Goal: Task Accomplishment & Management: Complete application form

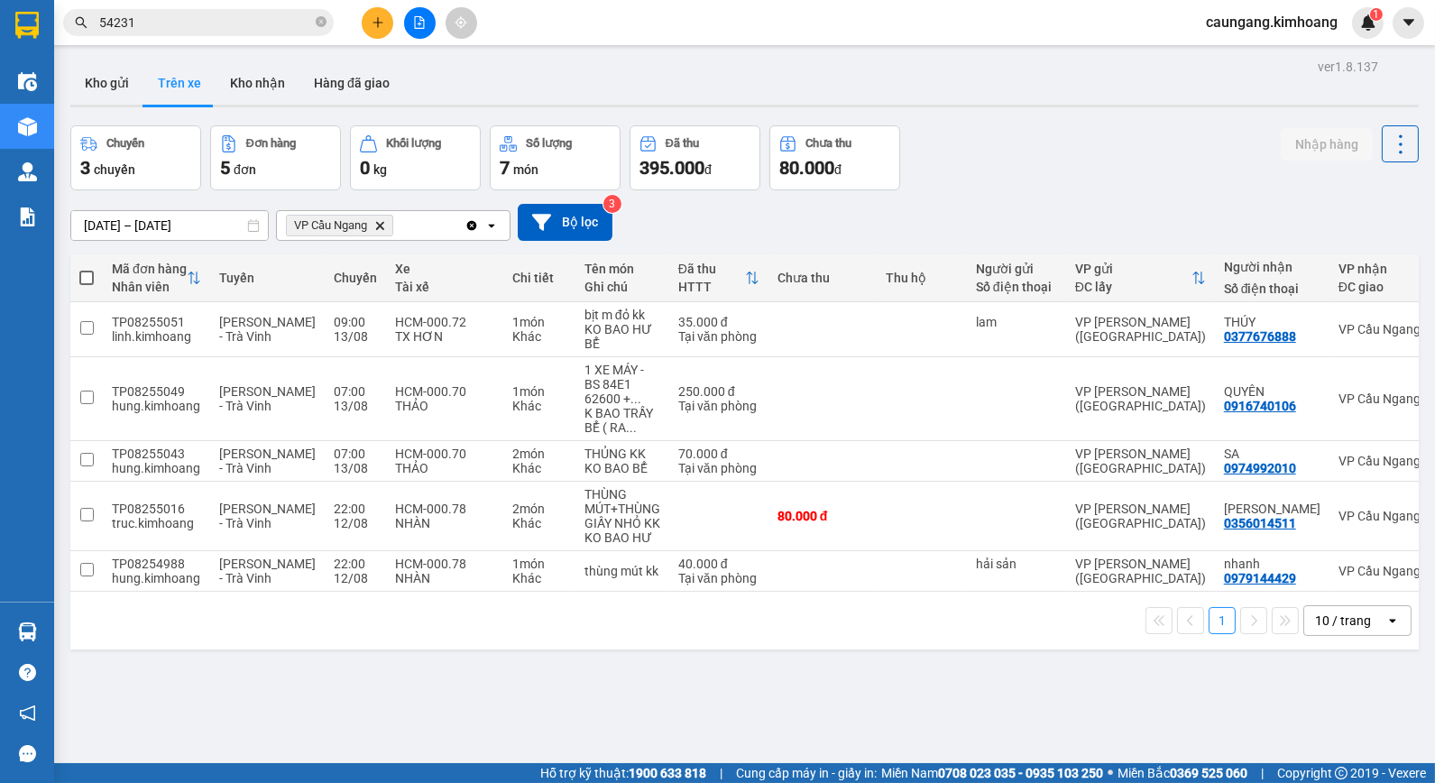
click at [383, 23] on icon "plus" at bounding box center [377, 22] width 13 height 13
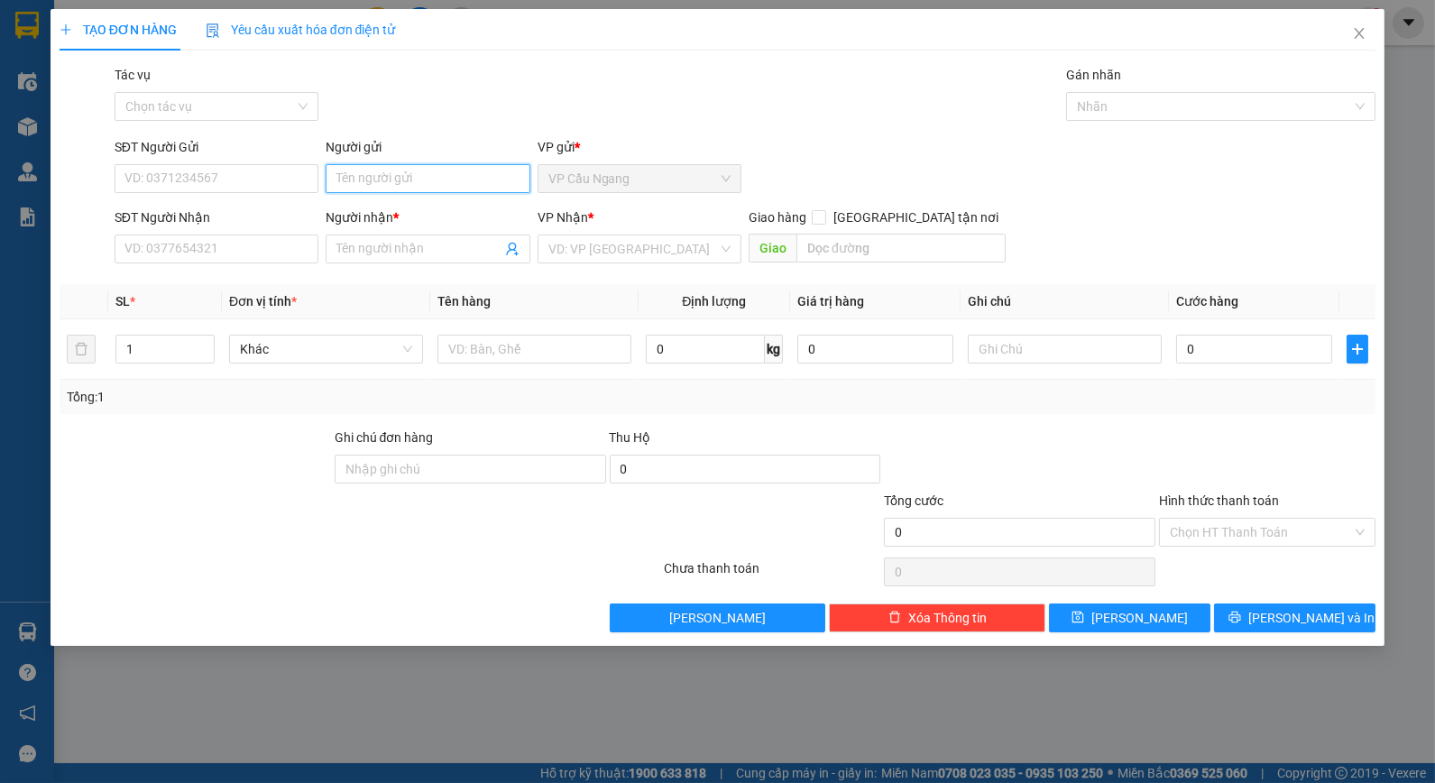
click at [389, 180] on input "Người gửi" at bounding box center [427, 178] width 204 height 29
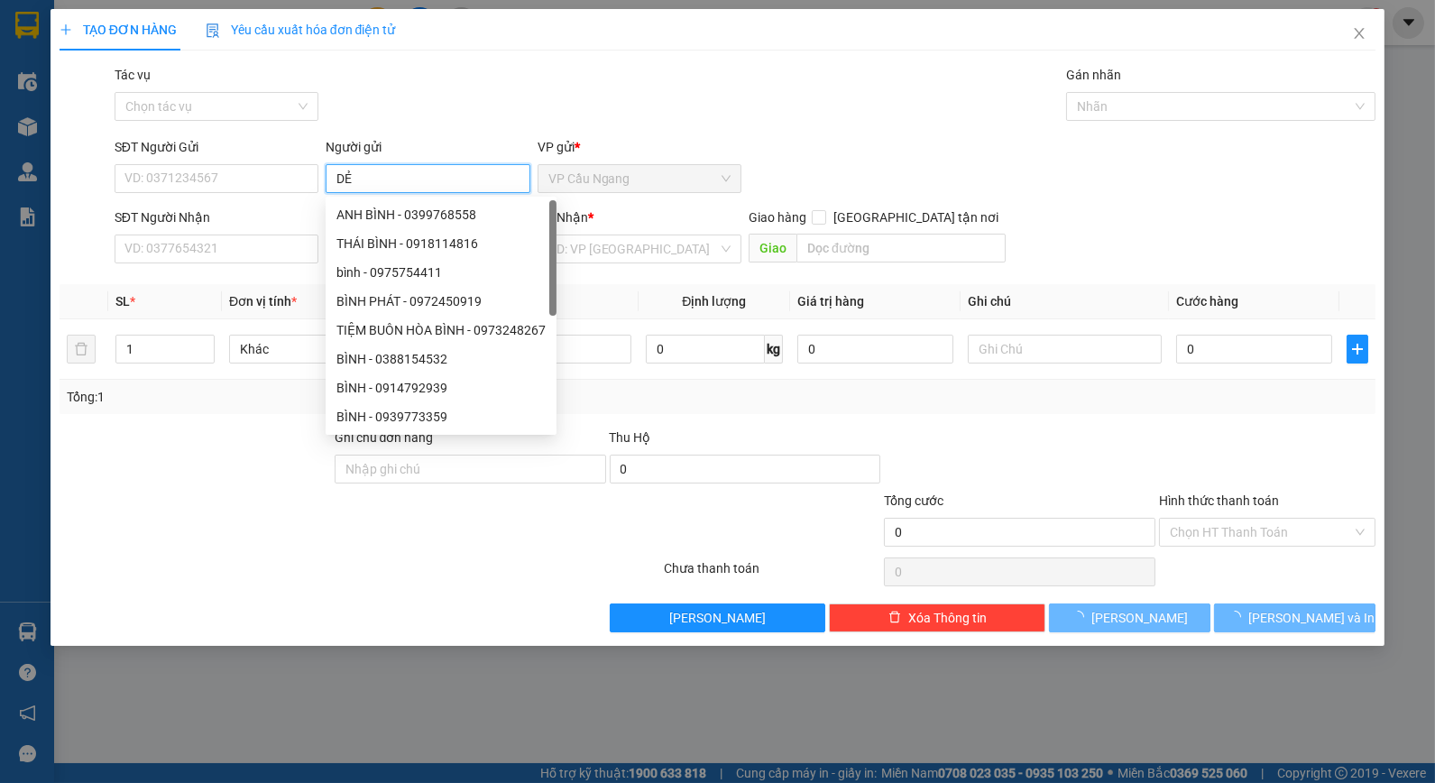
type input "D"
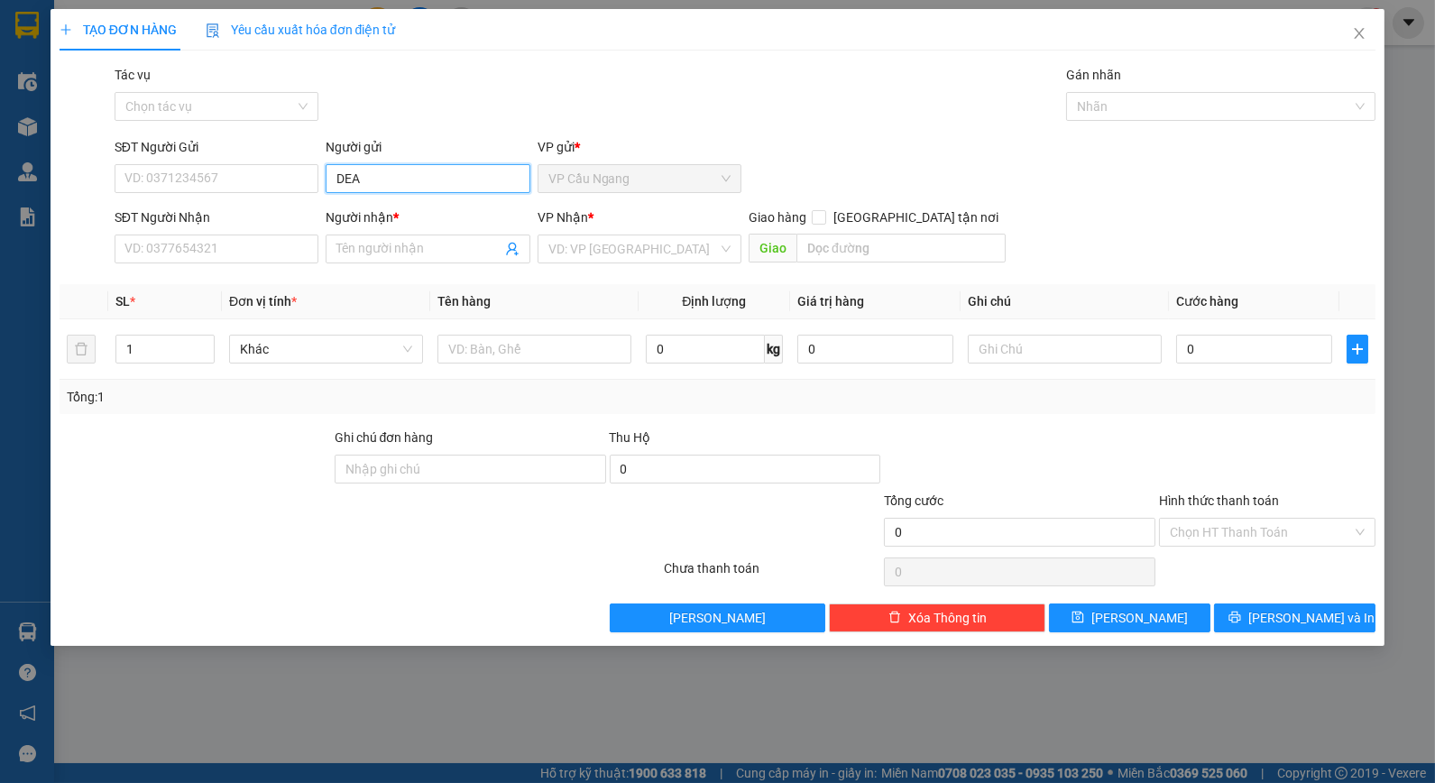
drag, startPoint x: 385, startPoint y: 180, endPoint x: 220, endPoint y: 201, distance: 166.3
click at [220, 201] on form "SĐT Người Gửi VD: 0371234567 Người gửi DEA DEA VP gửi * VP Cầu Ngang SĐT Người …" at bounding box center [718, 203] width 1316 height 133
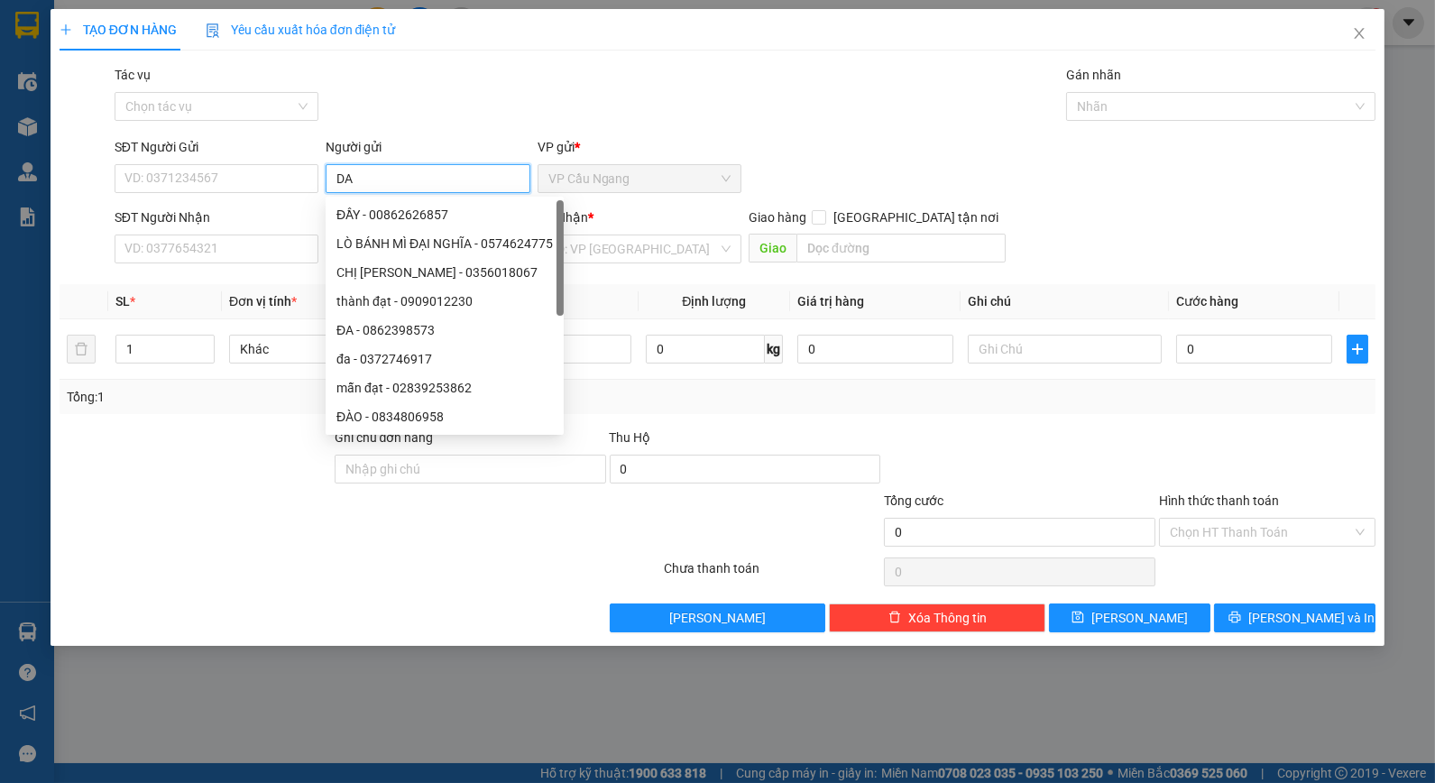
type input "DA"
click at [384, 104] on div "Tác vụ Chọn tác vụ Gán nhãn Nhãn" at bounding box center [745, 96] width 1269 height 63
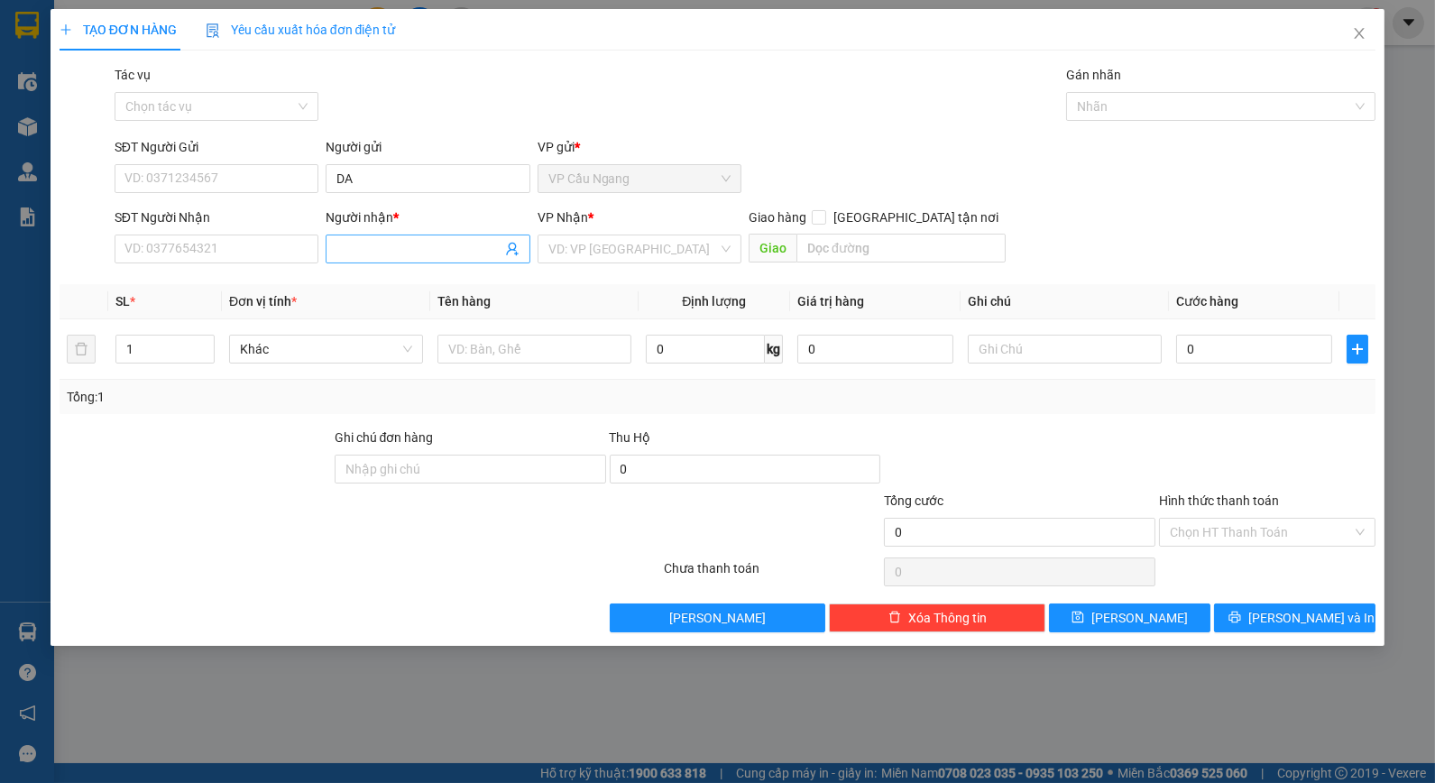
click at [411, 261] on span at bounding box center [427, 248] width 204 height 29
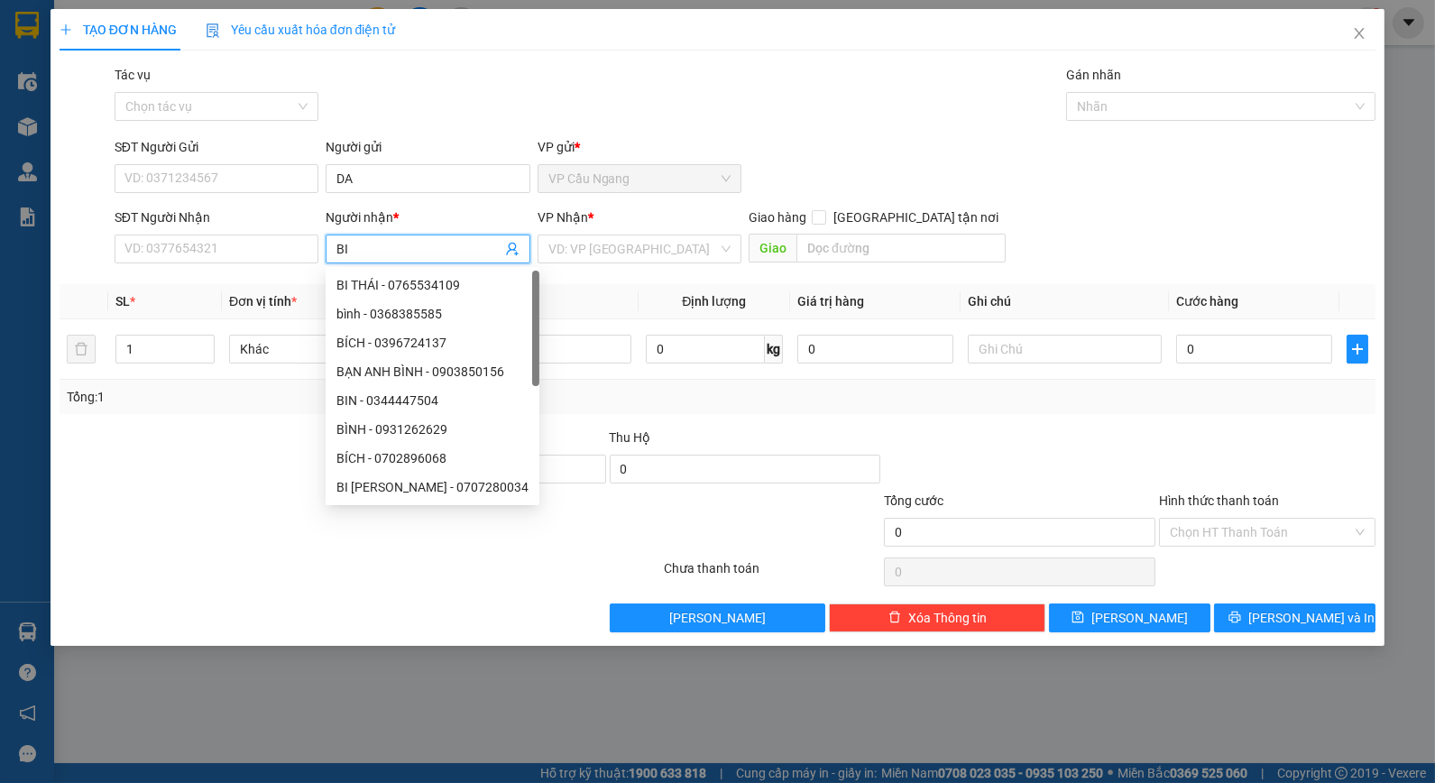
type input "BI"
click at [625, 104] on div "Tác vụ Chọn tác vụ Gán nhãn Nhãn" at bounding box center [745, 96] width 1269 height 63
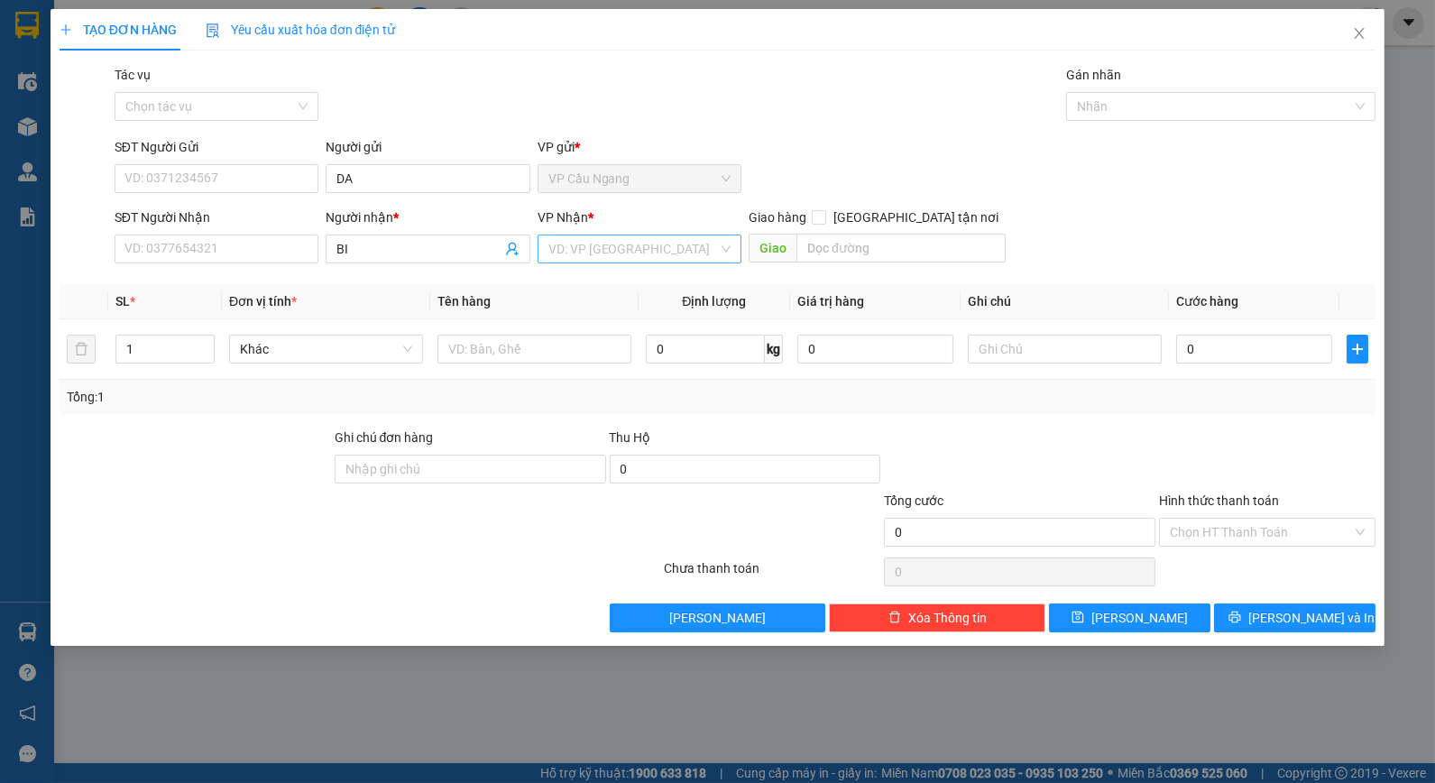
click at [611, 252] on input "search" at bounding box center [633, 248] width 170 height 27
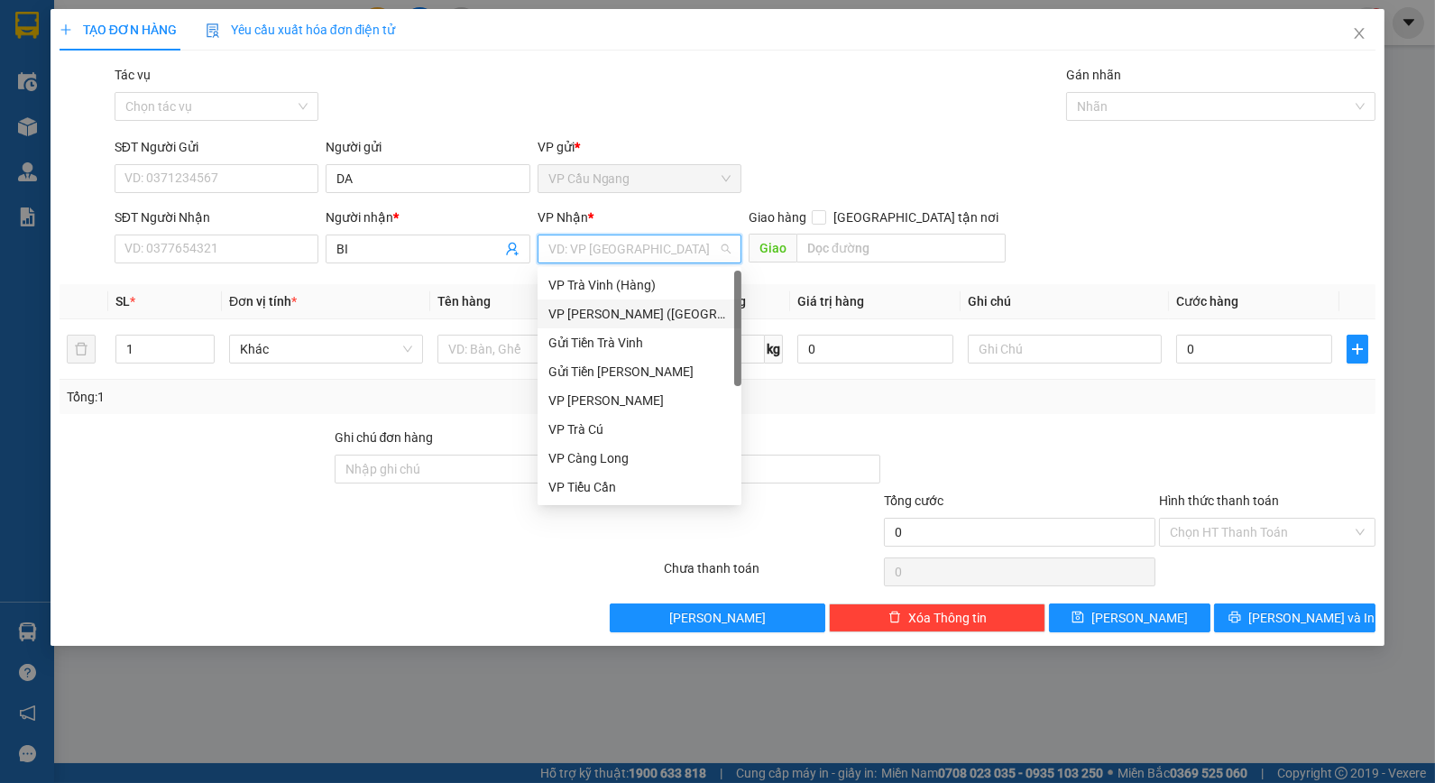
click at [599, 314] on div "VP [PERSON_NAME] ([GEOGRAPHIC_DATA])" at bounding box center [639, 314] width 182 height 20
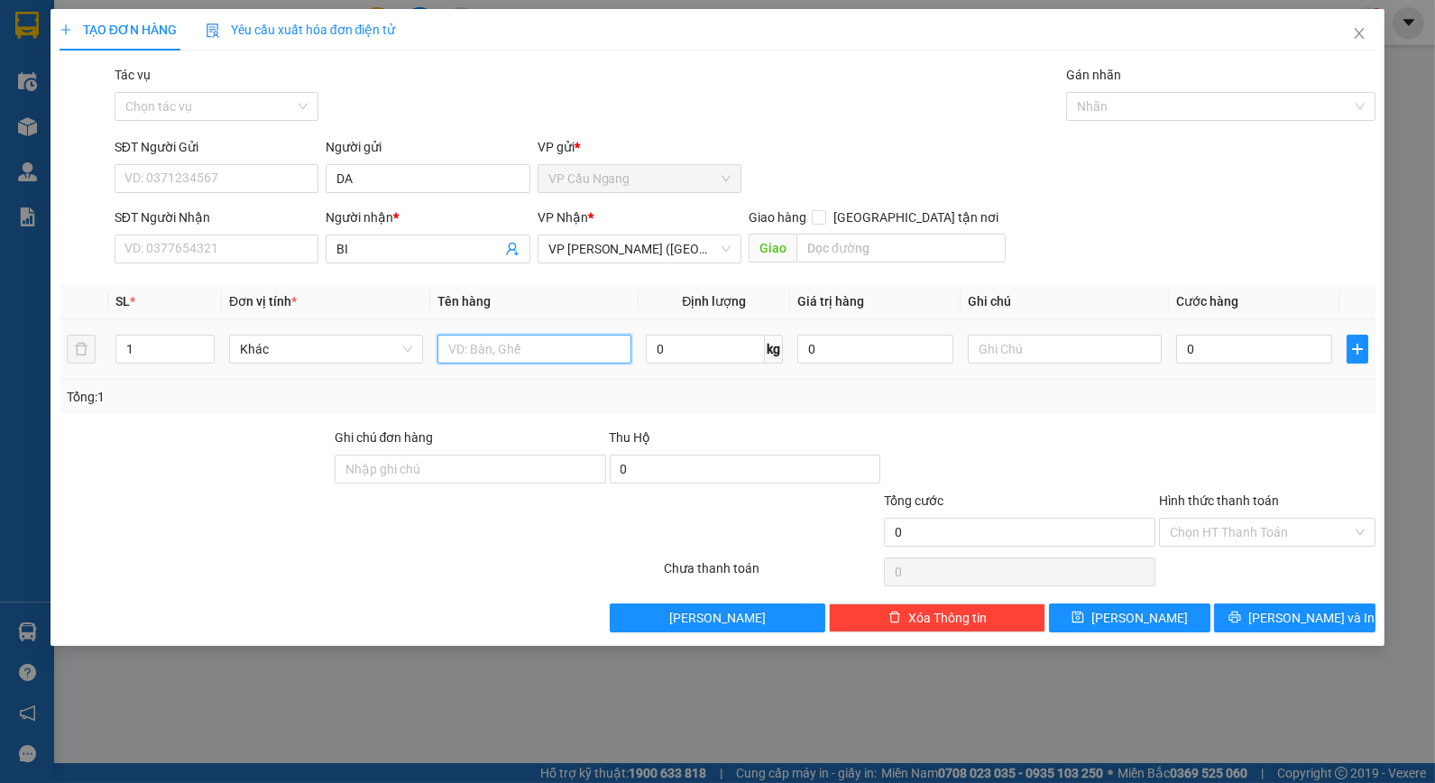
click at [529, 353] on input "text" at bounding box center [534, 349] width 194 height 29
type input "1 BAO M TRẮNG KK"
click at [1066, 341] on input "text" at bounding box center [1064, 349] width 194 height 29
type input "D"
type input "ĐỒ ĂN KO BAO HƯ"
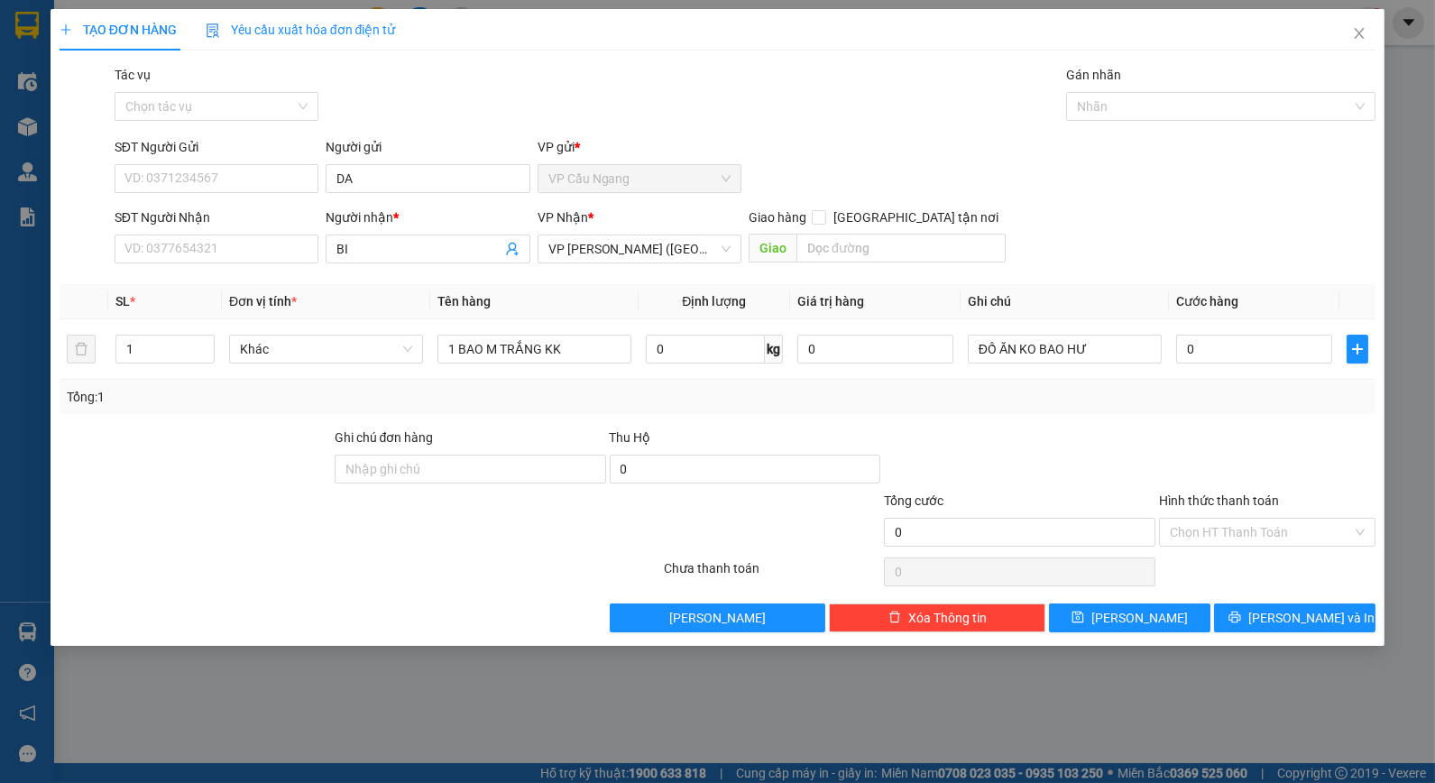
click at [1166, 399] on div "Tổng: 1" at bounding box center [718, 397] width 1302 height 20
click at [1215, 359] on input "0" at bounding box center [1254, 349] width 156 height 29
type input "3"
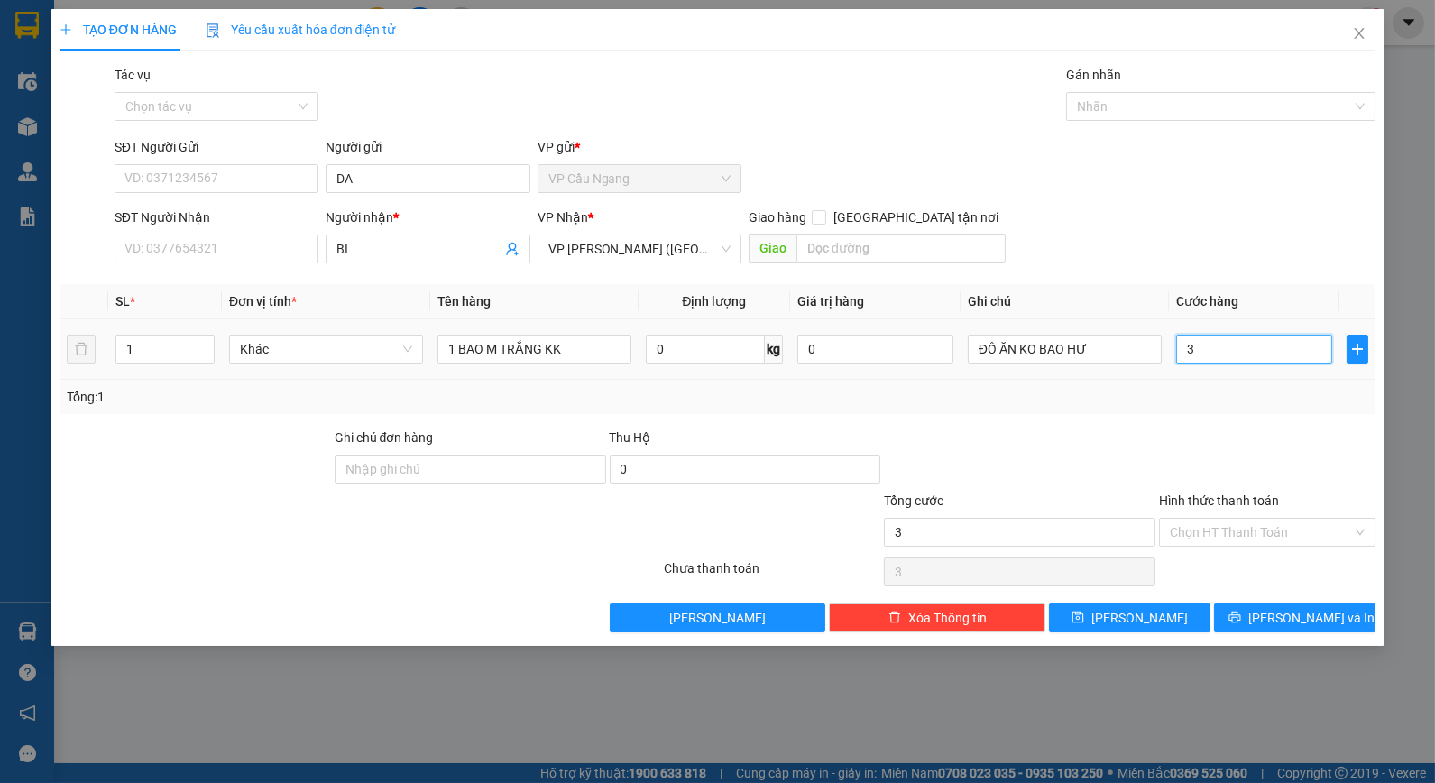
type input "0"
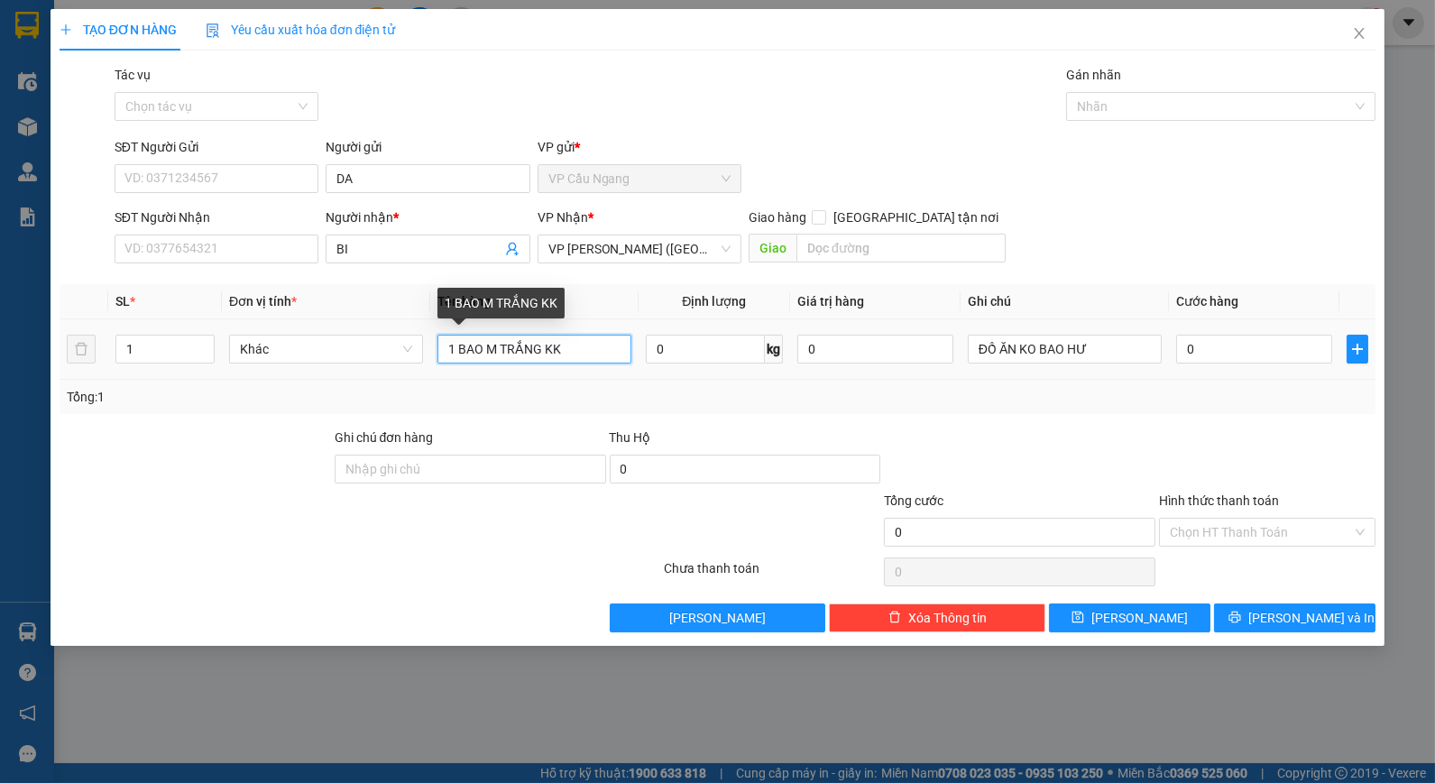
click at [456, 354] on input "1 BAO M TRẮNG KK" at bounding box center [534, 349] width 194 height 29
click at [483, 347] on input "1 BỌC (BAO M TRẮNG KK" at bounding box center [534, 349] width 194 height 29
click at [618, 353] on input "1 BỌC TRẮNG (BAO M TRẮNG KK" at bounding box center [534, 349] width 194 height 29
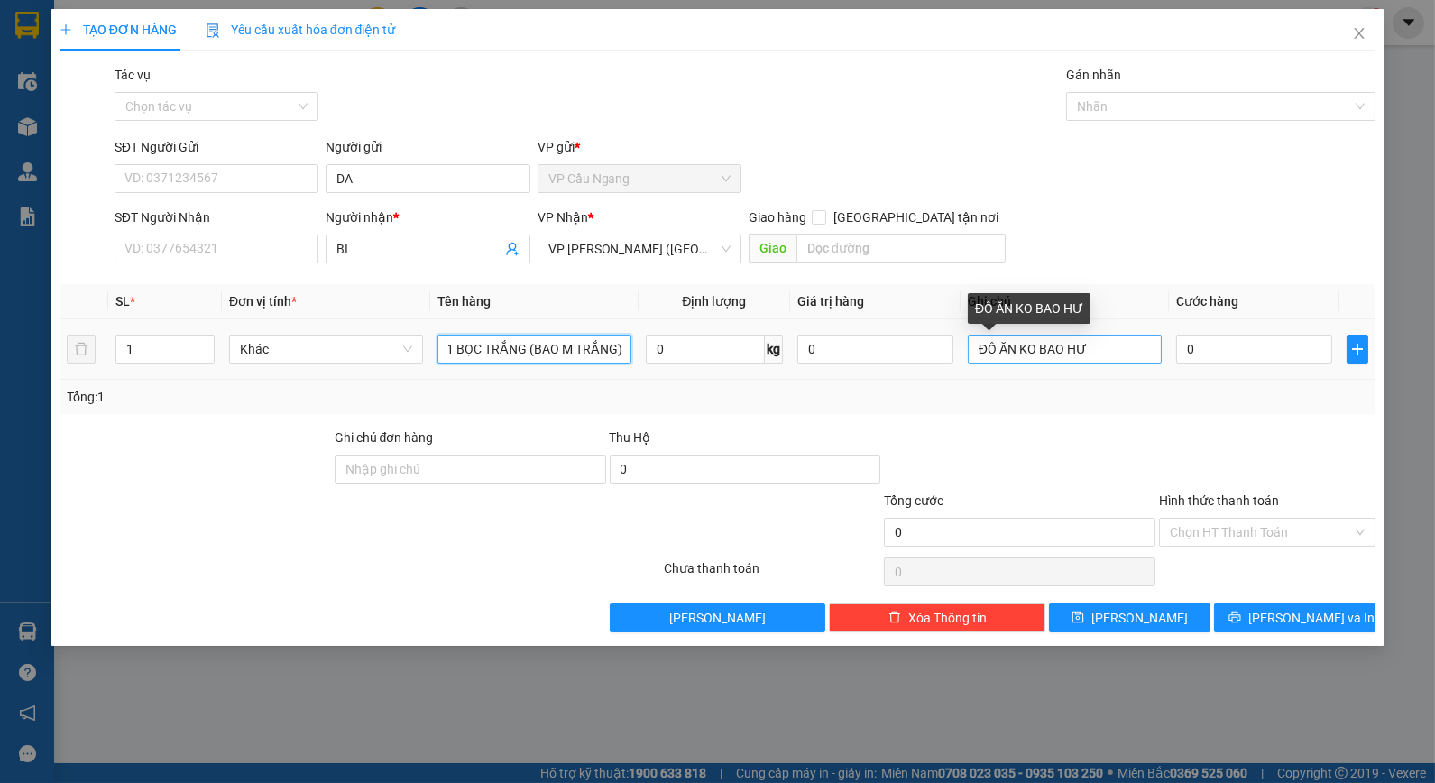
type input "1 BỌC TRẮNG (BAO M TRẮNG) KK"
click at [1114, 349] on input "ĐỒ ĂN KO BAO HƯ" at bounding box center [1064, 349] width 194 height 29
type input "ĐỒ ĂN KO BAO HƯ DẬP"
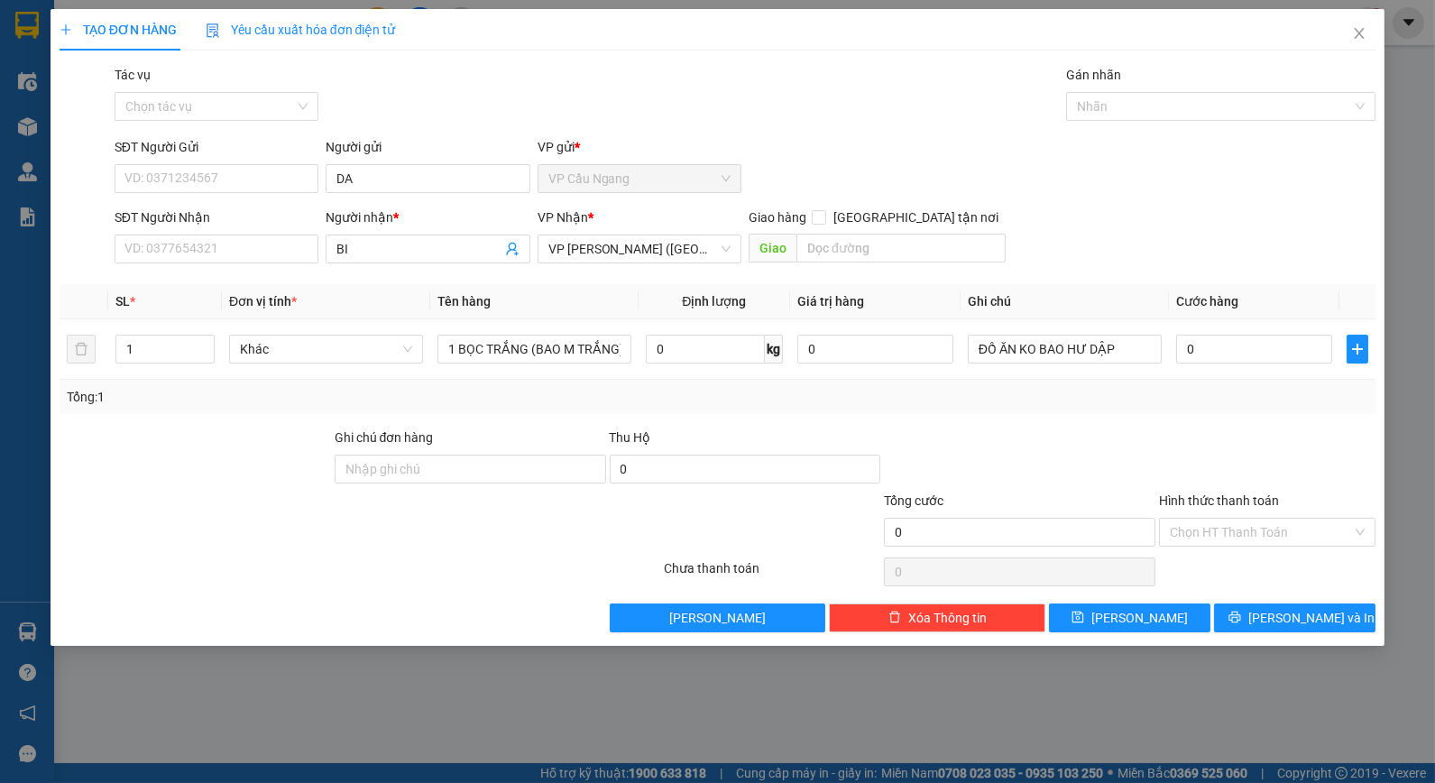
click at [1084, 390] on div "Tổng: 1" at bounding box center [718, 397] width 1302 height 20
click at [216, 250] on input "SĐT Người Nhận" at bounding box center [217, 248] width 204 height 29
click at [1279, 345] on input "0" at bounding box center [1254, 349] width 156 height 29
type input "4"
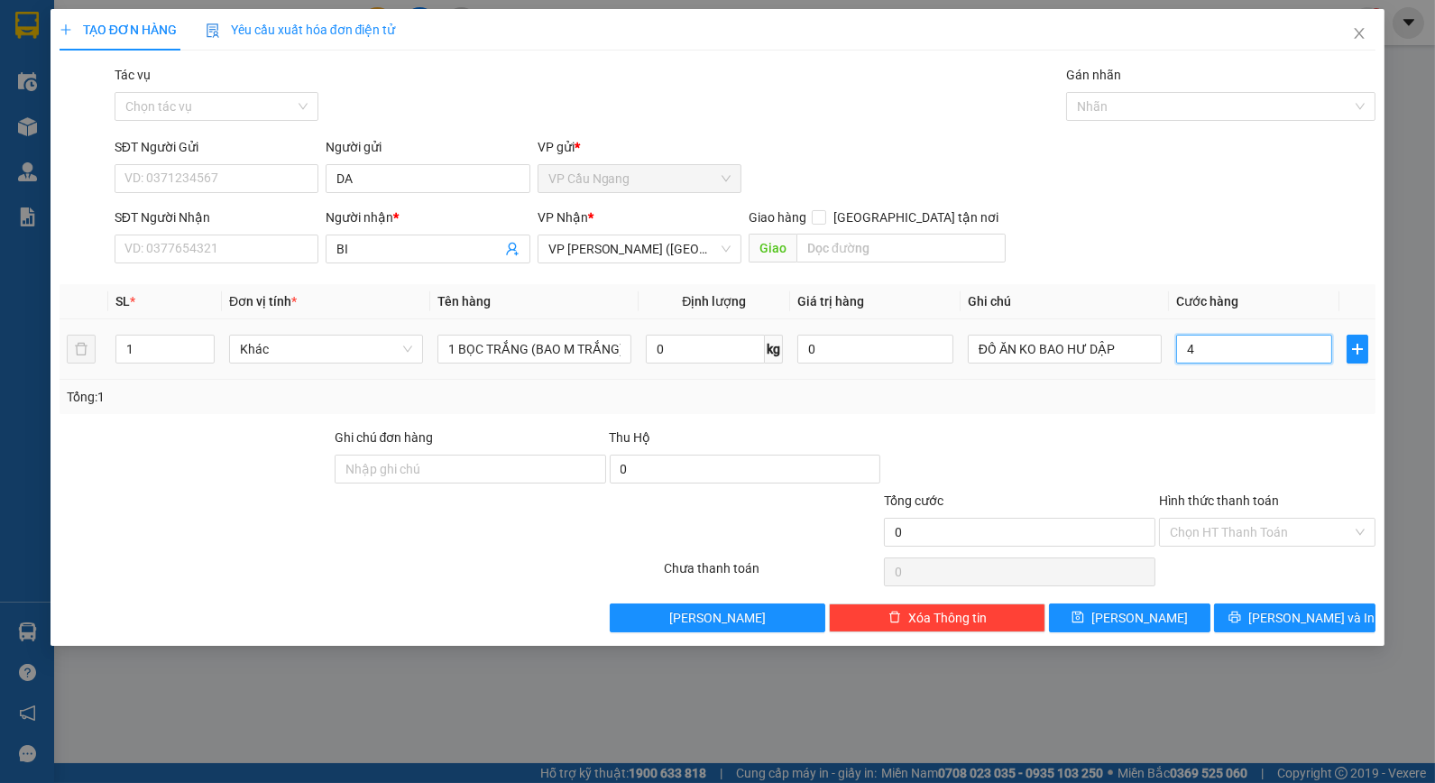
type input "4"
type input "40"
type input "40.000"
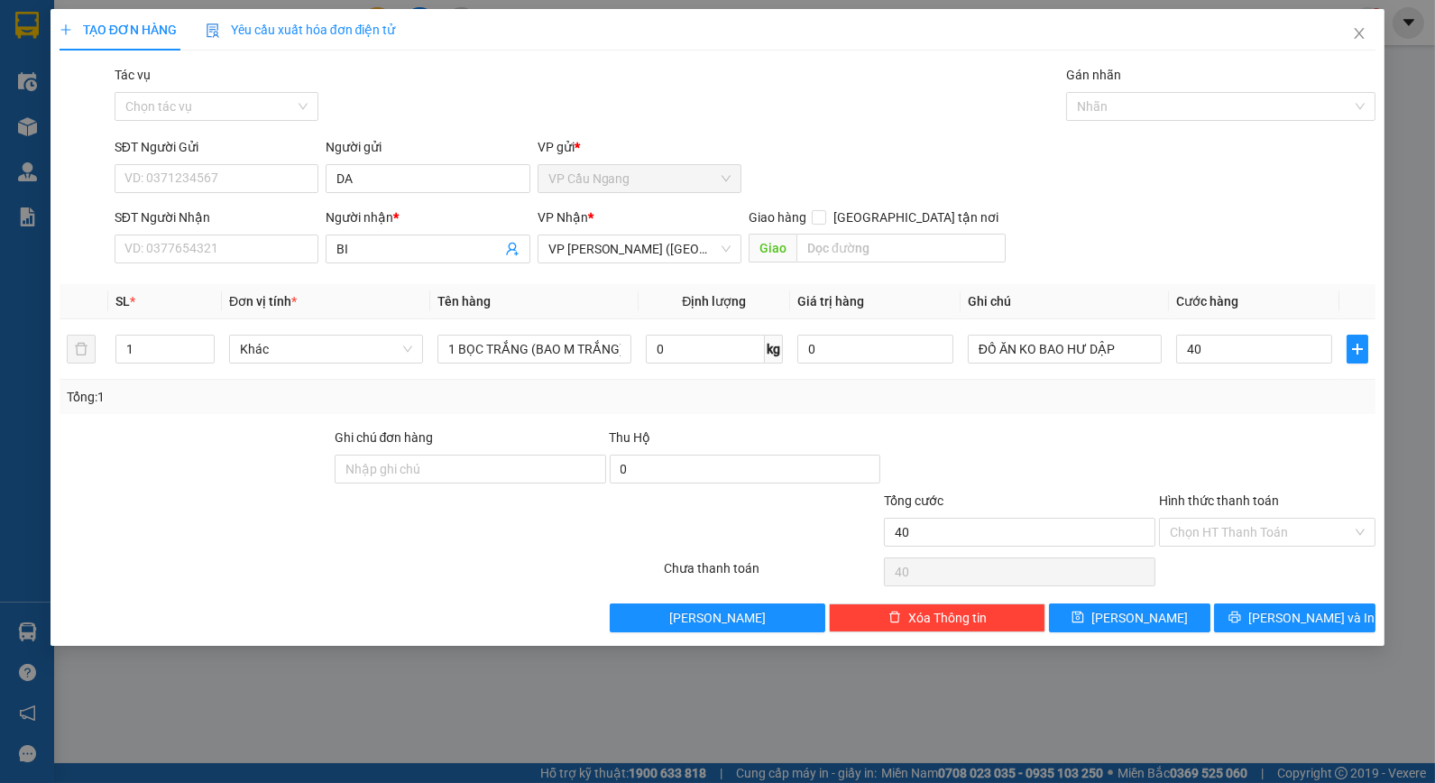
type input "40.000"
click at [998, 436] on div at bounding box center [1019, 458] width 275 height 63
click at [291, 239] on input "SĐT Người Nhận" at bounding box center [217, 248] width 204 height 29
click at [280, 251] on input "SĐT Người Nhận" at bounding box center [217, 248] width 204 height 29
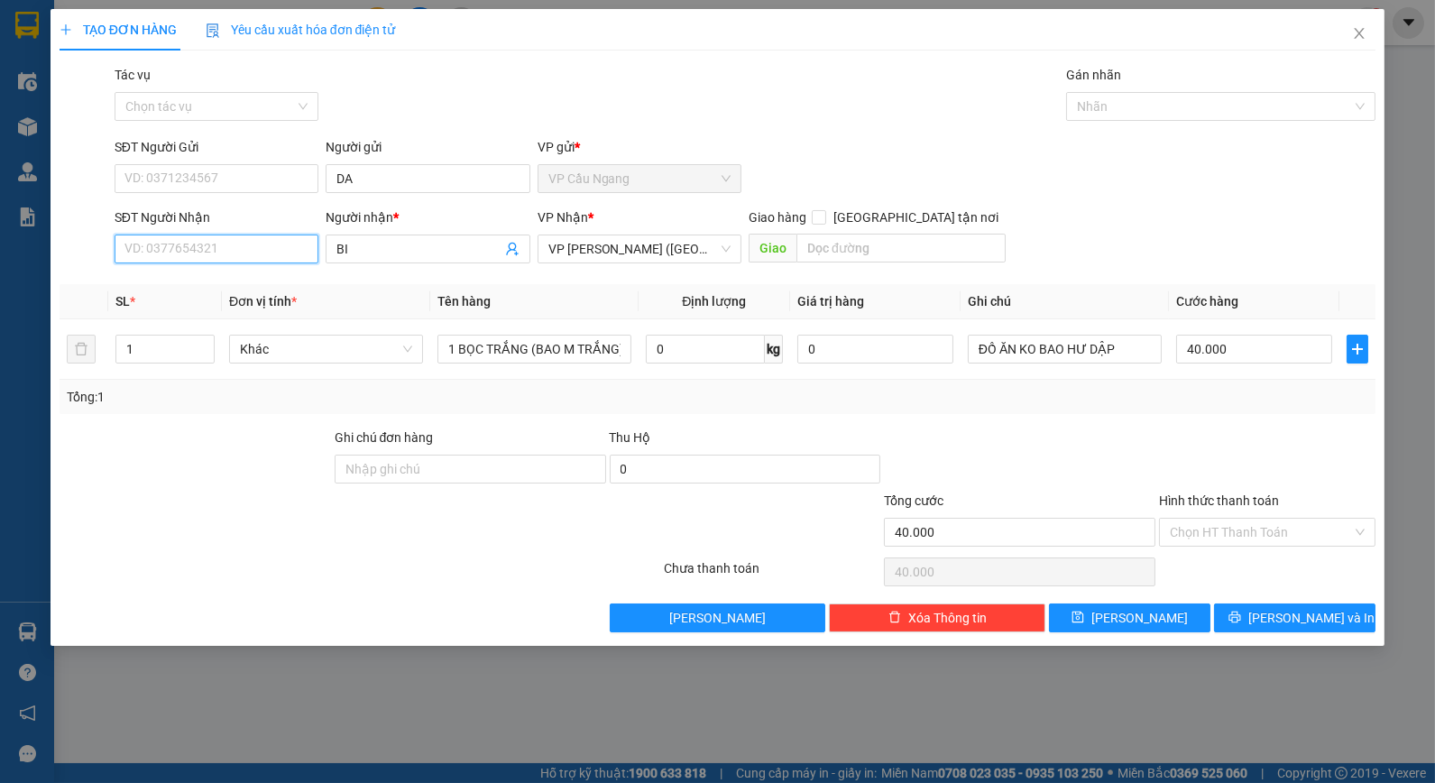
click at [289, 251] on input "SĐT Người Nhận" at bounding box center [217, 248] width 204 height 29
click at [236, 260] on input "SĐT Người Nhận" at bounding box center [217, 248] width 204 height 29
type input "0763588132"
click at [233, 437] on div at bounding box center [195, 458] width 275 height 63
click at [888, 96] on div "Tác vụ Chọn tác vụ Gán nhãn Nhãn" at bounding box center [745, 96] width 1269 height 63
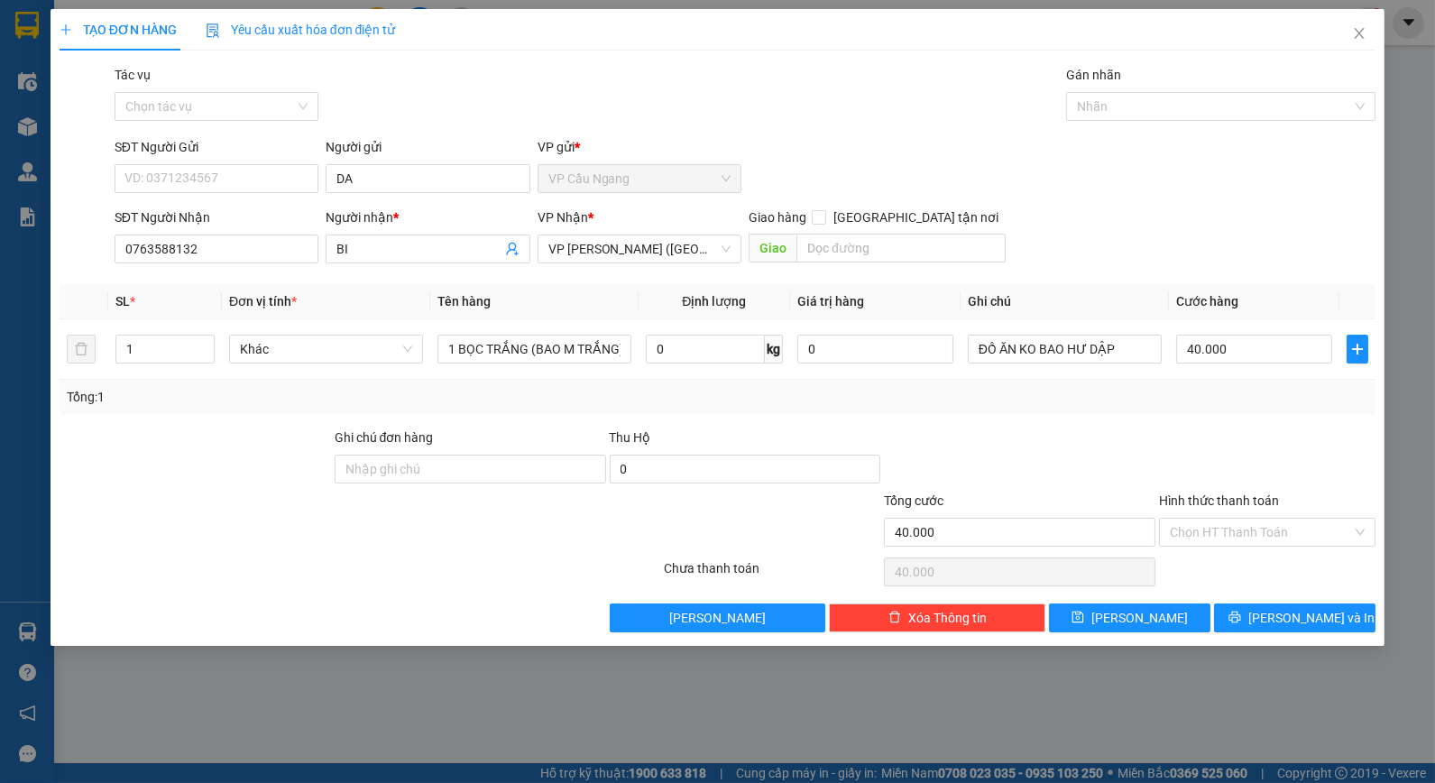
click at [1078, 416] on div "Transit Pickup Surcharge Ids Transit Deliver Surcharge Ids Transit Deliver Surc…" at bounding box center [718, 348] width 1316 height 567
drag, startPoint x: 1084, startPoint y: 436, endPoint x: 995, endPoint y: 409, distance: 93.3
click at [1075, 436] on div at bounding box center [1019, 458] width 275 height 63
click at [1150, 187] on div "SĐT Người Gửi VD: 0371234567 Người gửi DA VP gửi * VP Cầu Ngang" at bounding box center [745, 168] width 1269 height 63
click at [1134, 442] on div at bounding box center [1019, 458] width 275 height 63
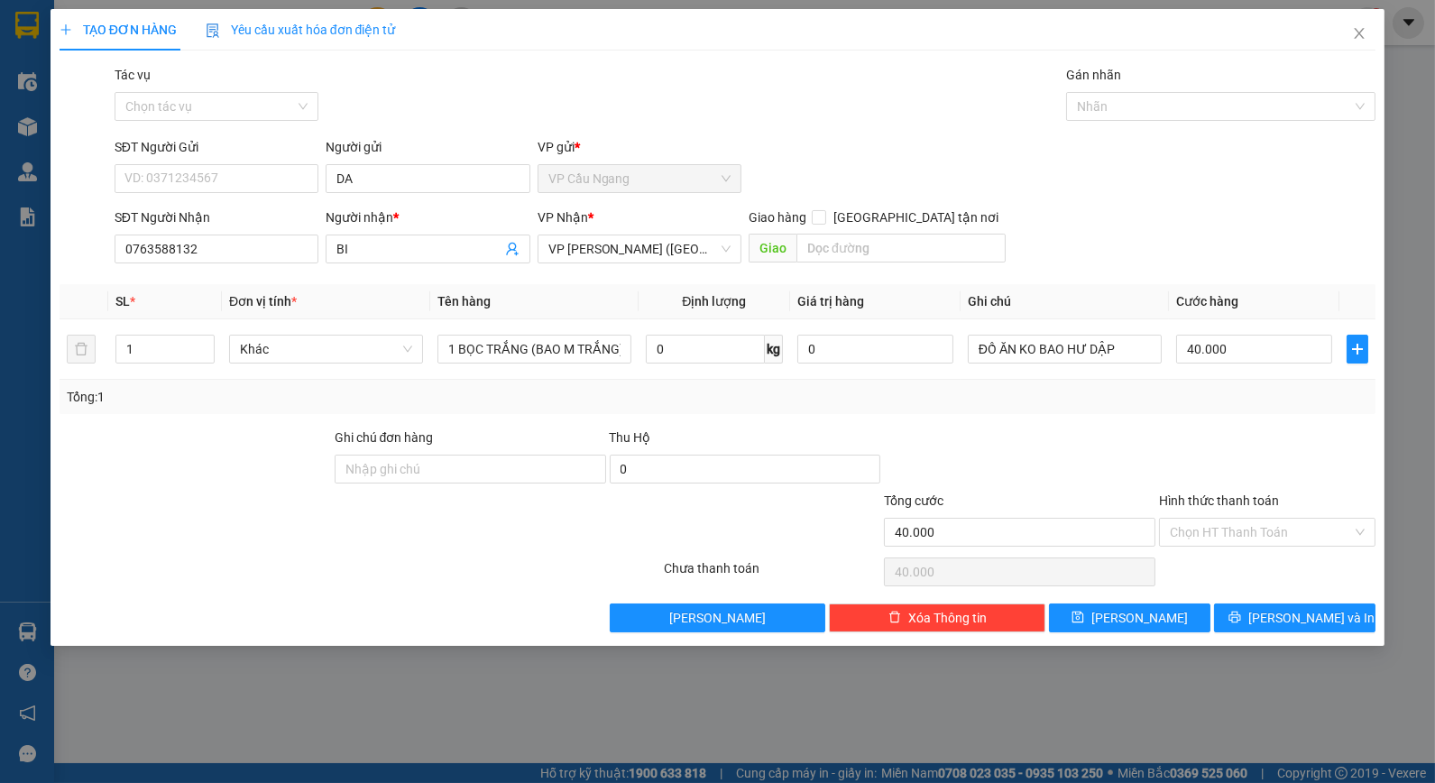
click at [1145, 407] on div "Tổng: 1" at bounding box center [718, 397] width 1316 height 34
click at [963, 413] on div "Tổng: 1" at bounding box center [718, 397] width 1316 height 34
click at [411, 130] on div "Transit Pickup Surcharge Ids Transit Deliver Surcharge Ids Transit Deliver Surc…" at bounding box center [718, 348] width 1316 height 567
click at [1052, 391] on div "Tổng: 1" at bounding box center [718, 397] width 1302 height 20
click at [1116, 380] on div "Tổng: 1" at bounding box center [718, 397] width 1316 height 34
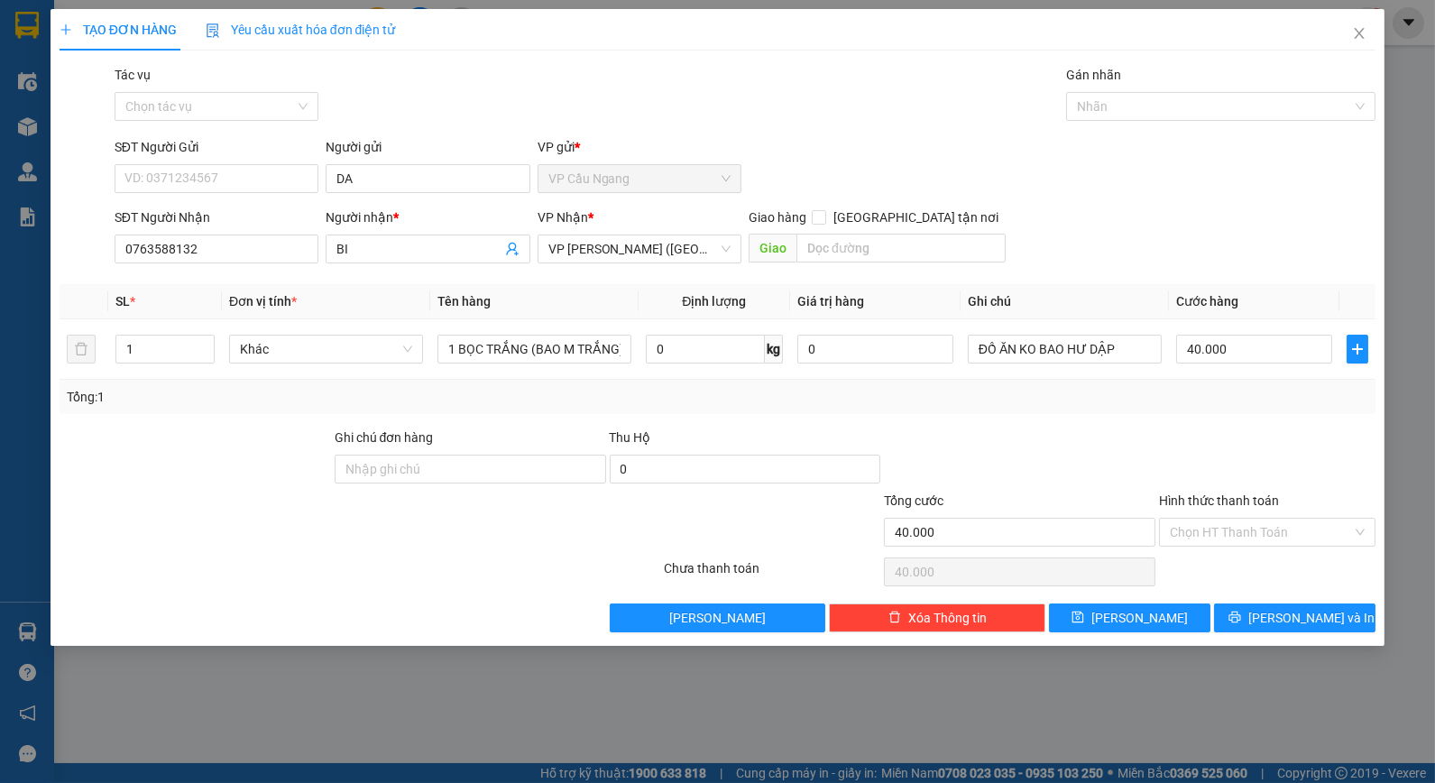
click at [1059, 400] on div "Tổng: 1" at bounding box center [718, 397] width 1302 height 20
click at [1132, 258] on div "SĐT Người Nhận 0763588132 Người nhận * BI VP Nhận * VP [PERSON_NAME] ([GEOGRAPH…" at bounding box center [745, 238] width 1269 height 63
click at [861, 117] on div "Tác vụ Chọn tác vụ Gán nhãn Nhãn" at bounding box center [745, 96] width 1269 height 63
click at [1195, 445] on div at bounding box center [1267, 458] width 220 height 63
click at [1141, 616] on span "[PERSON_NAME]" at bounding box center [1139, 618] width 96 height 20
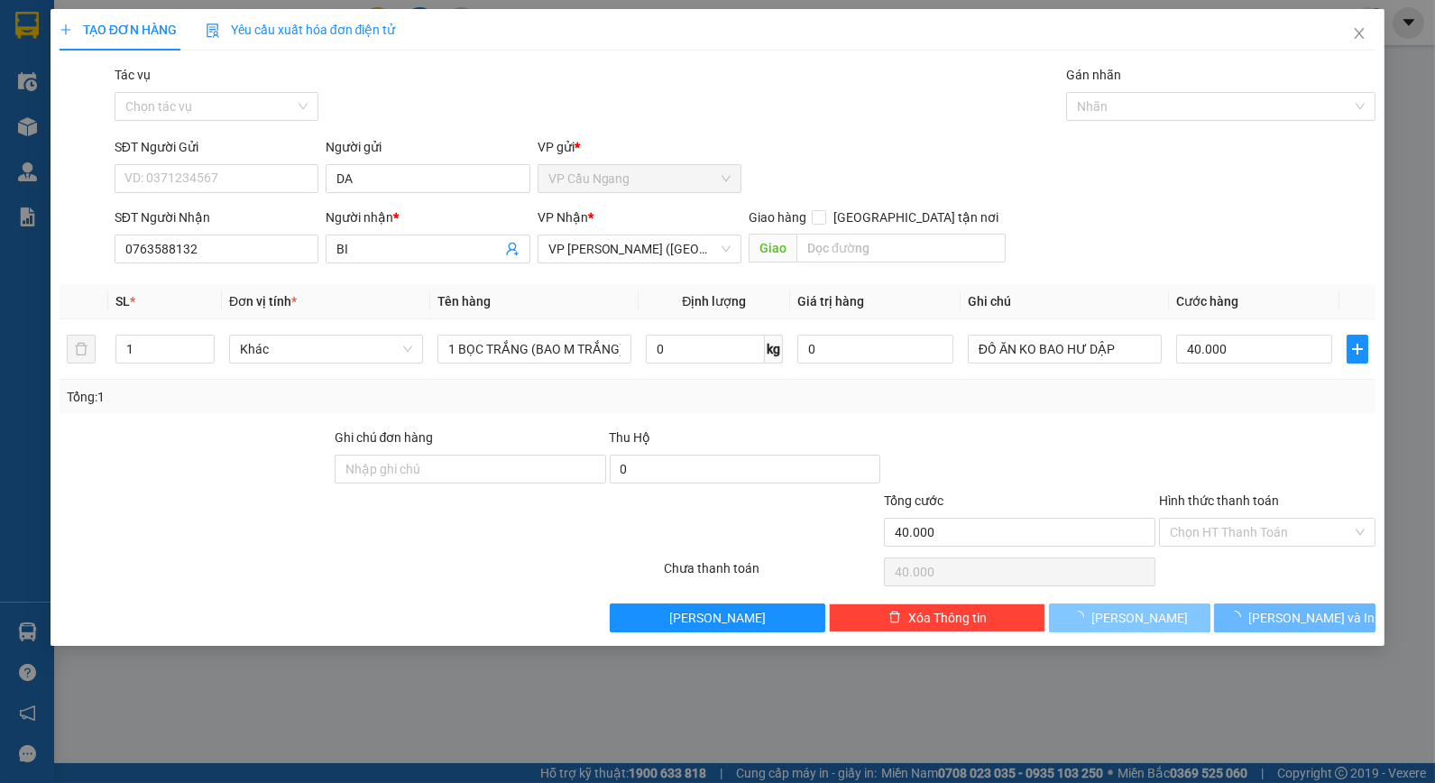
type input "0"
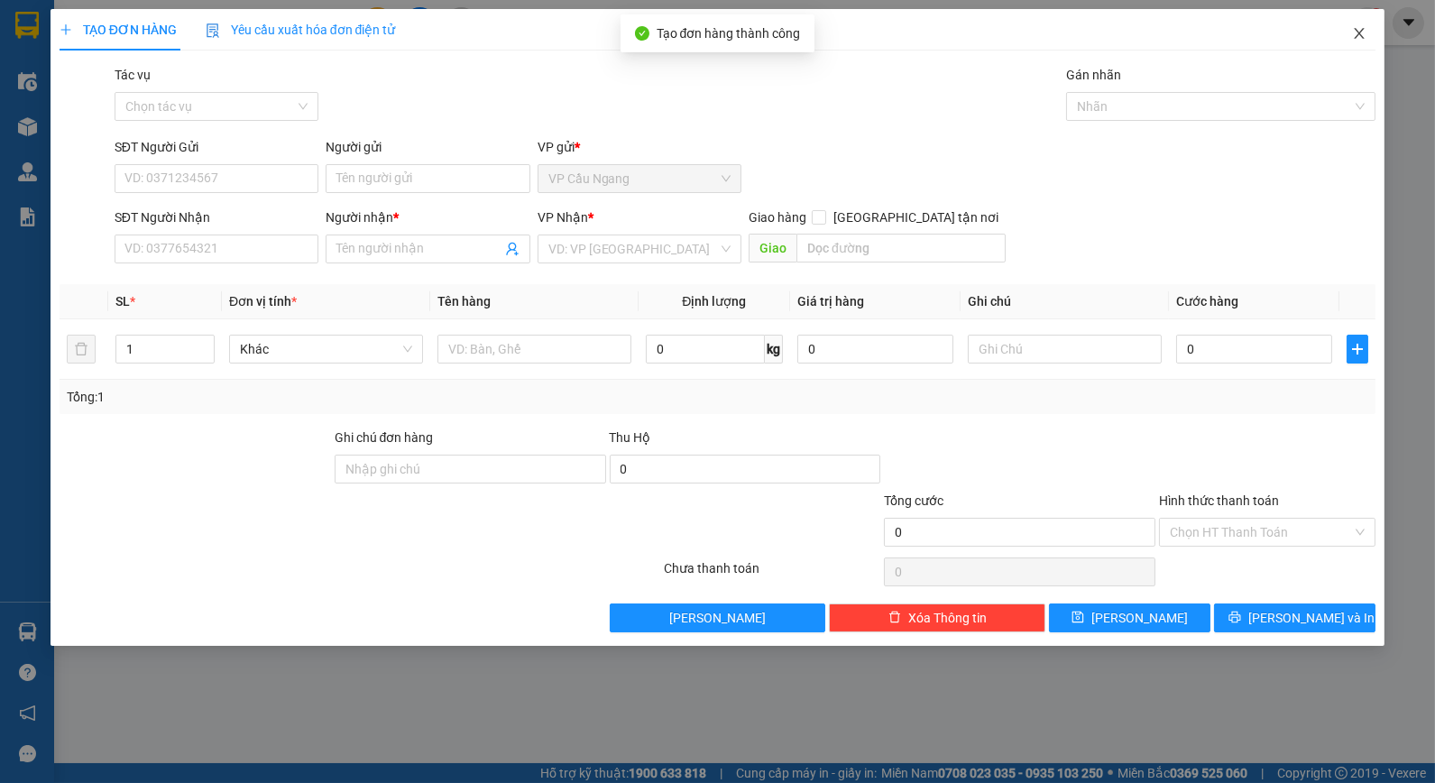
click at [1358, 31] on icon "close" at bounding box center [1359, 33] width 14 height 14
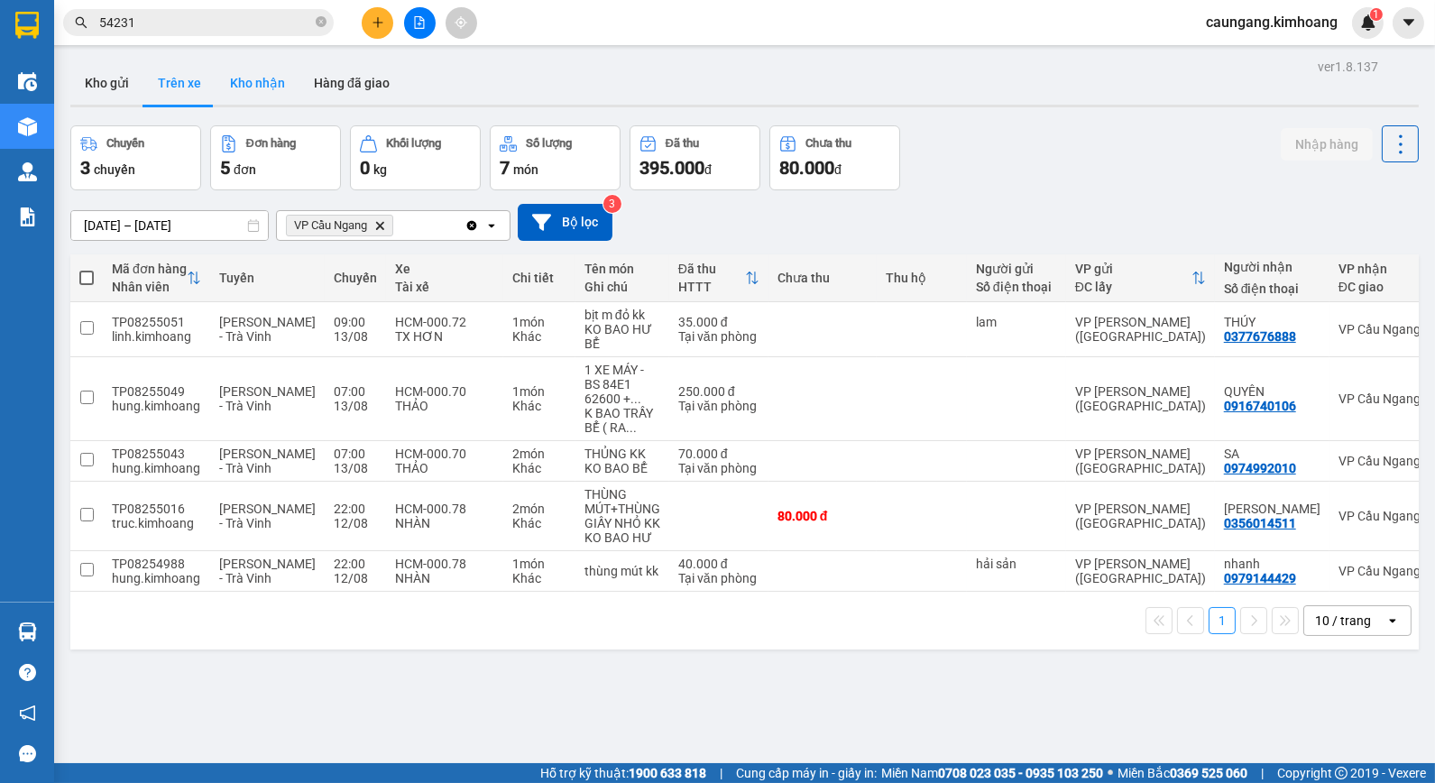
click at [263, 82] on button "Kho nhận" at bounding box center [257, 82] width 84 height 43
type input "[DATE] – [DATE]"
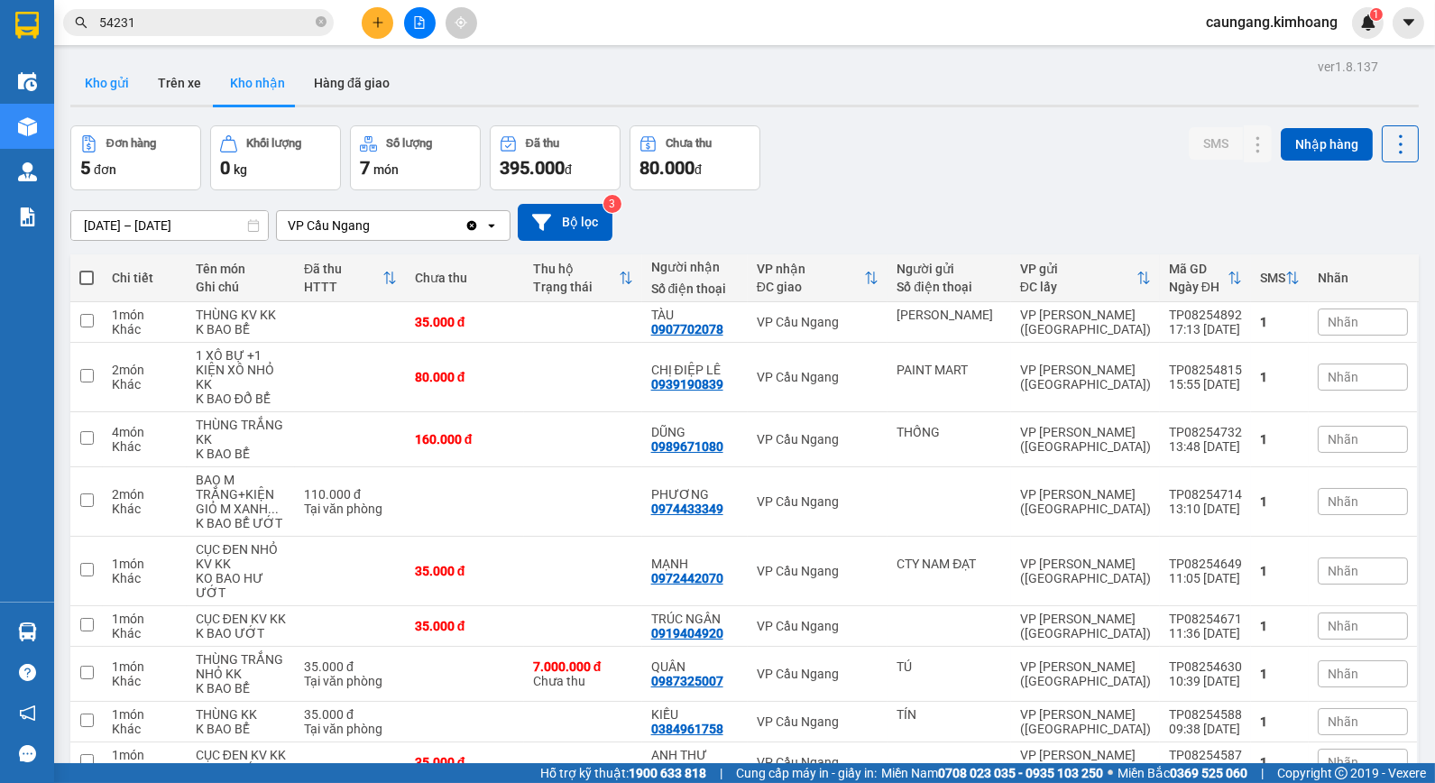
click at [114, 91] on button "Kho gửi" at bounding box center [106, 82] width 73 height 43
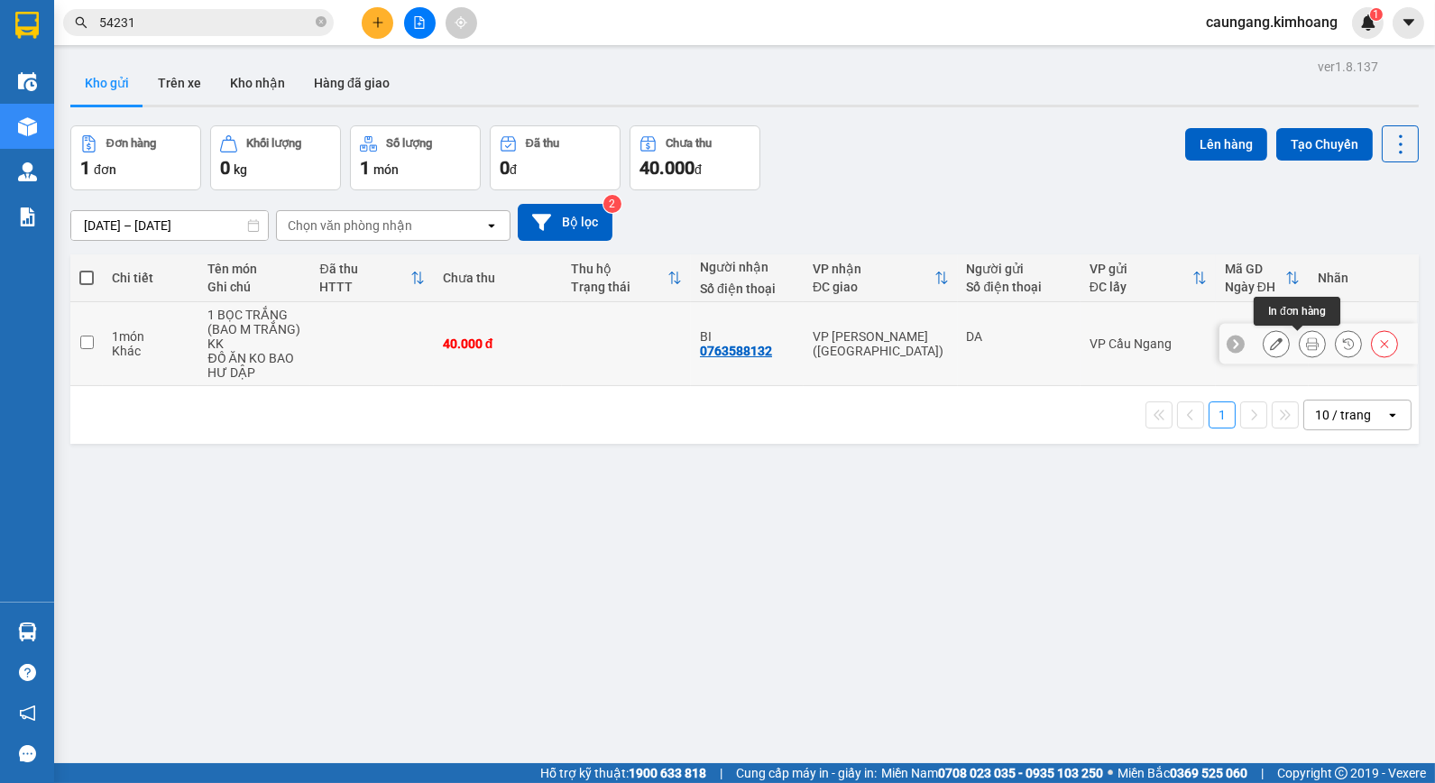
click at [1306, 344] on icon at bounding box center [1312, 343] width 13 height 13
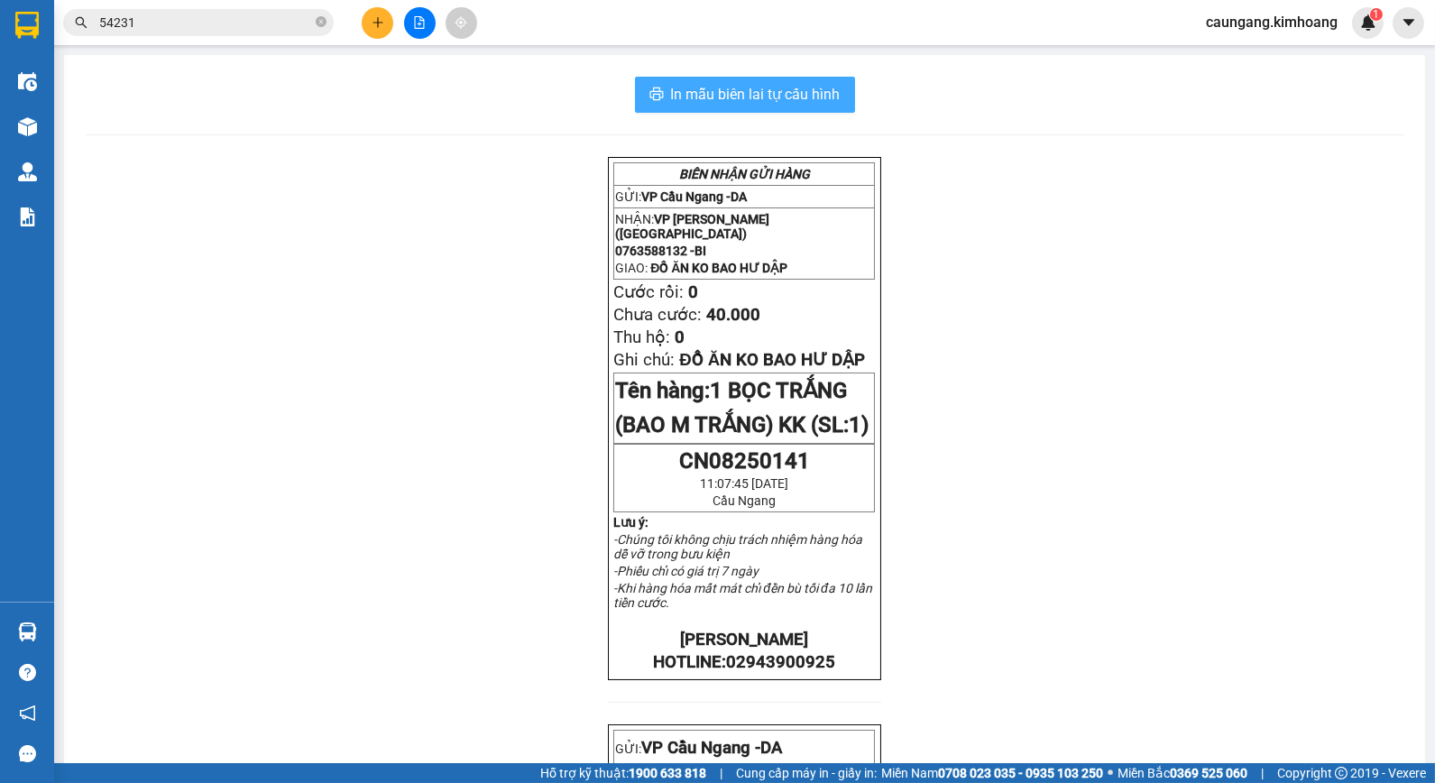
click at [799, 87] on span "In mẫu biên lai tự cấu hình" at bounding box center [756, 94] width 170 height 23
click at [319, 27] on icon "close-circle" at bounding box center [321, 21] width 11 height 11
click at [280, 29] on input "text" at bounding box center [205, 23] width 213 height 20
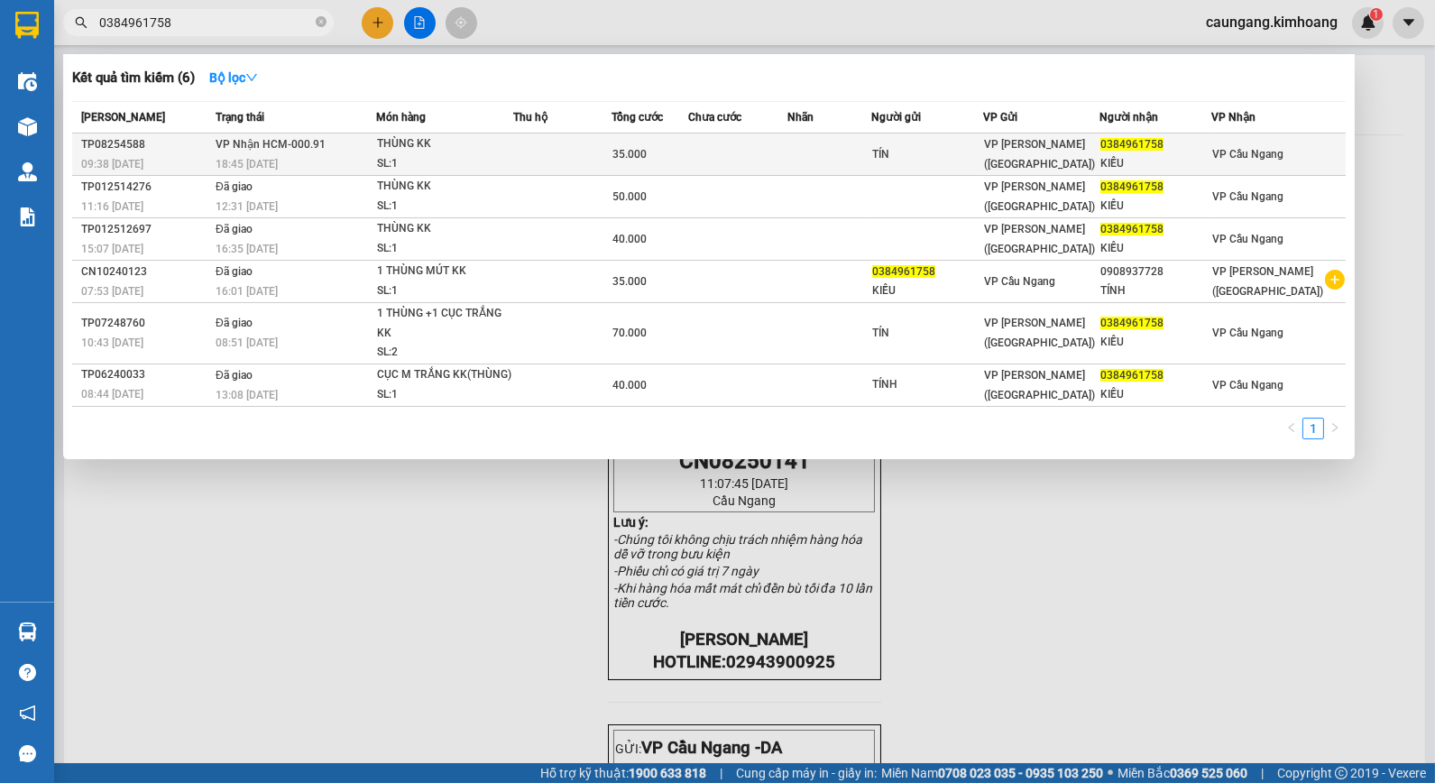
type input "0384961758"
click at [547, 164] on td at bounding box center [562, 154] width 98 height 42
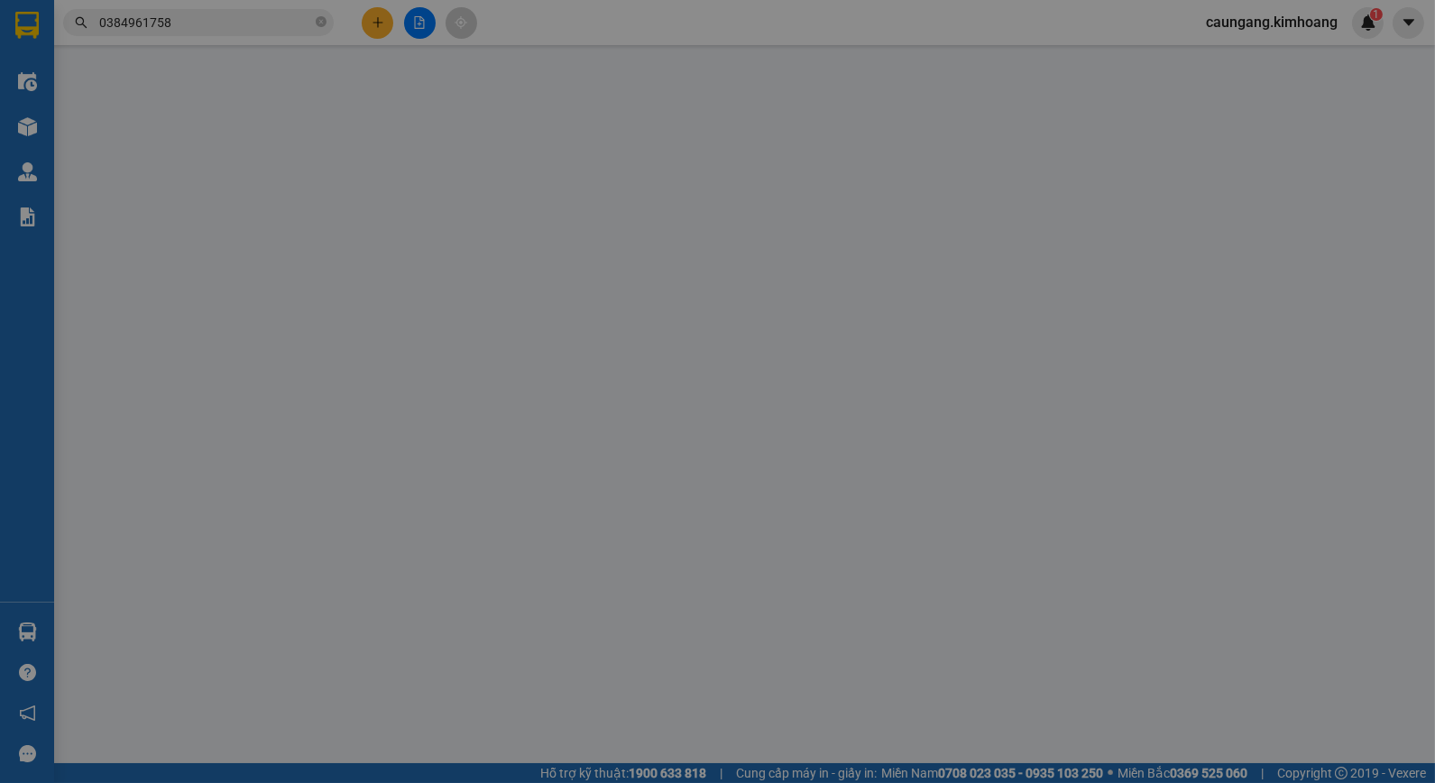
type input "TÍN"
type input "0384961758"
type input "KIỀU"
type input "35.000"
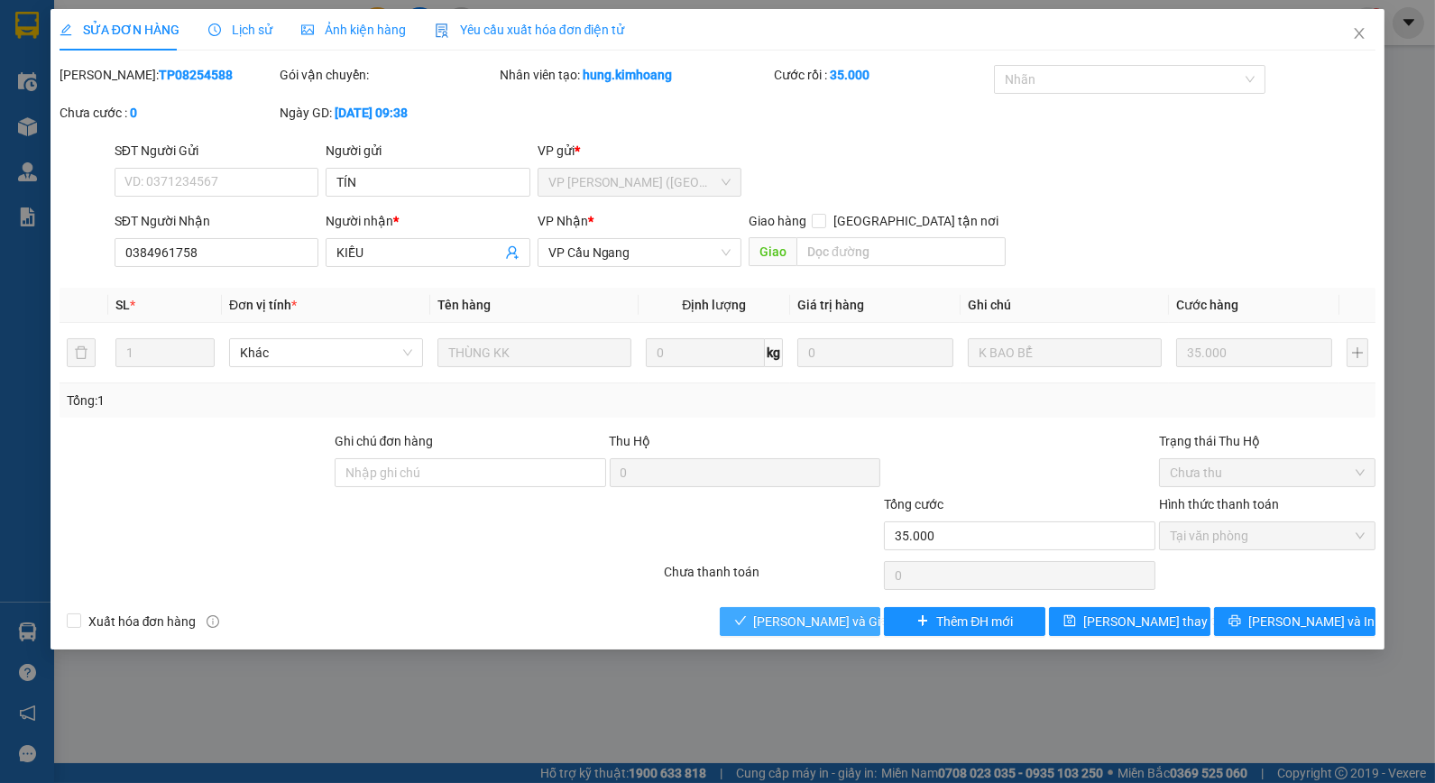
click at [795, 619] on span "[PERSON_NAME] và Giao hàng" at bounding box center [840, 621] width 173 height 20
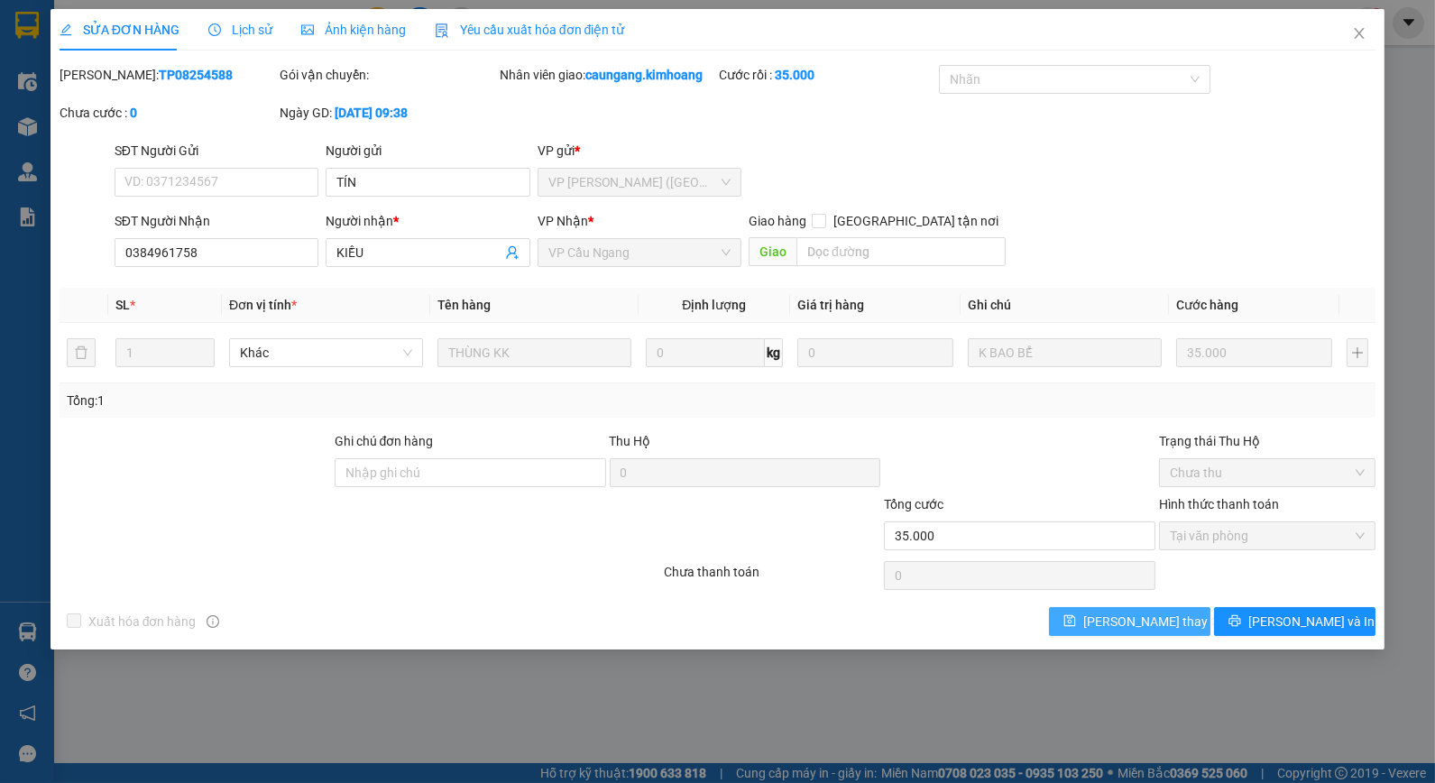
click at [1147, 628] on span "[PERSON_NAME] thay đổi" at bounding box center [1155, 621] width 144 height 20
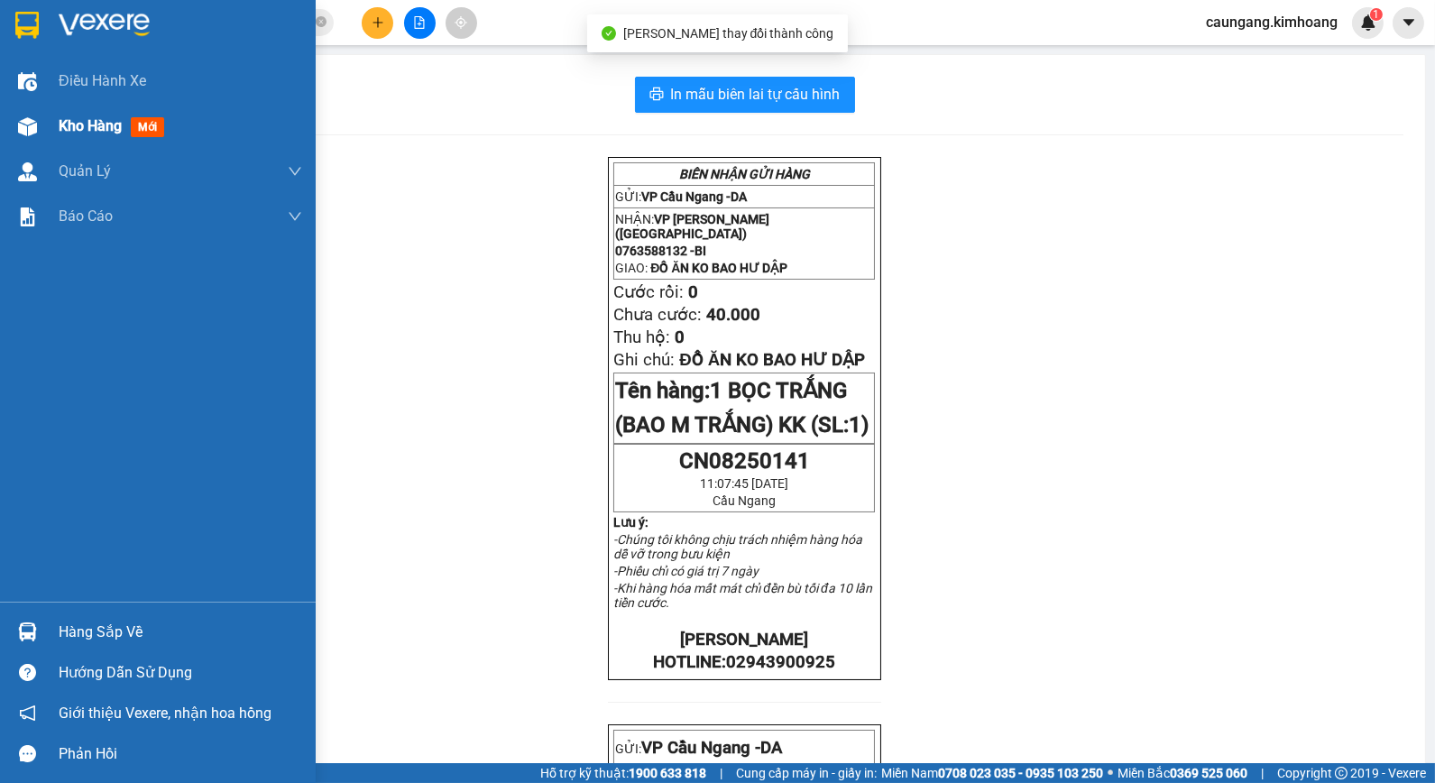
click at [77, 123] on span "Kho hàng" at bounding box center [90, 125] width 63 height 17
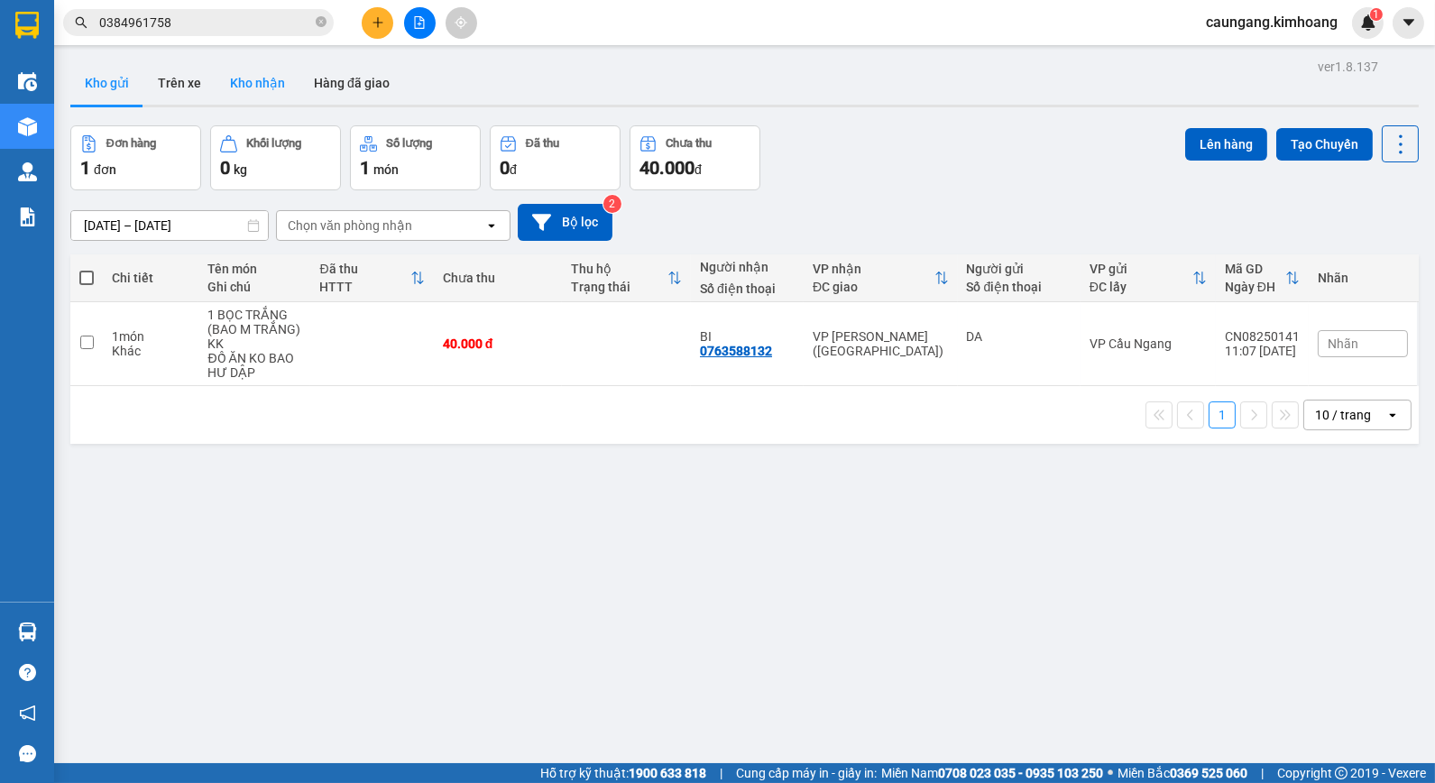
click at [262, 83] on button "Kho nhận" at bounding box center [257, 82] width 84 height 43
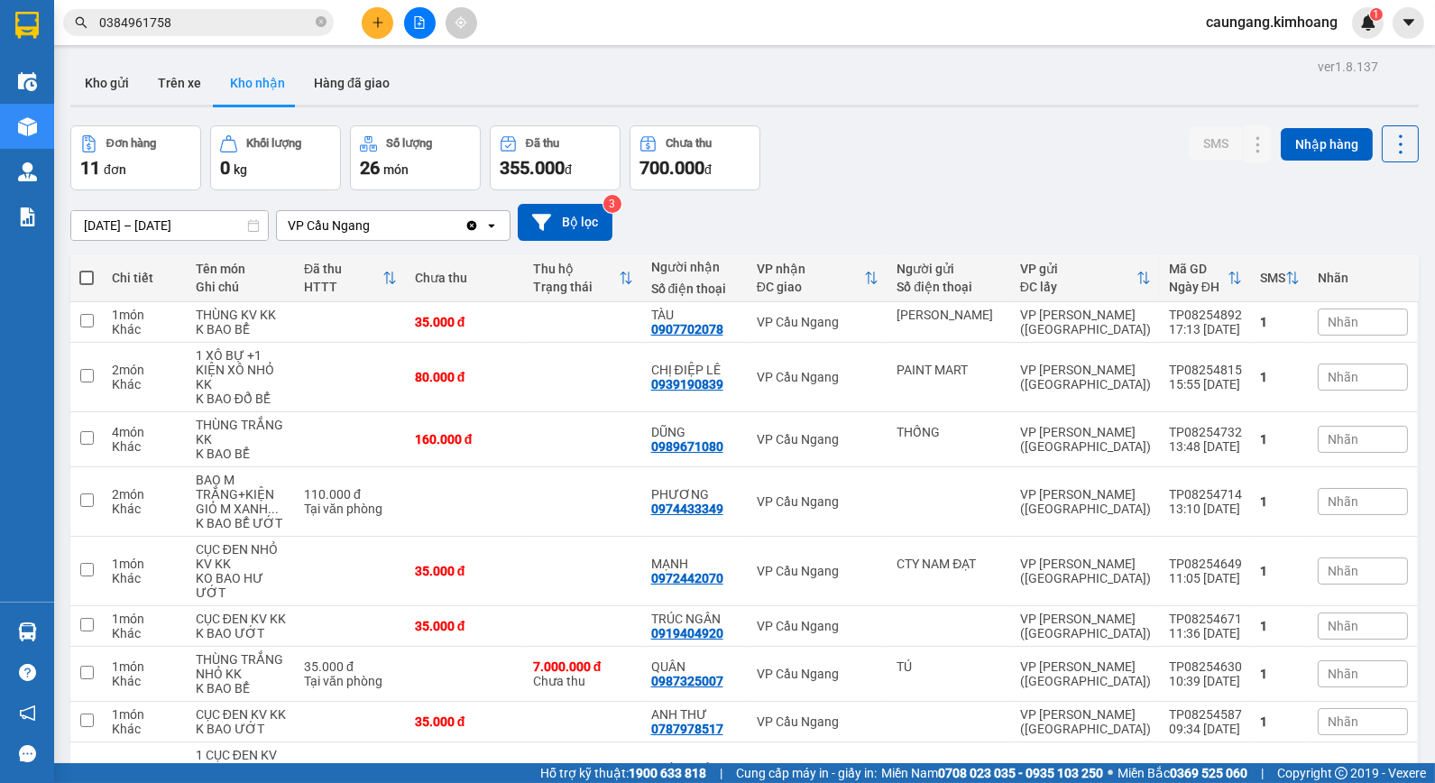
click at [215, 61] on button "Kho nhận" at bounding box center [257, 82] width 84 height 43
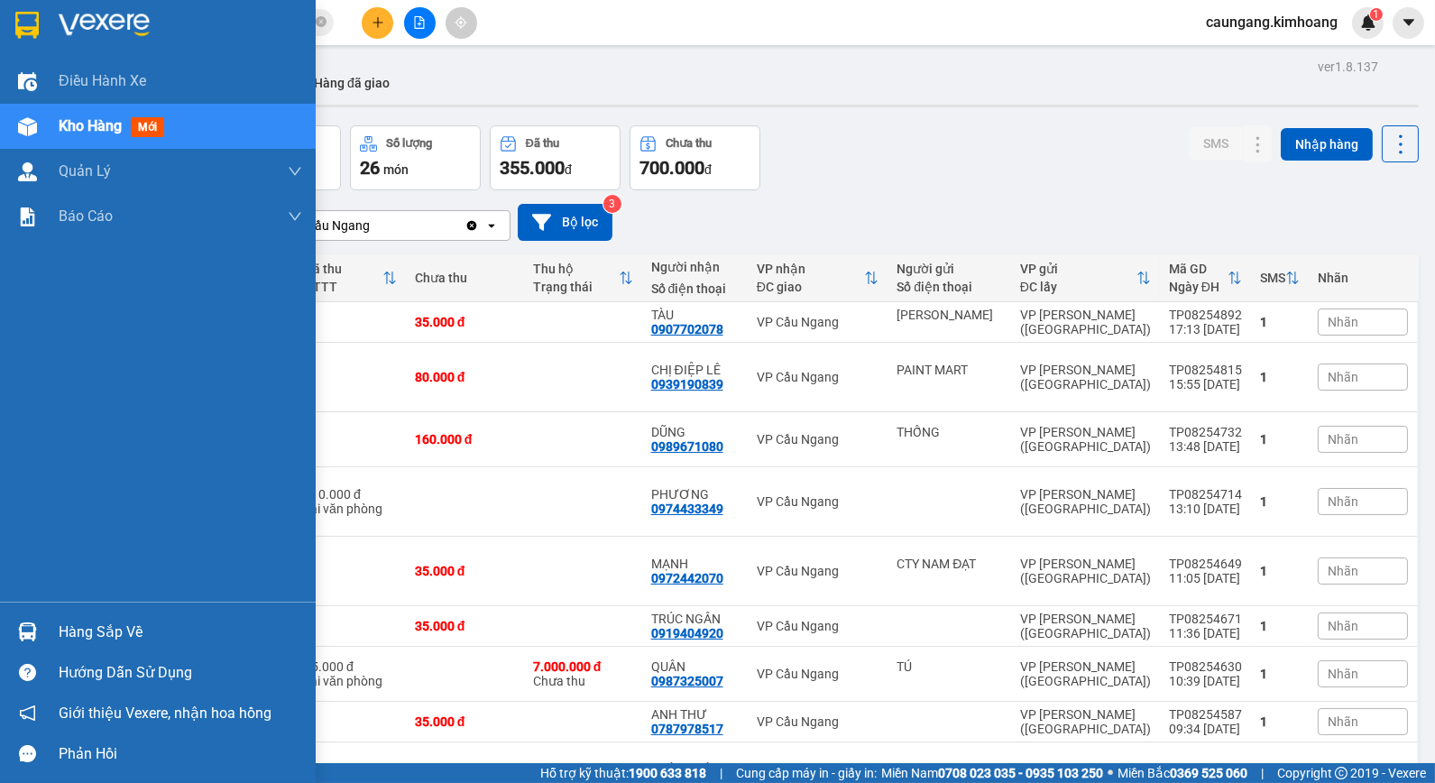
click at [118, 652] on div "Hướng dẫn sử dụng" at bounding box center [158, 672] width 316 height 41
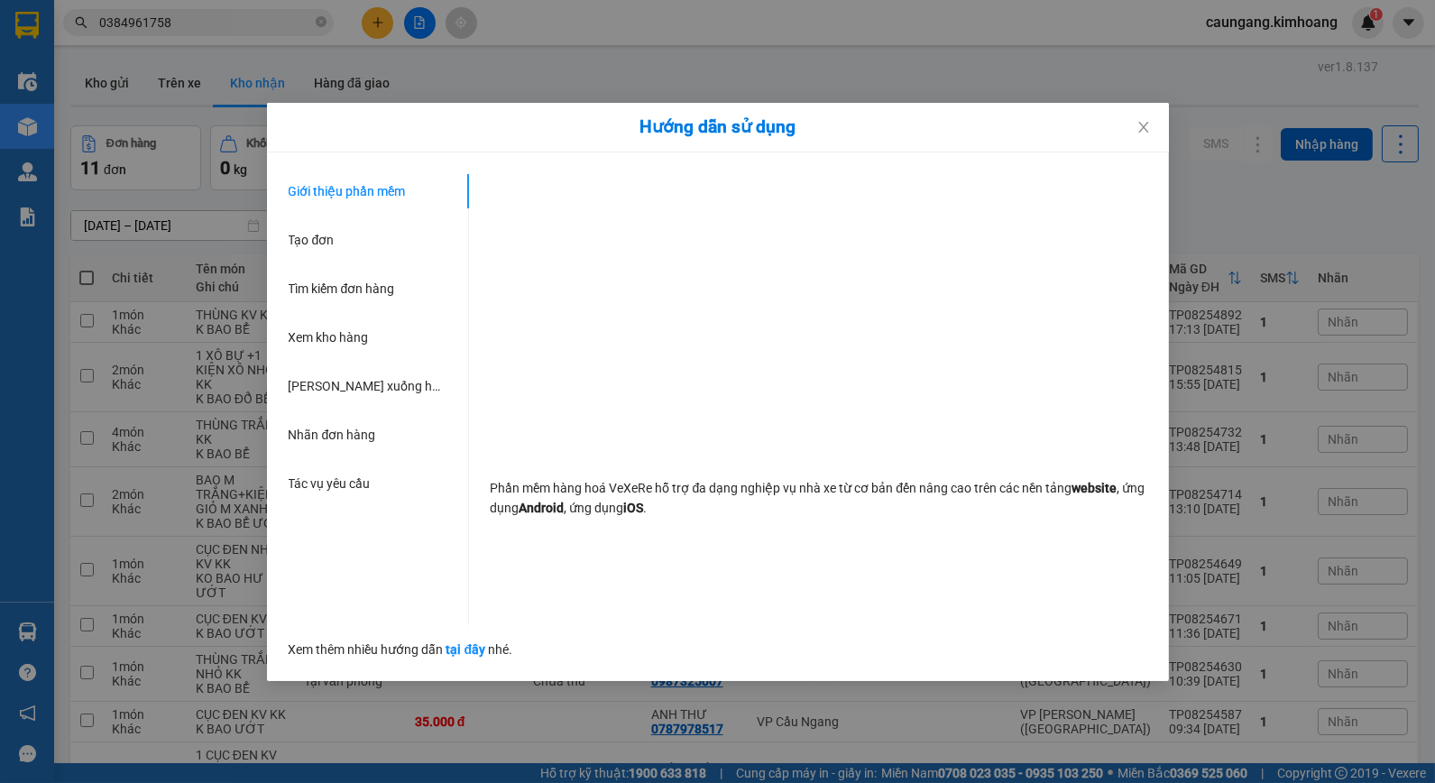
click at [29, 629] on div "Hướng dẫn sử dụng Giới thiệu phần mềm Tạo đơn Tìm kiếm đơn hàng Xem kho hàng Lê…" at bounding box center [717, 391] width 1435 height 783
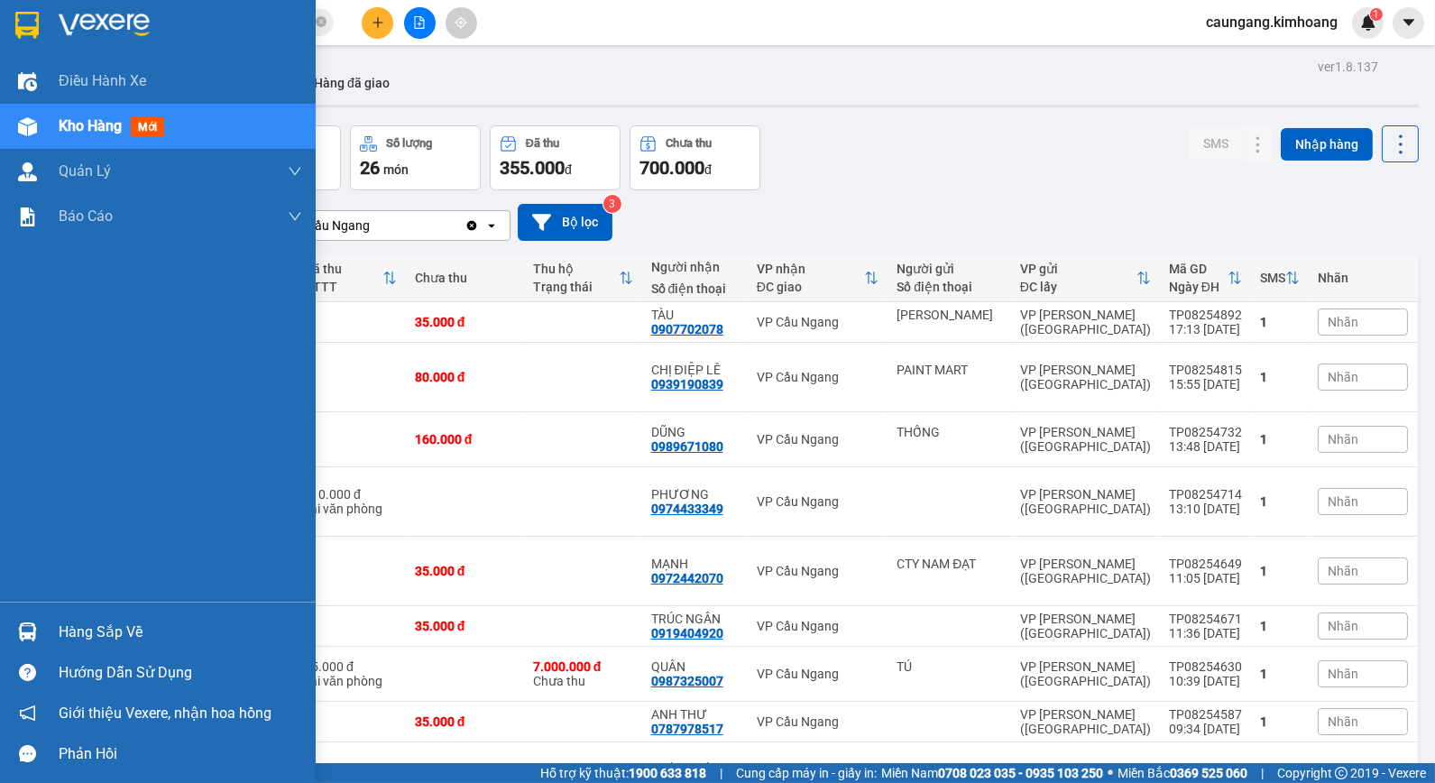
click at [29, 629] on img at bounding box center [27, 631] width 19 height 19
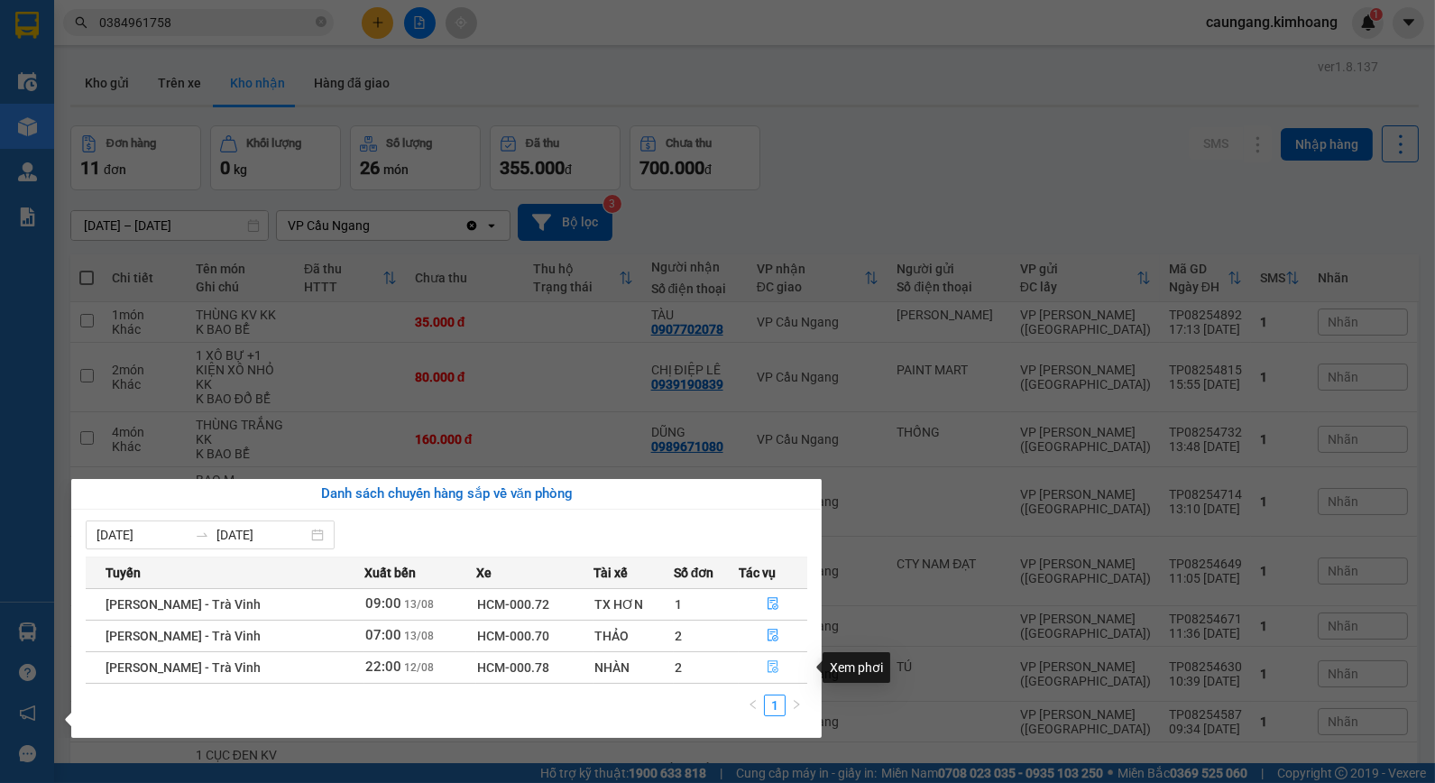
click at [771, 668] on icon "file-done" at bounding box center [772, 666] width 11 height 13
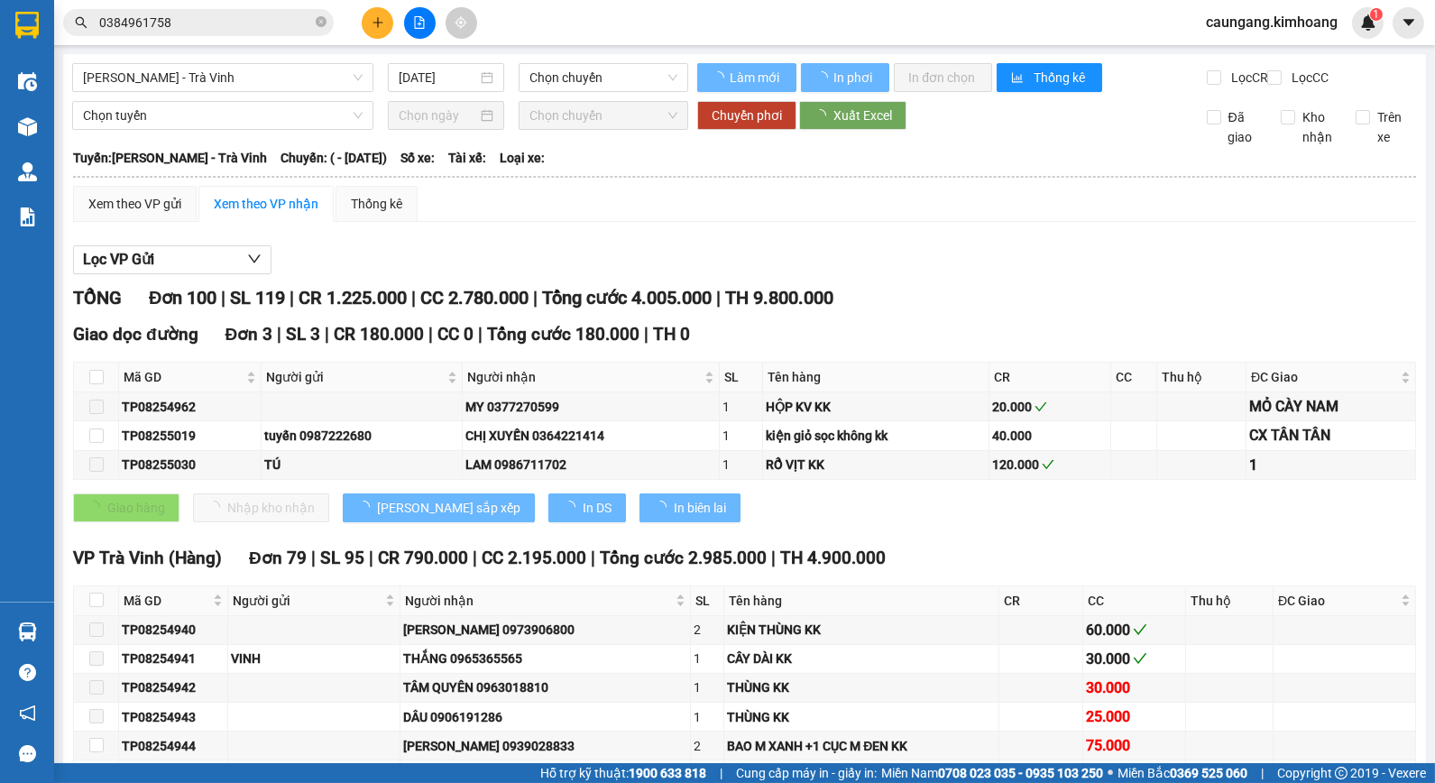
type input "[DATE]"
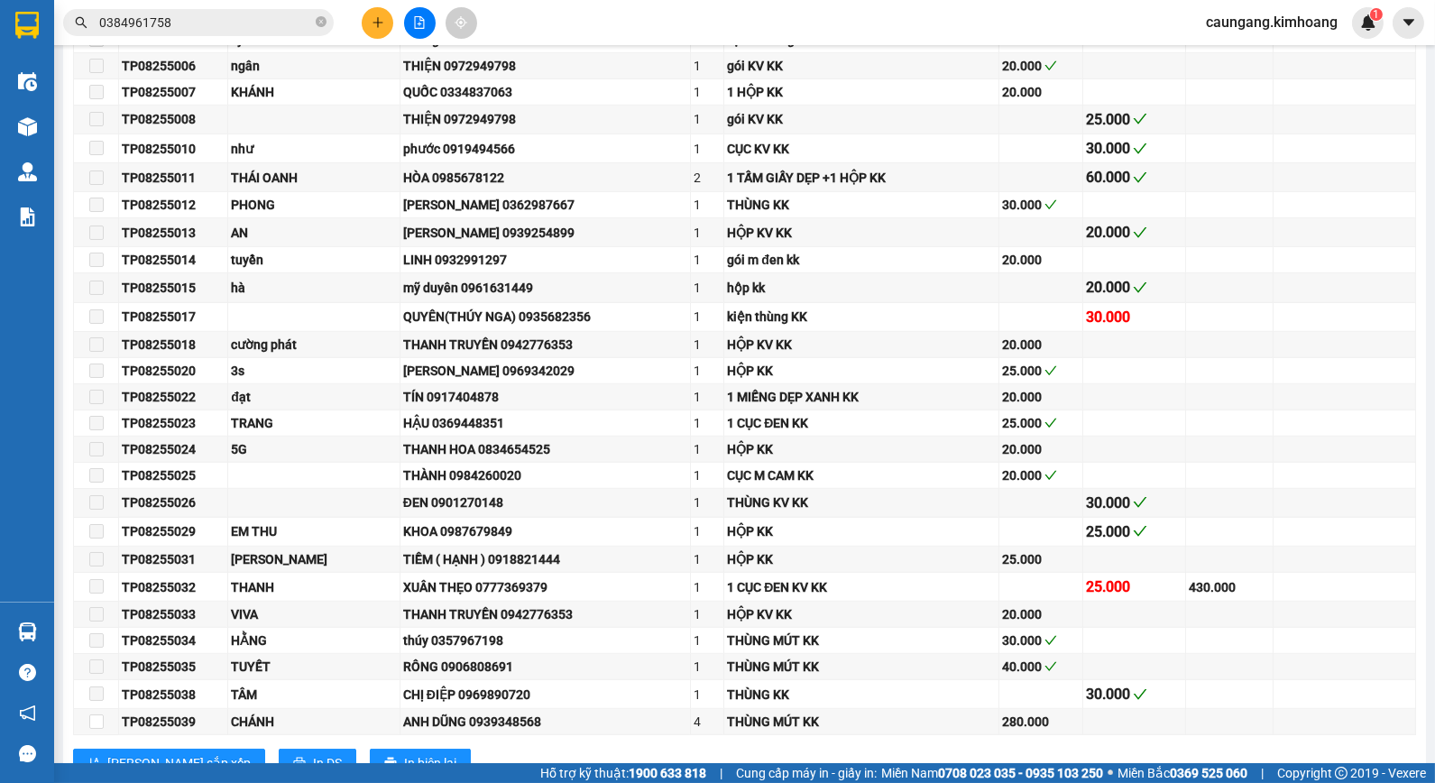
scroll to position [2504, 0]
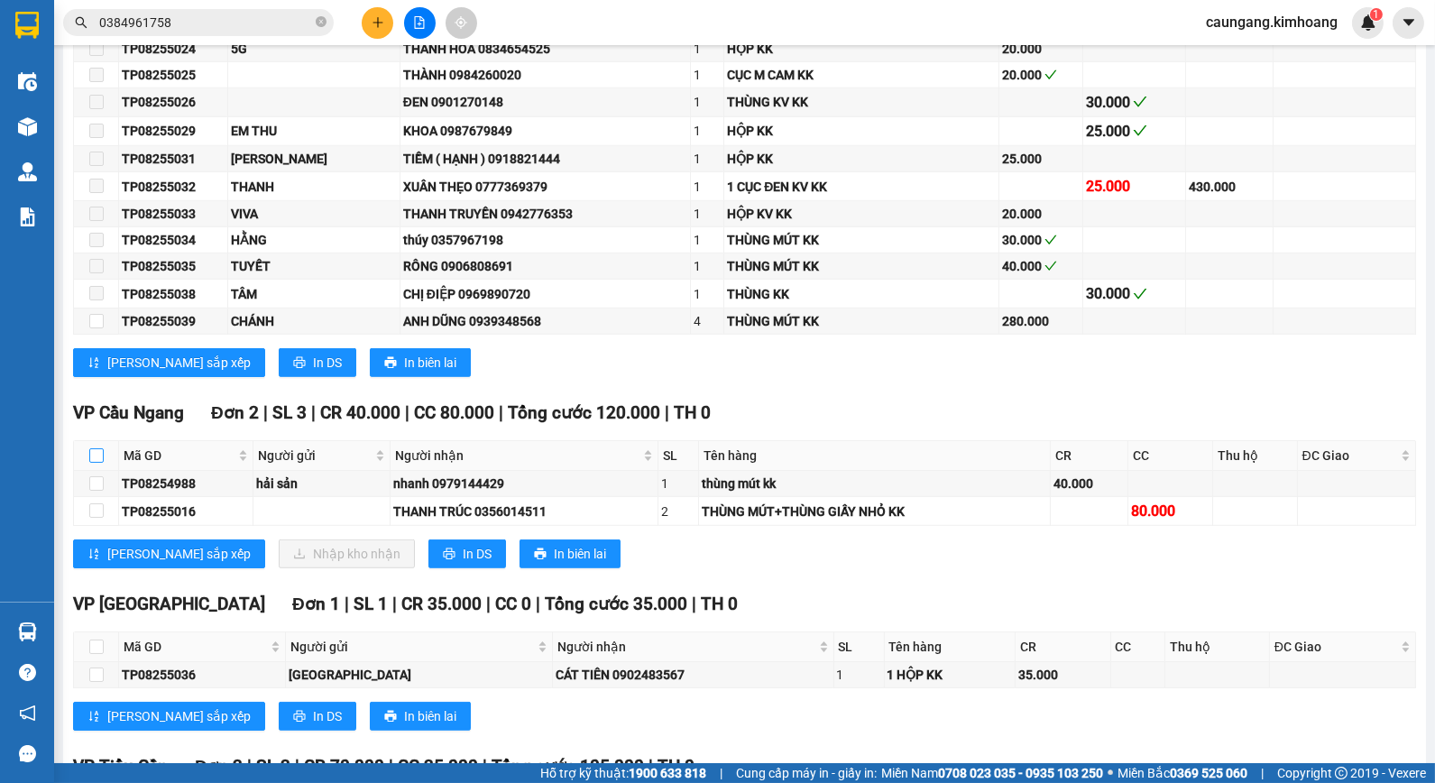
click at [89, 463] on input "checkbox" at bounding box center [96, 455] width 14 height 14
checkbox input "true"
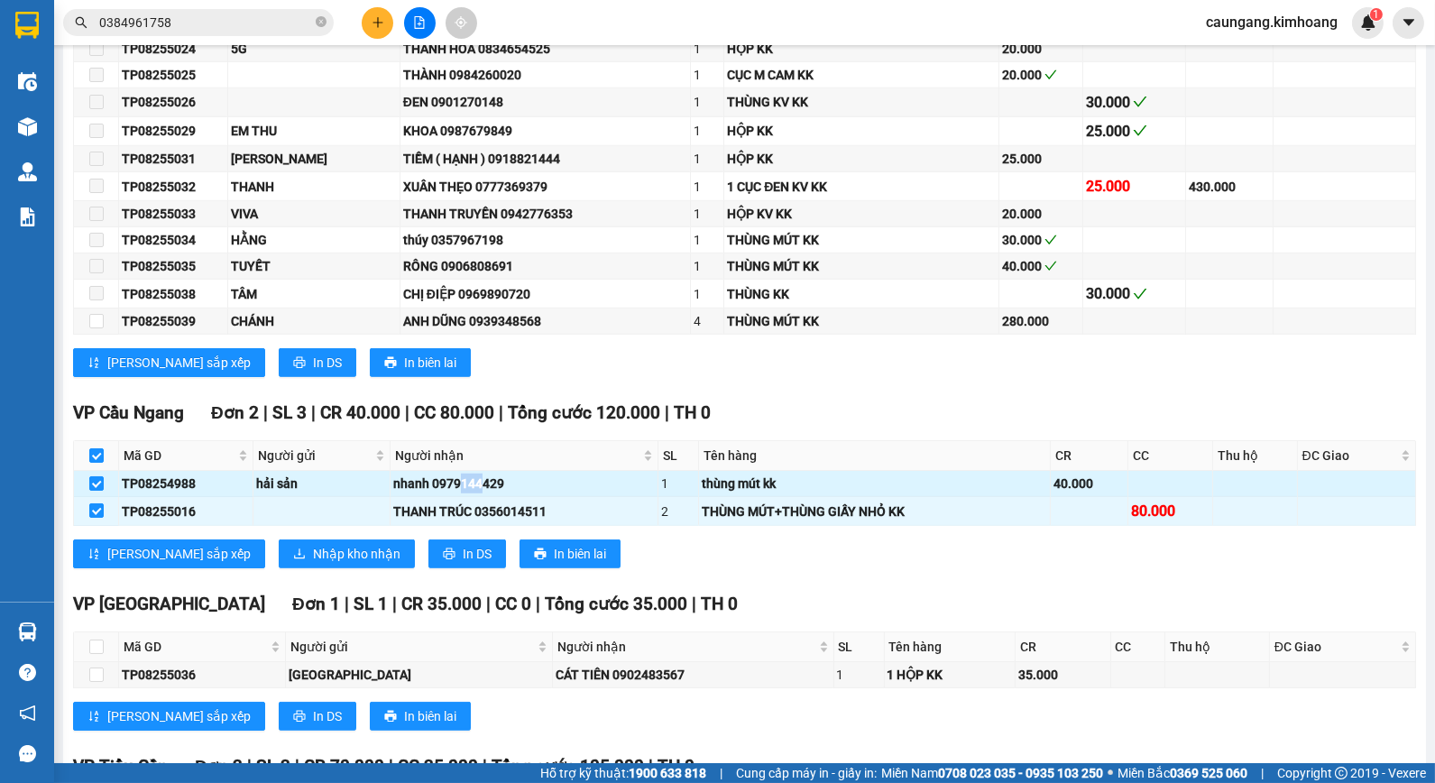
drag, startPoint x: 454, startPoint y: 503, endPoint x: 472, endPoint y: 506, distance: 18.2
click at [472, 493] on div "nhanh 0979144429" at bounding box center [523, 483] width 261 height 20
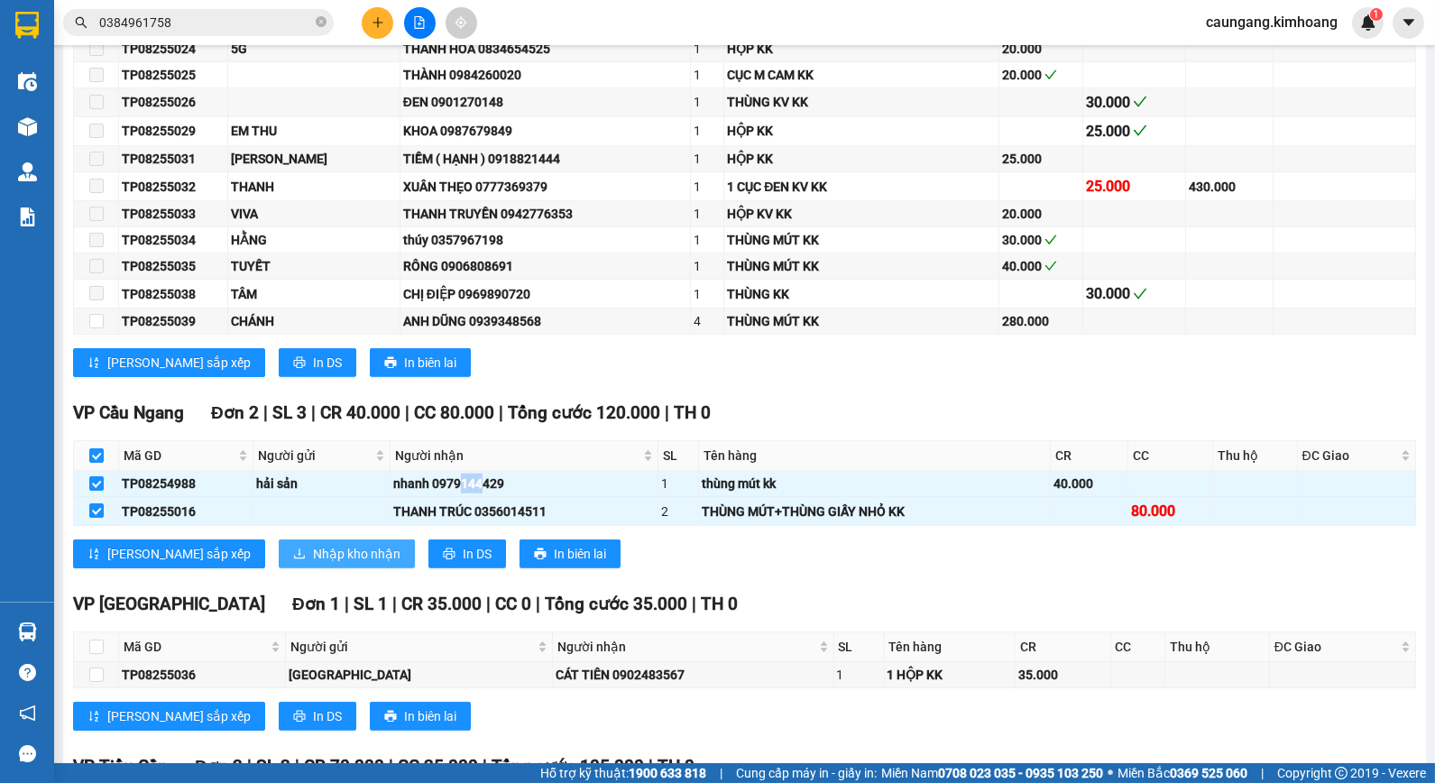
click at [320, 564] on span "Nhập kho nhận" at bounding box center [356, 554] width 87 height 20
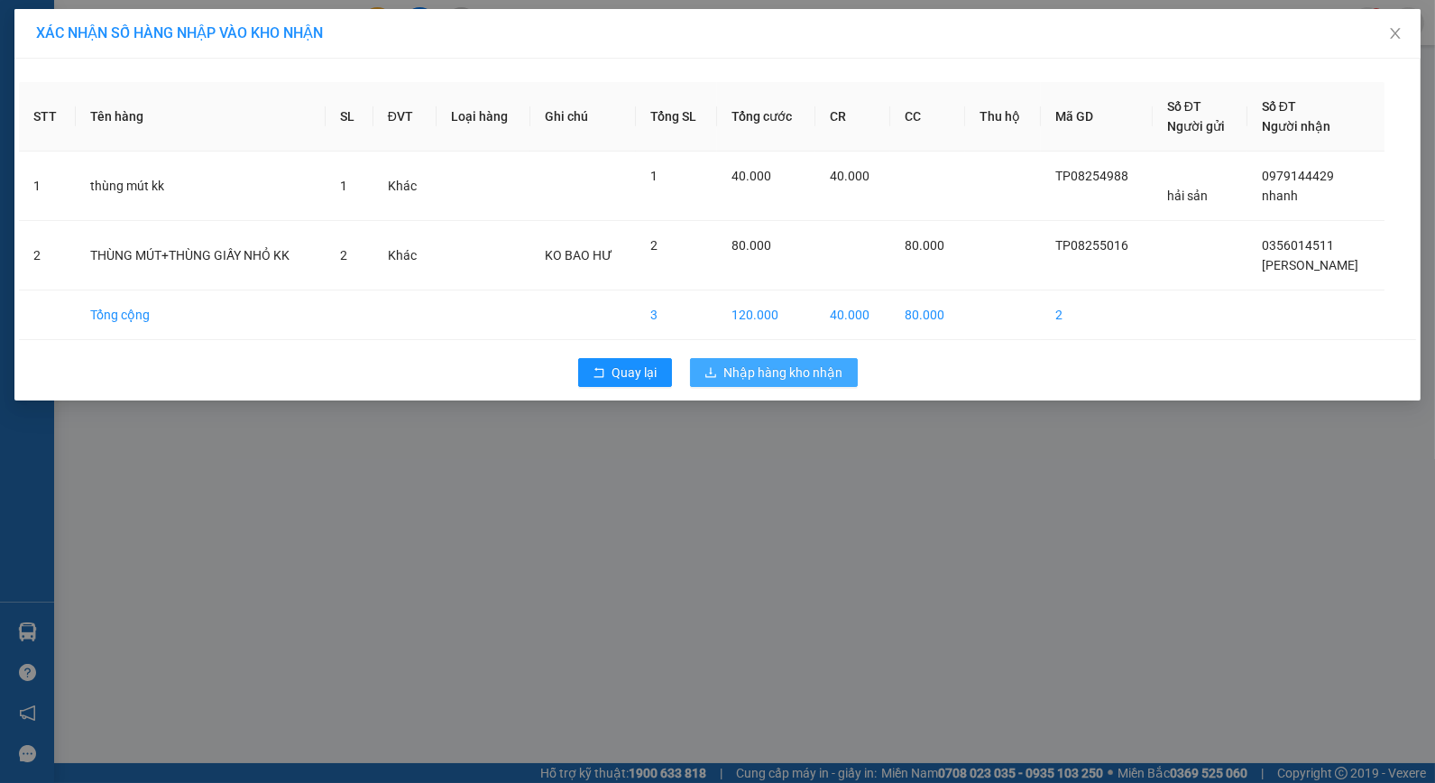
click at [757, 375] on span "Nhập hàng kho nhận" at bounding box center [783, 372] width 119 height 20
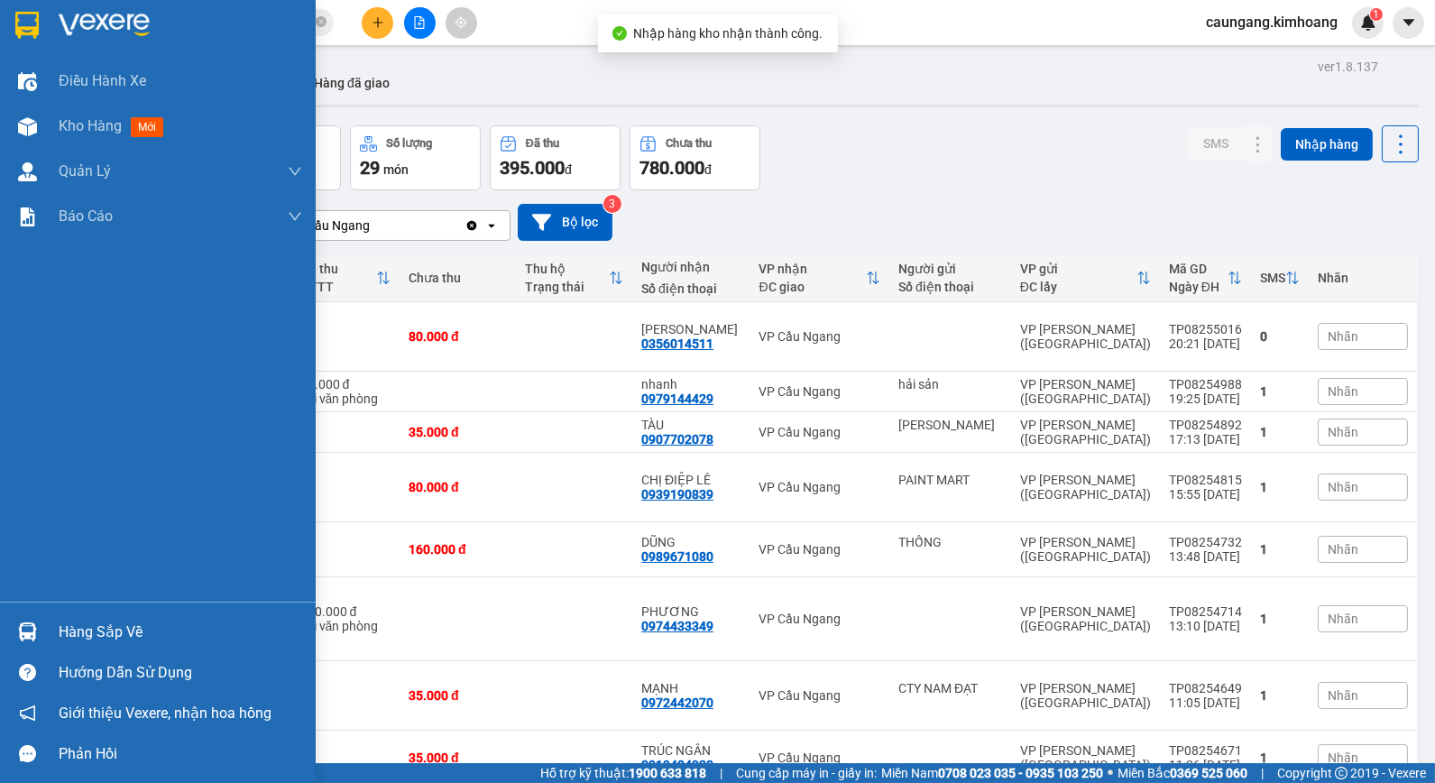
click at [87, 633] on div "Hàng sắp về" at bounding box center [180, 632] width 243 height 27
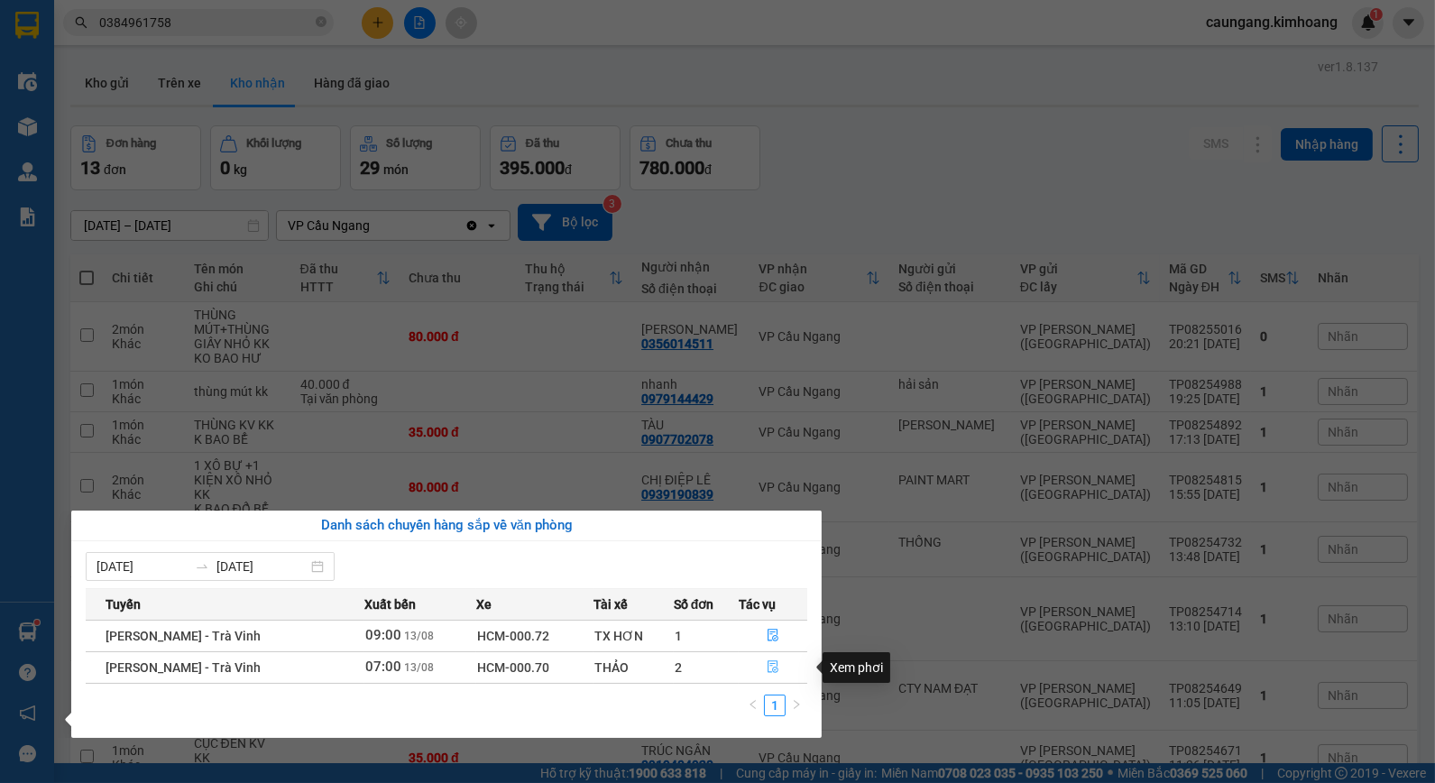
click at [767, 665] on icon "file-done" at bounding box center [772, 666] width 11 height 13
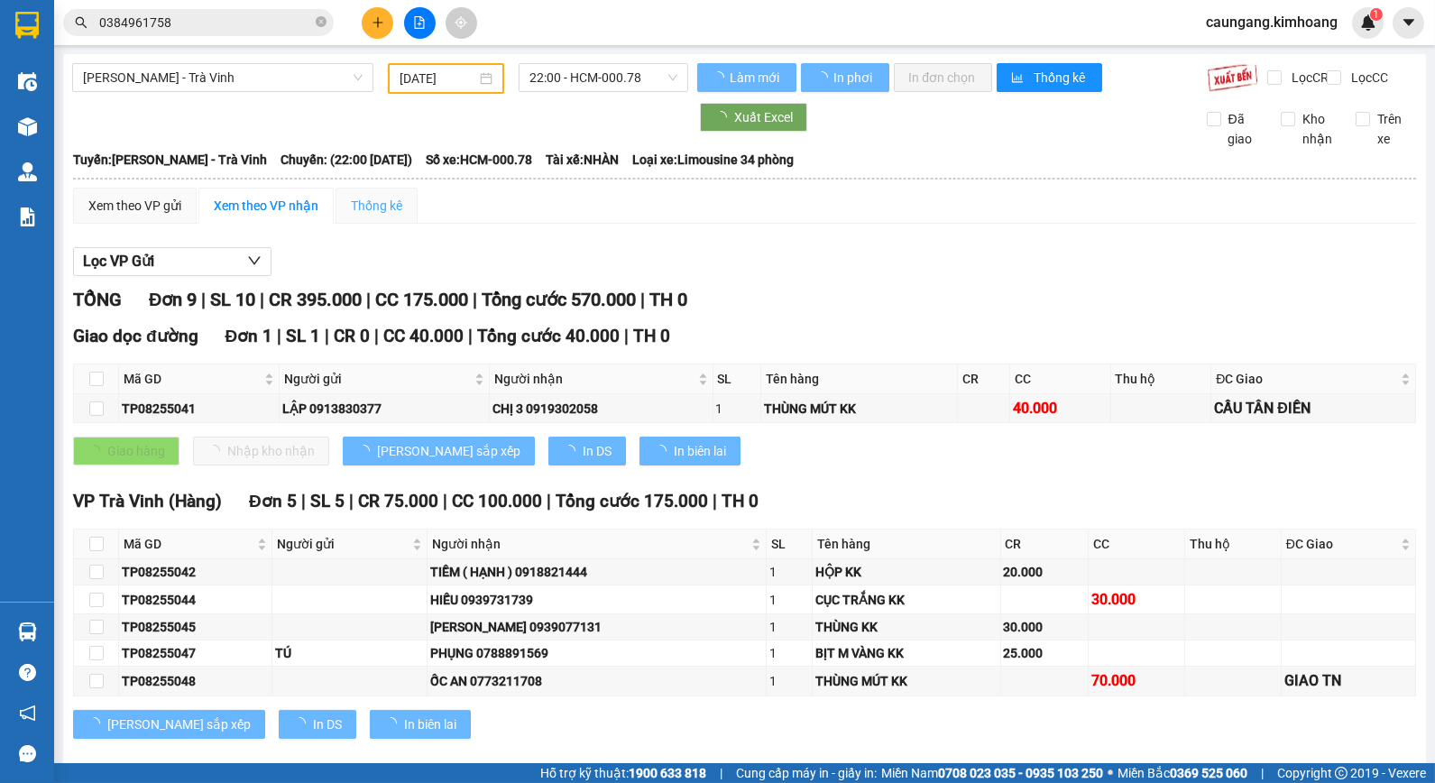
type input "[DATE]"
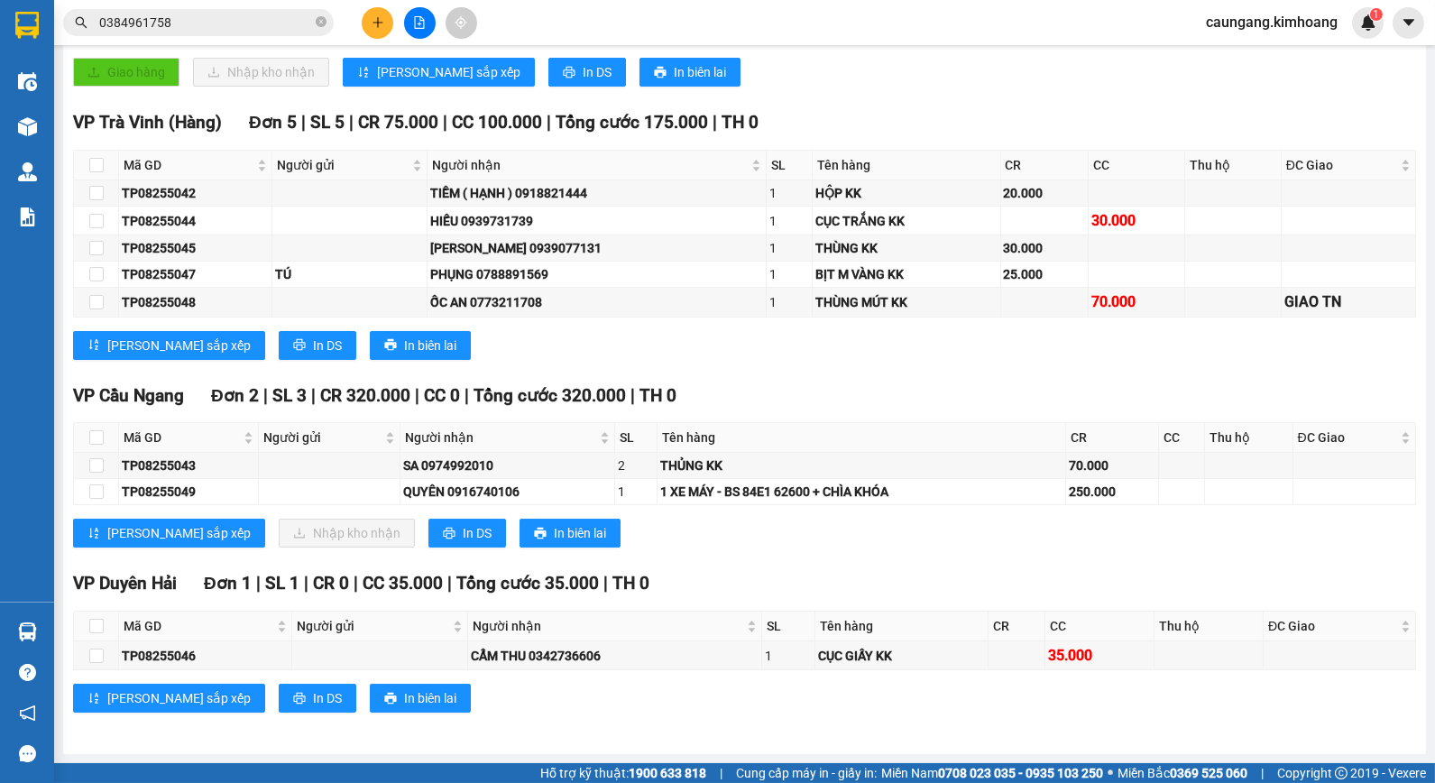
scroll to position [193, 0]
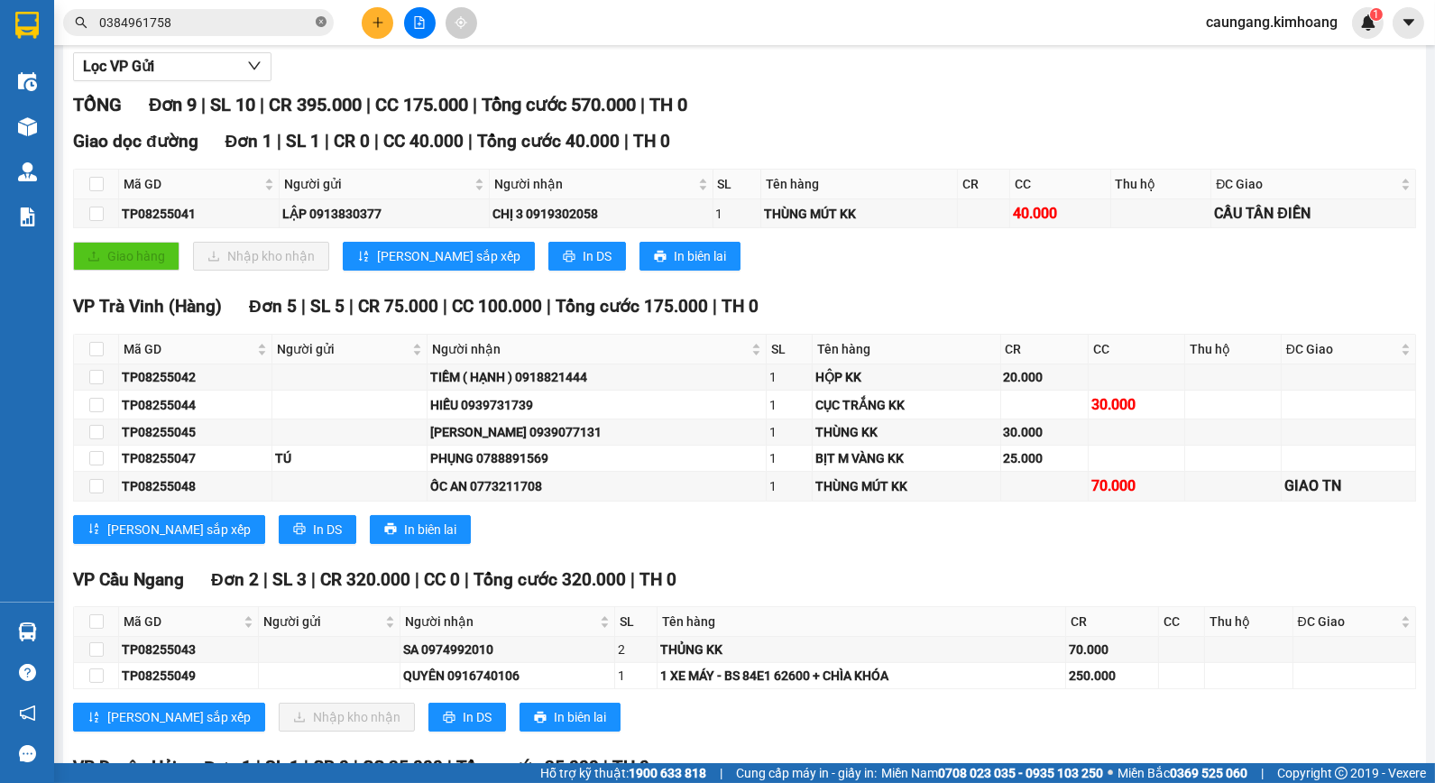
click at [321, 22] on icon "close-circle" at bounding box center [321, 21] width 11 height 11
click at [304, 27] on input "text" at bounding box center [205, 23] width 213 height 20
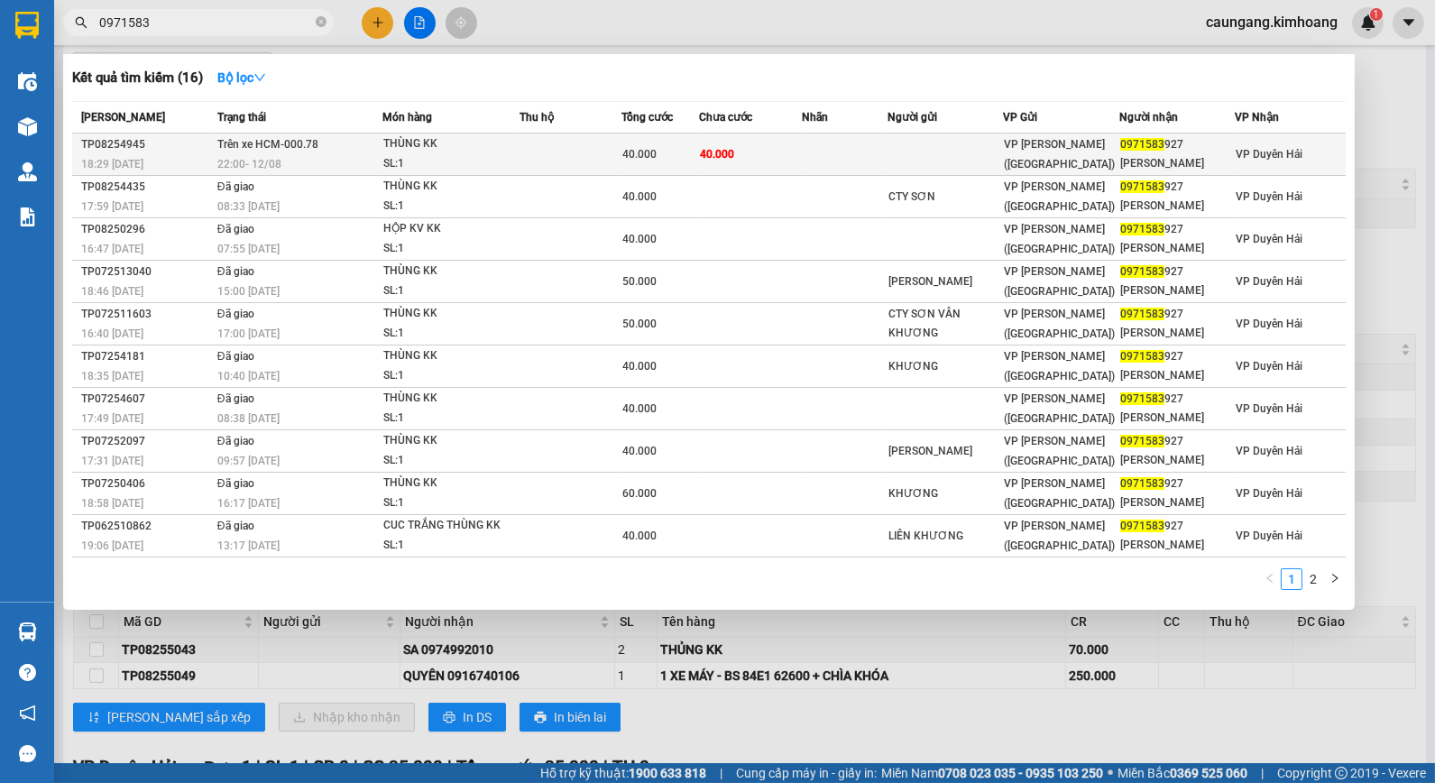
type input "0971583"
click at [875, 150] on td at bounding box center [845, 154] width 86 height 42
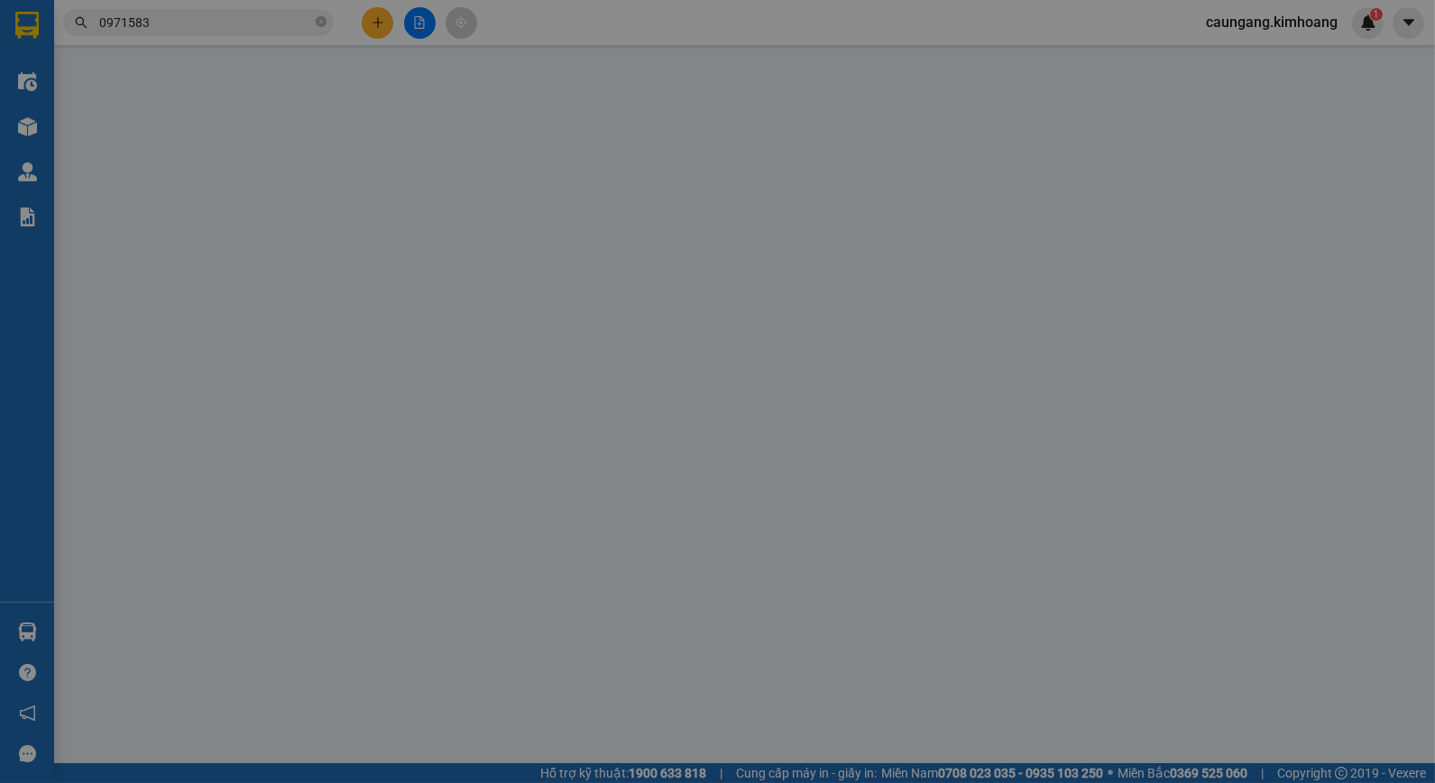
type input "0971583927"
type input "[PERSON_NAME]"
type input "40.000"
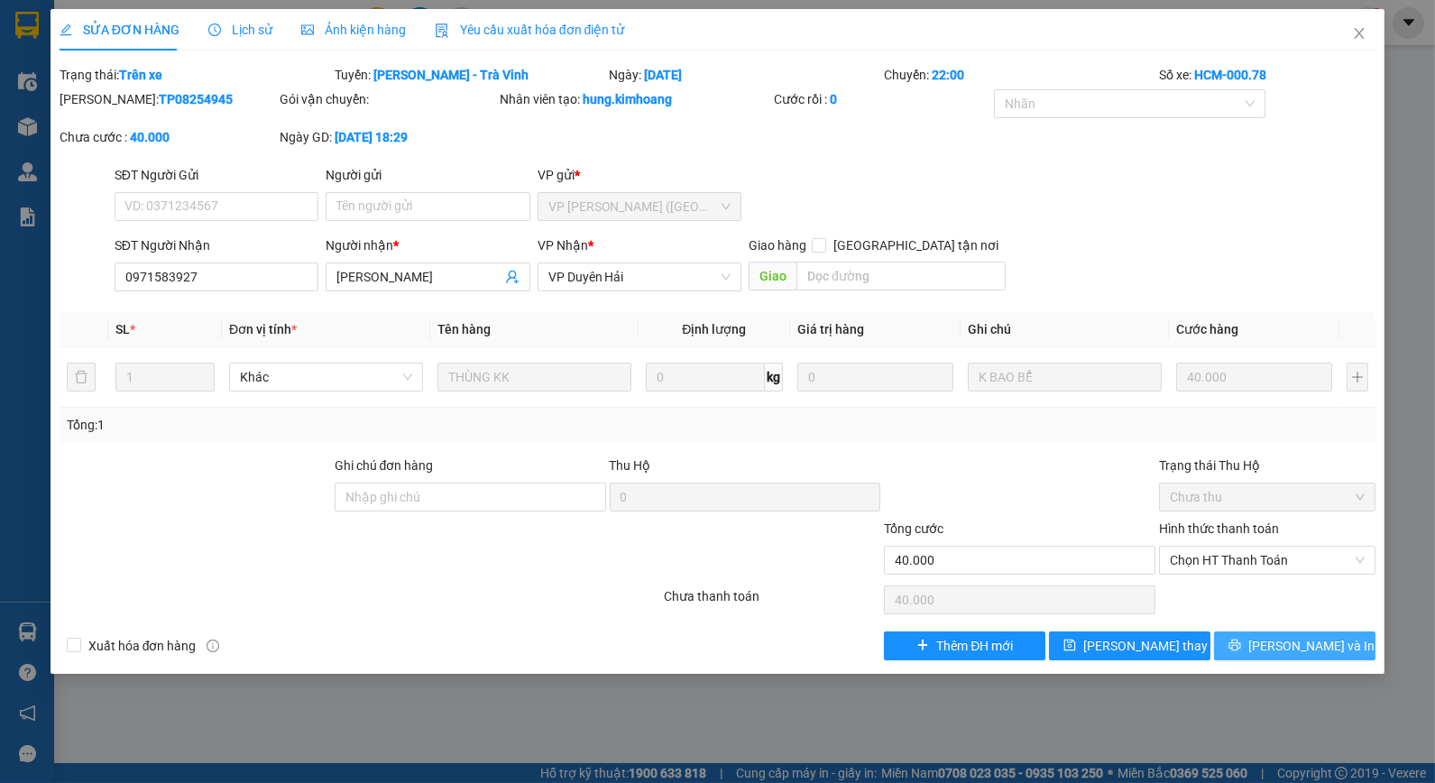
click at [1241, 645] on icon "printer" at bounding box center [1234, 644] width 13 height 13
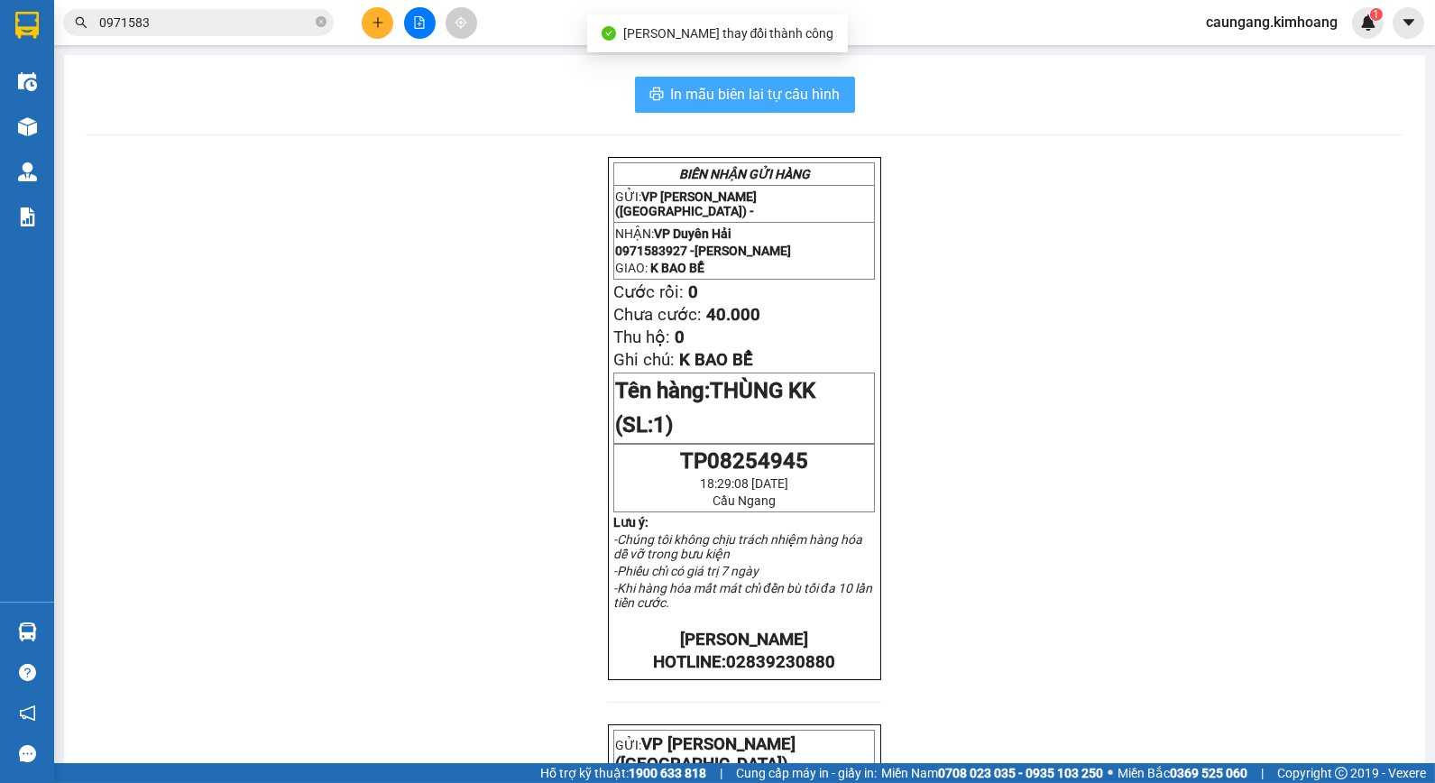
click at [728, 97] on span "In mẫu biên lai tự cấu hình" at bounding box center [756, 94] width 170 height 23
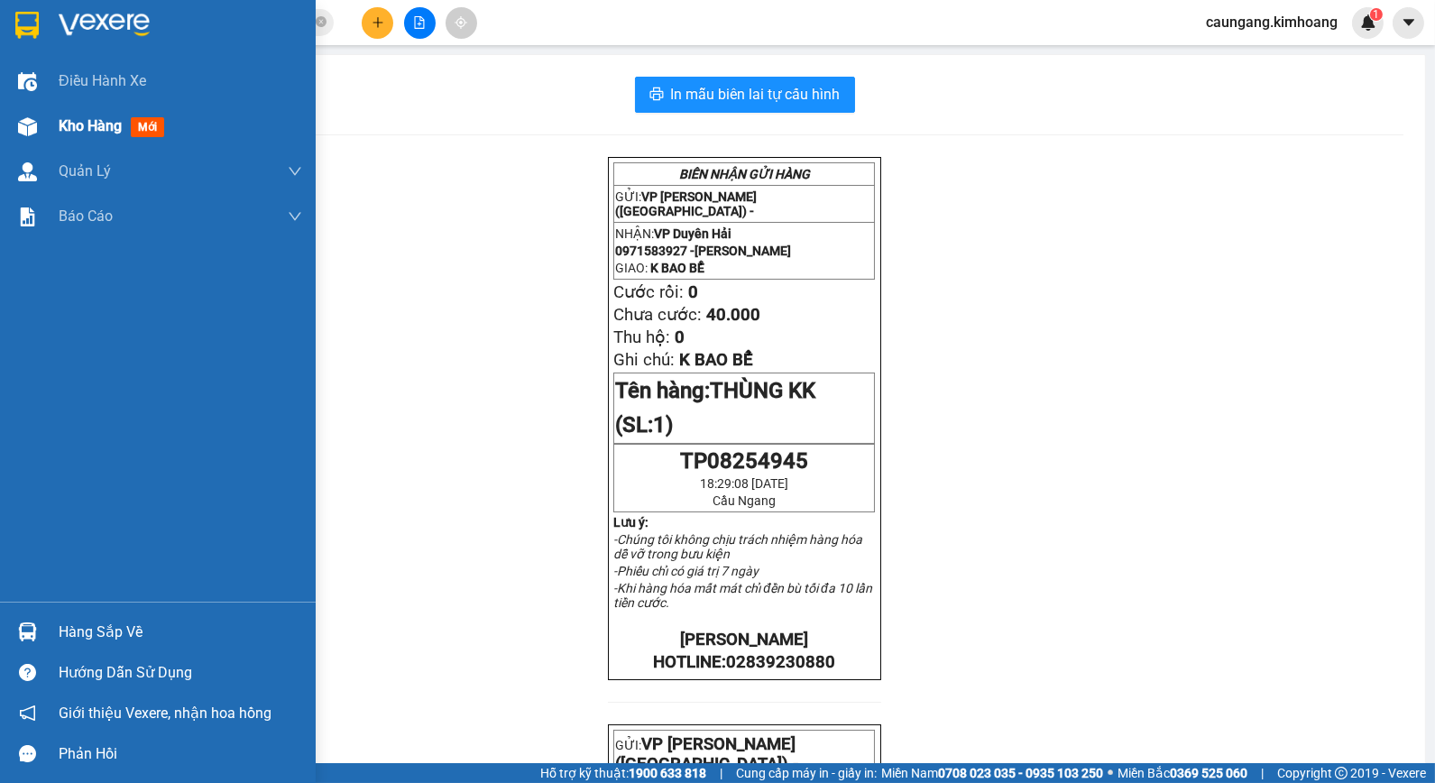
click at [51, 137] on div "Kho hàng mới" at bounding box center [158, 126] width 316 height 45
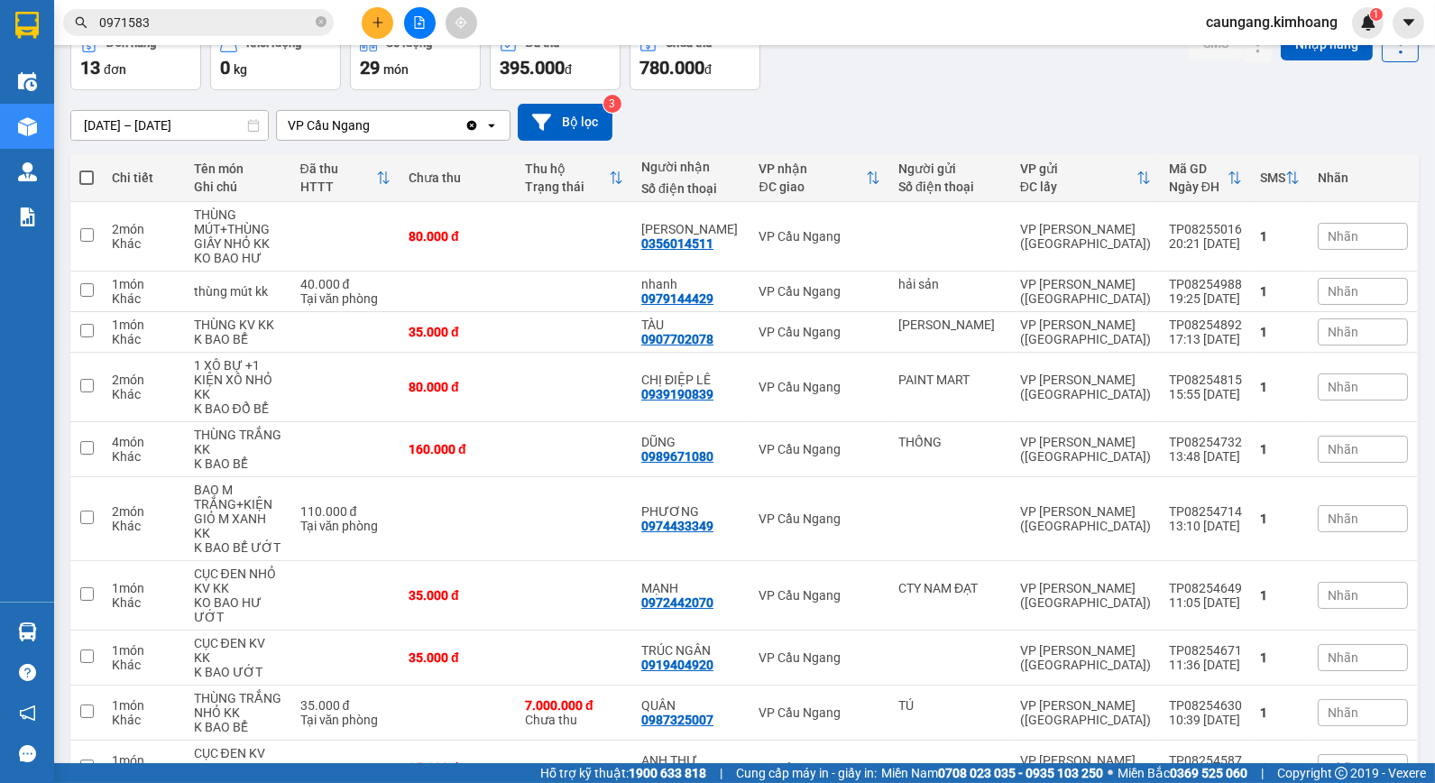
scroll to position [164, 0]
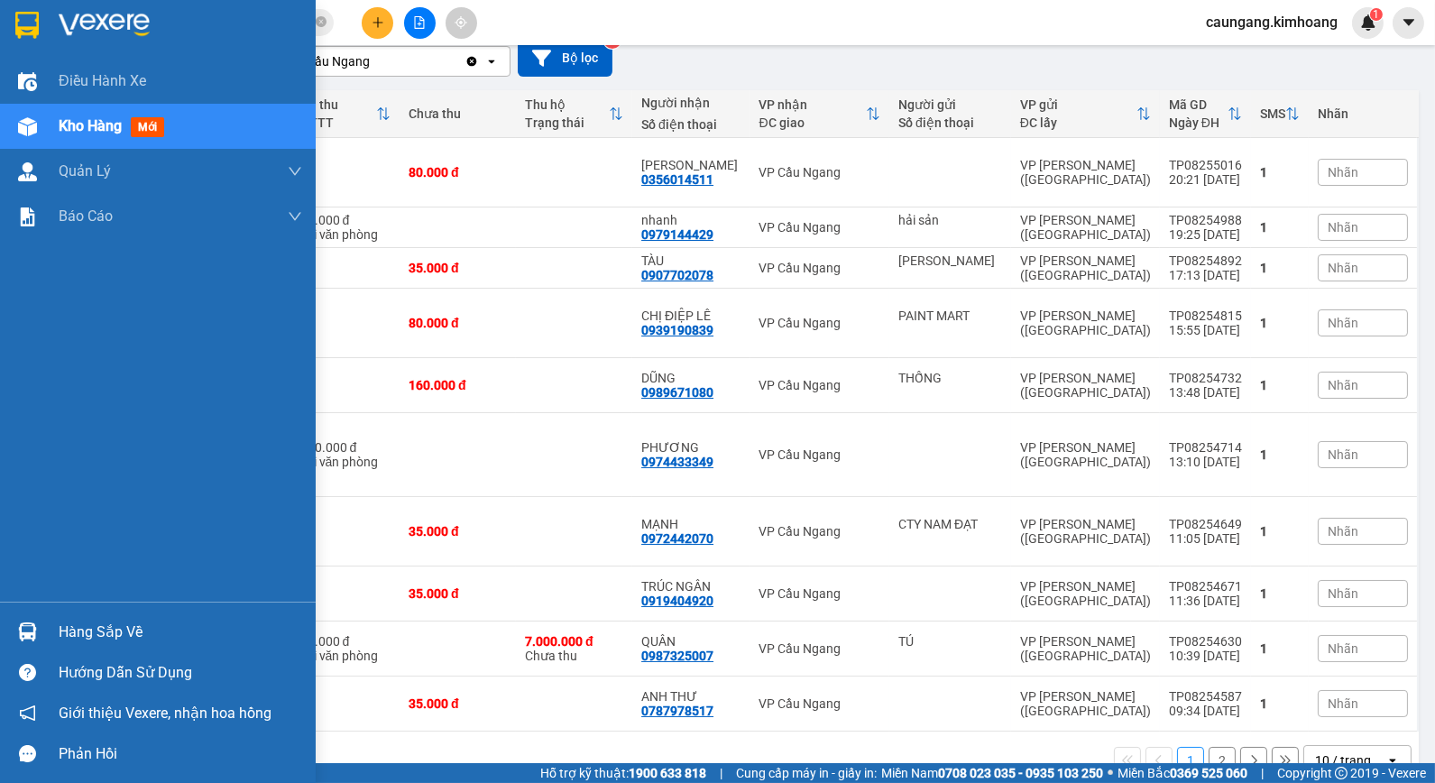
click at [69, 625] on div "Hàng sắp về" at bounding box center [180, 632] width 243 height 27
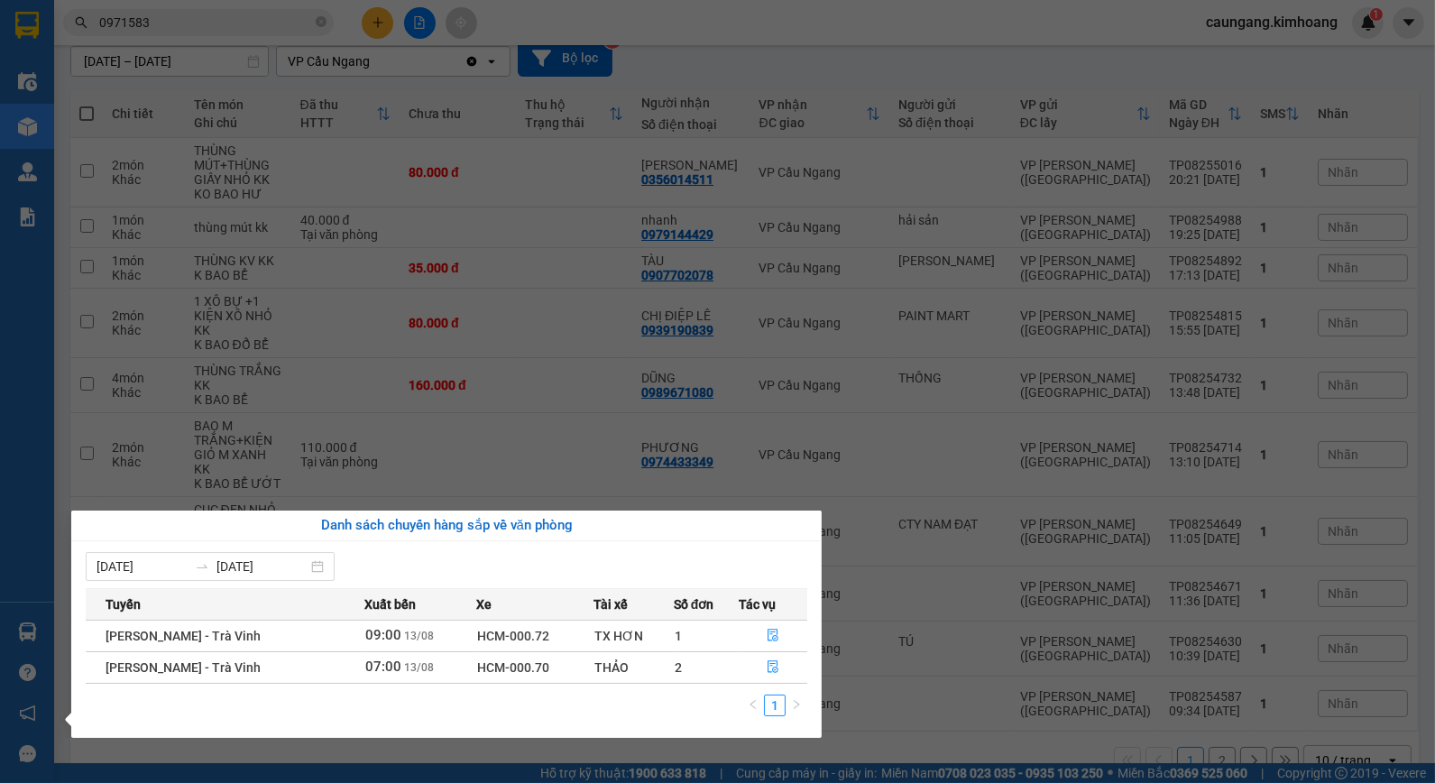
click at [864, 736] on section "Kết quả tìm kiếm ( 16 ) Bộ lọc Mã ĐH Trạng thái Món hàng Thu hộ Tổng cước Chưa …" at bounding box center [717, 391] width 1435 height 783
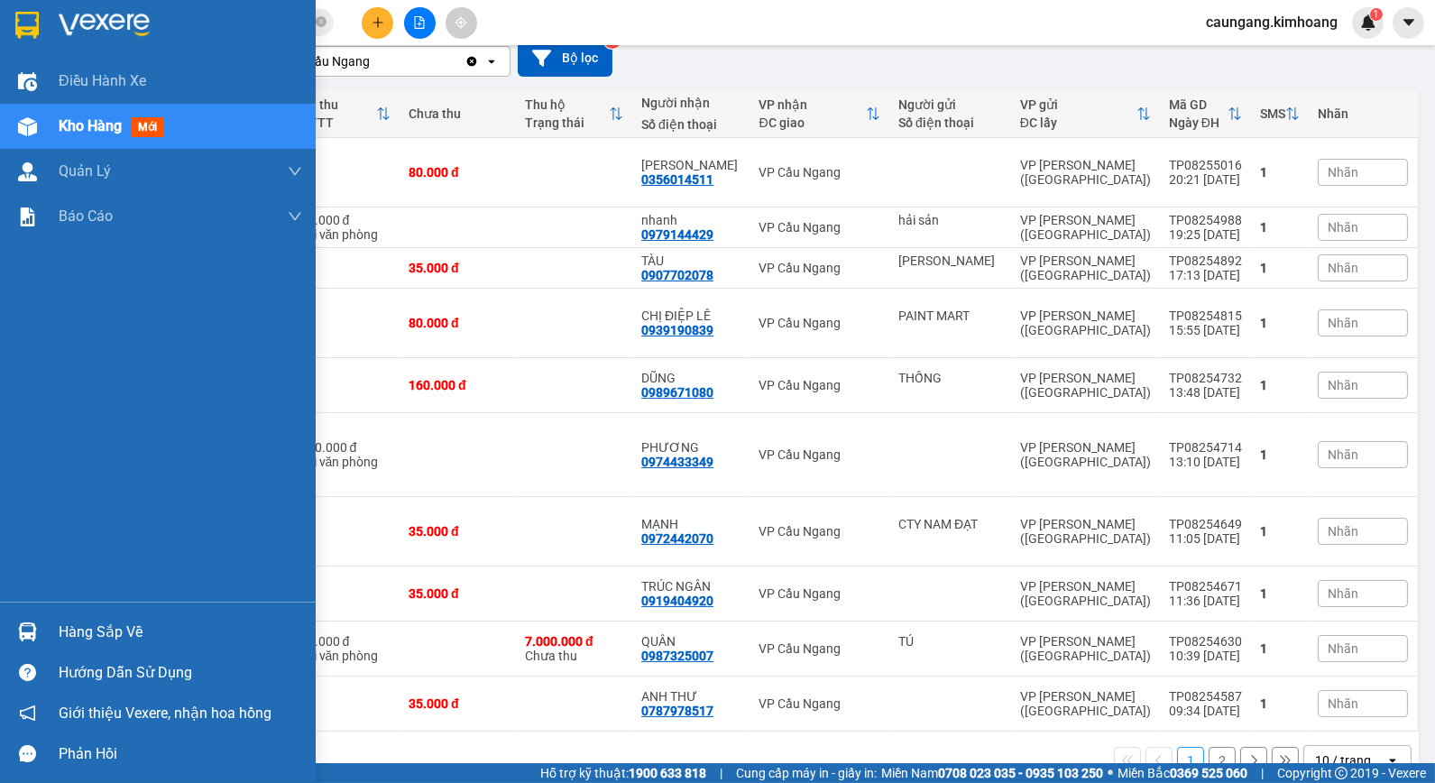
click at [83, 624] on div "Hàng sắp về" at bounding box center [180, 632] width 243 height 27
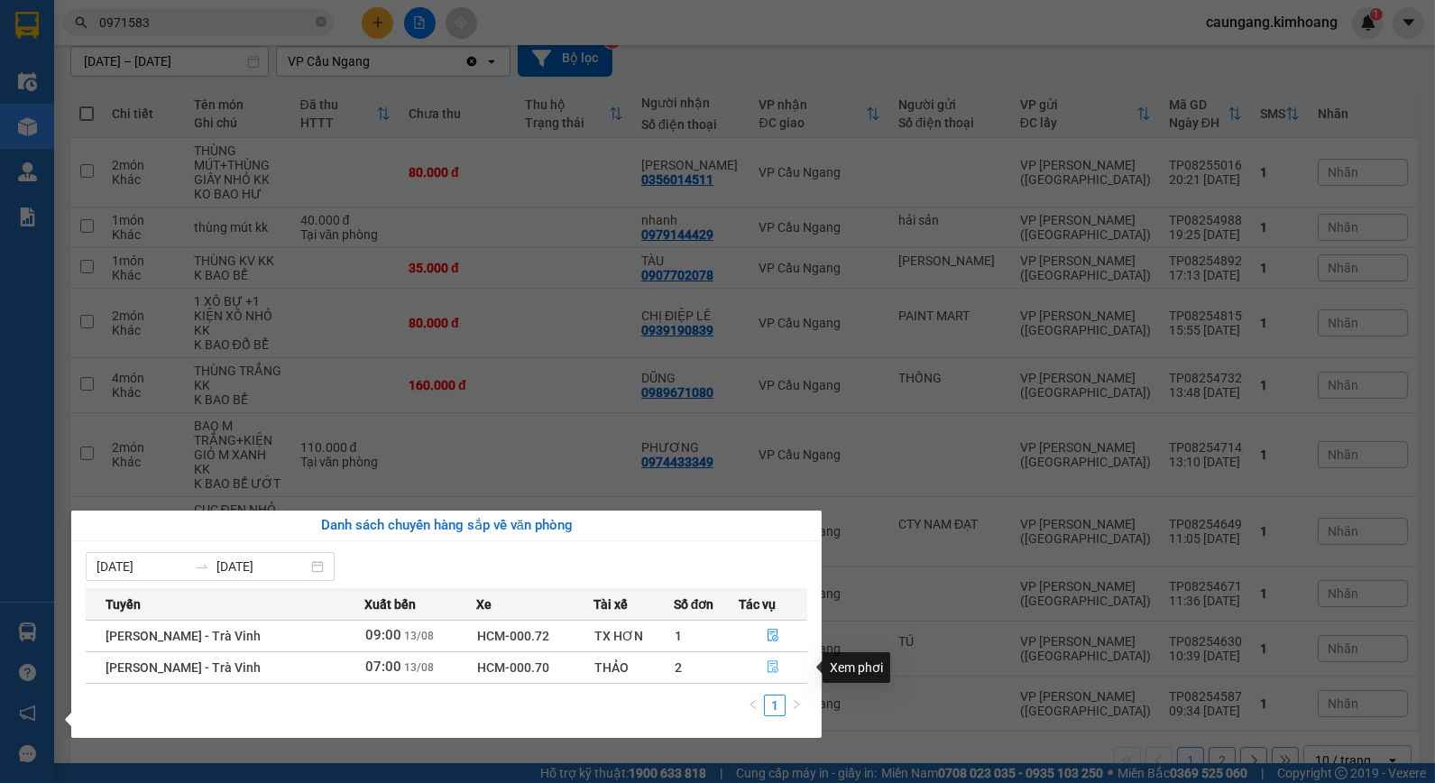
click at [772, 664] on icon "file-done" at bounding box center [772, 666] width 11 height 13
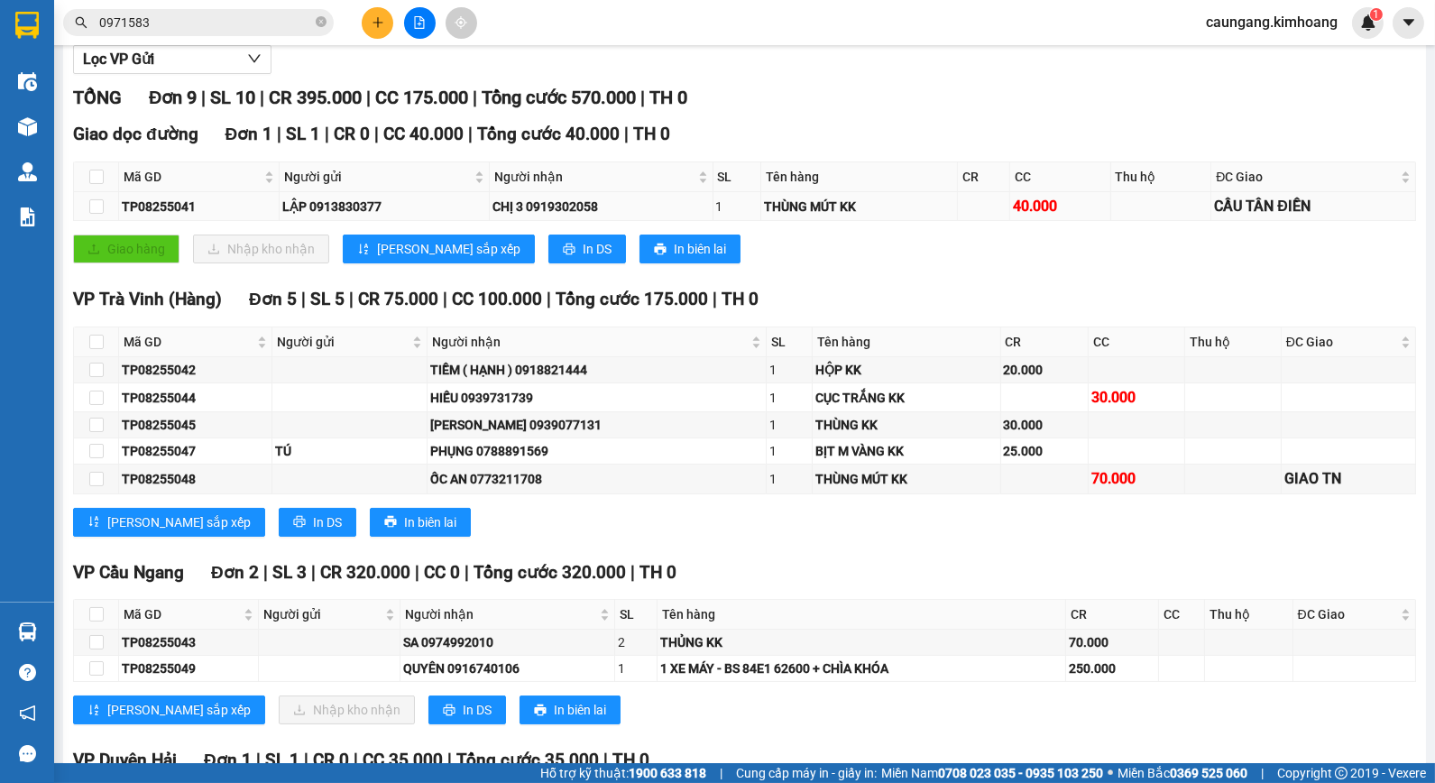
scroll to position [393, 0]
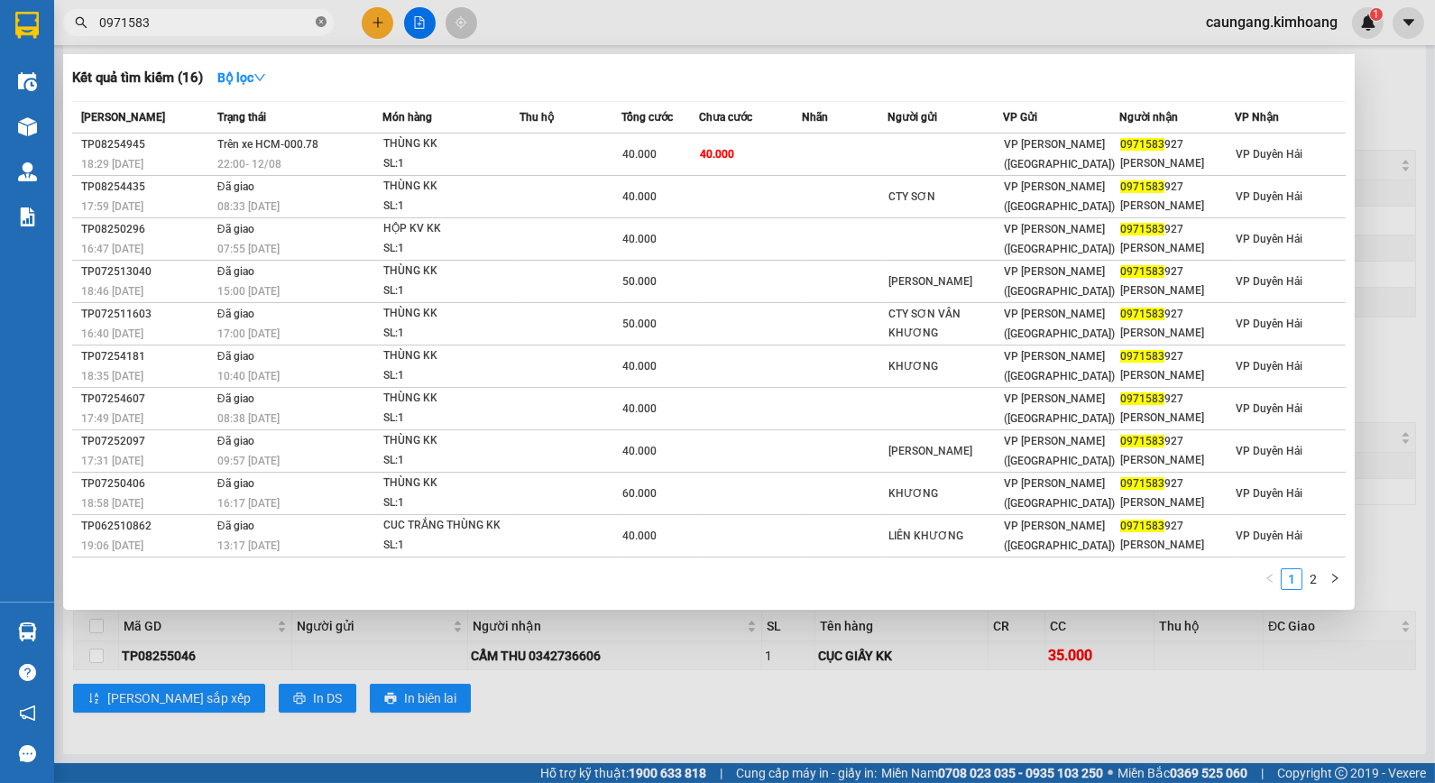
click at [320, 20] on icon "close-circle" at bounding box center [321, 21] width 11 height 11
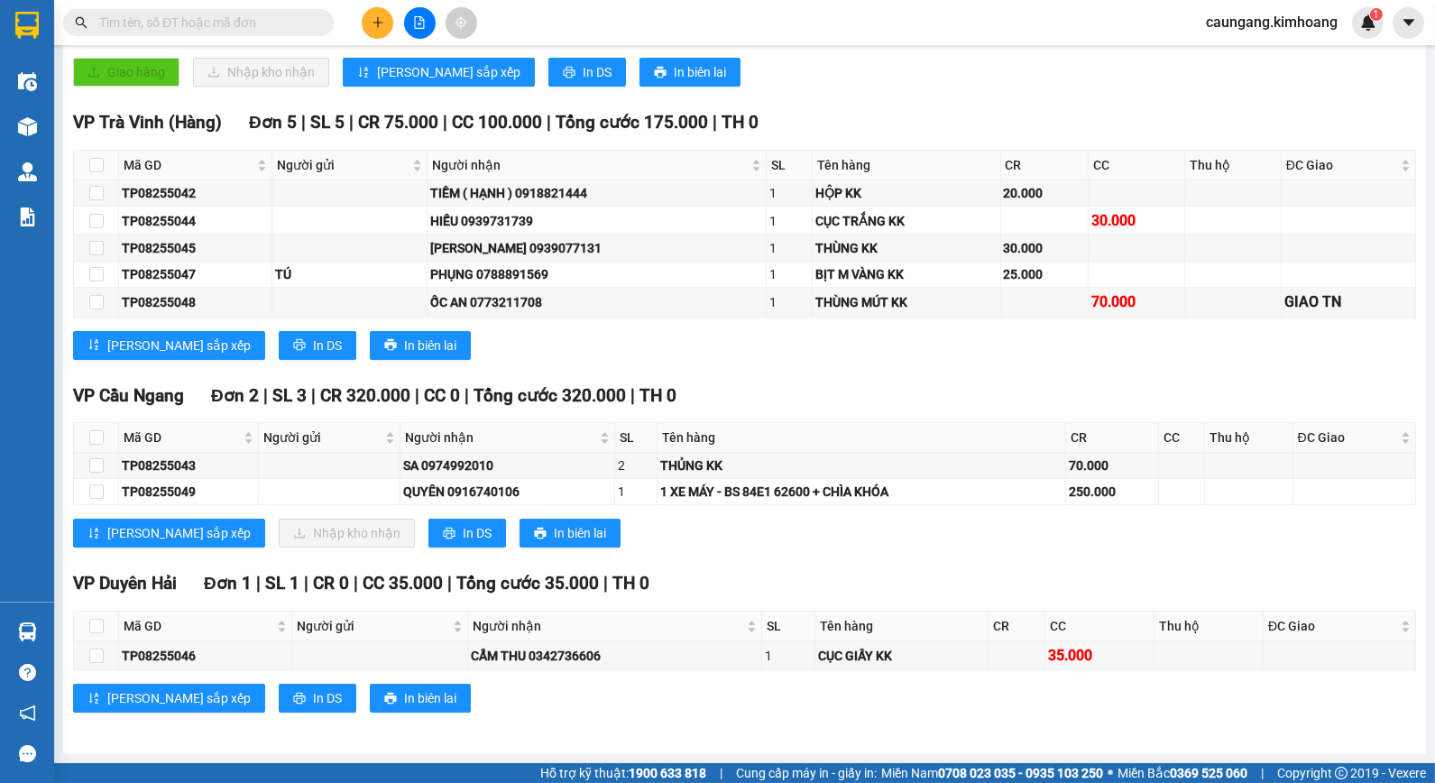
click at [292, 27] on input "text" at bounding box center [205, 23] width 213 height 20
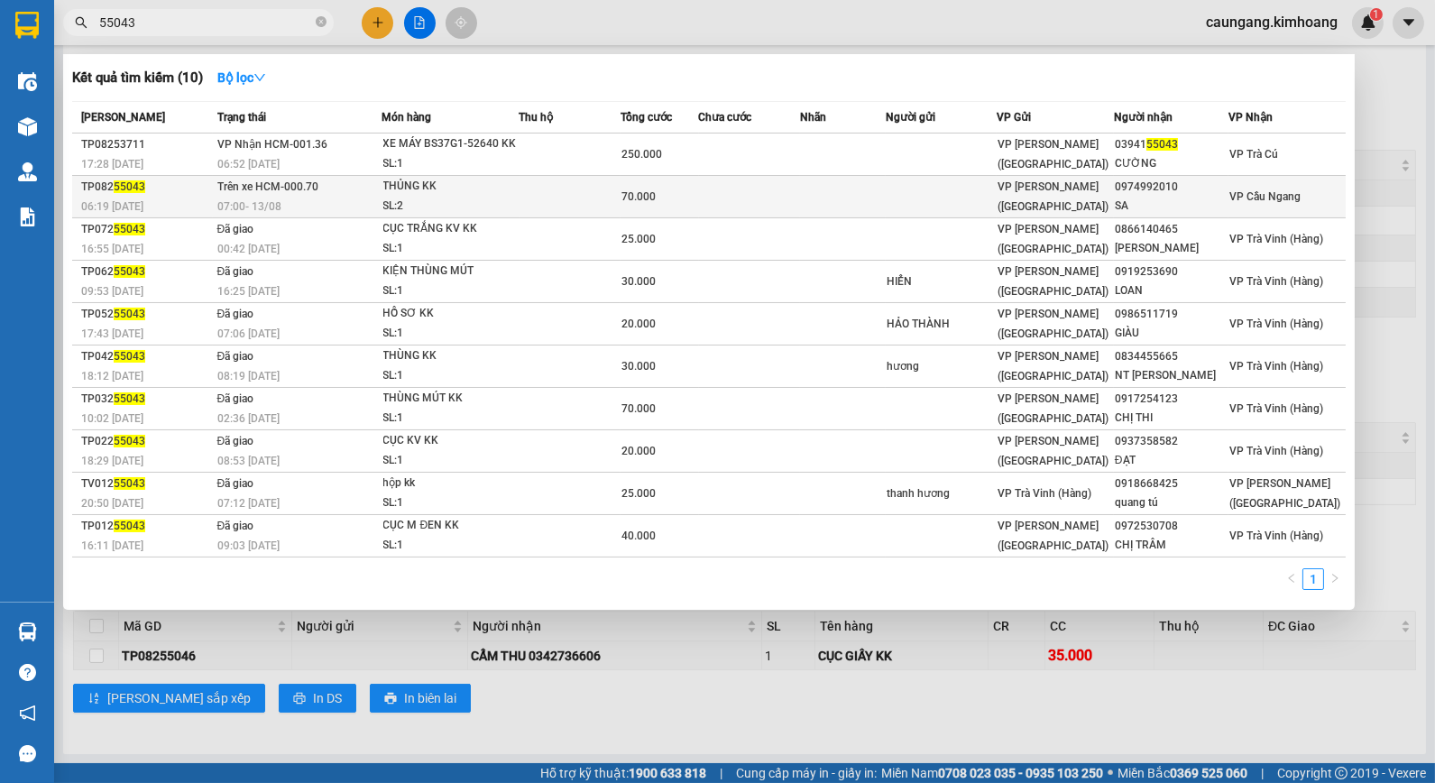
type input "55043"
click at [716, 196] on td at bounding box center [750, 197] width 102 height 42
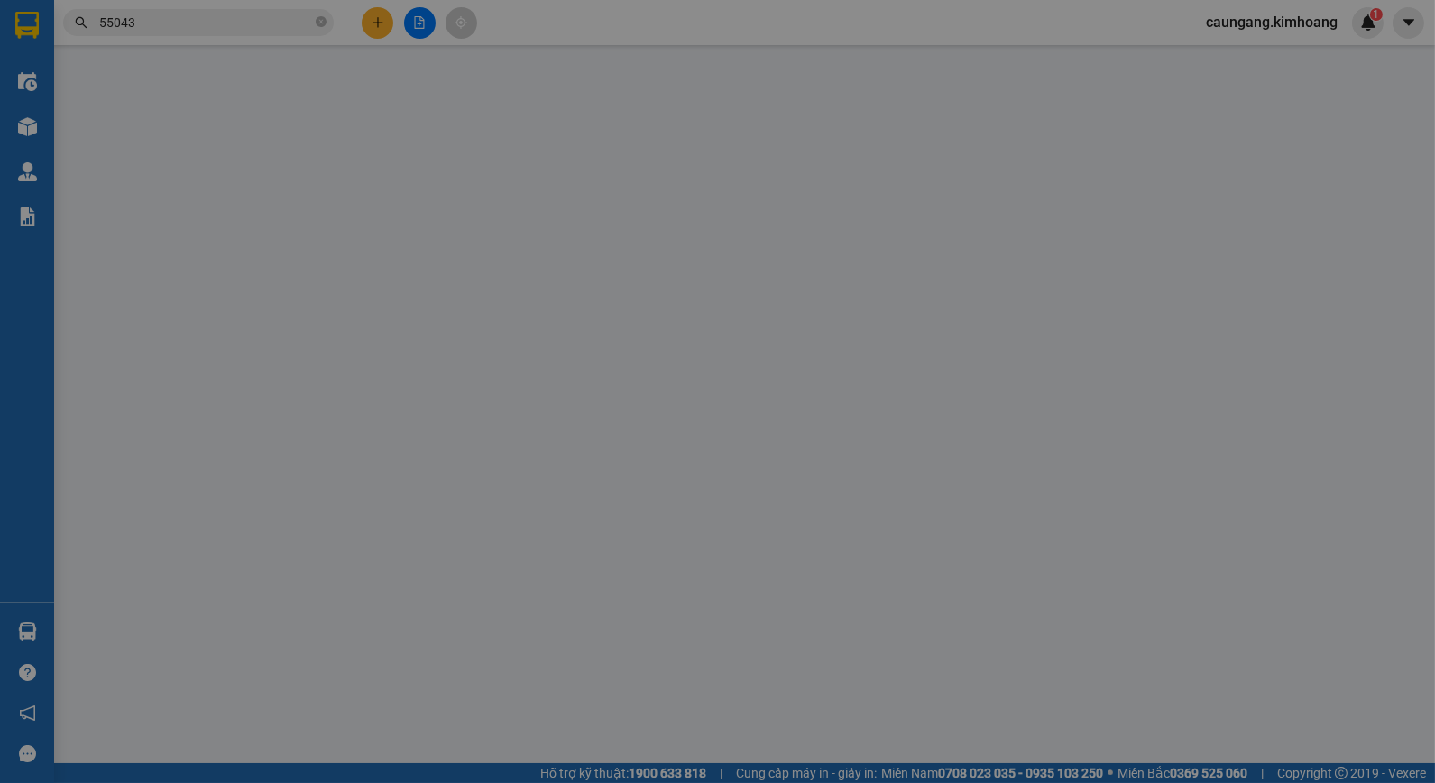
type input "0974992010"
type input "SA"
type input "70.000"
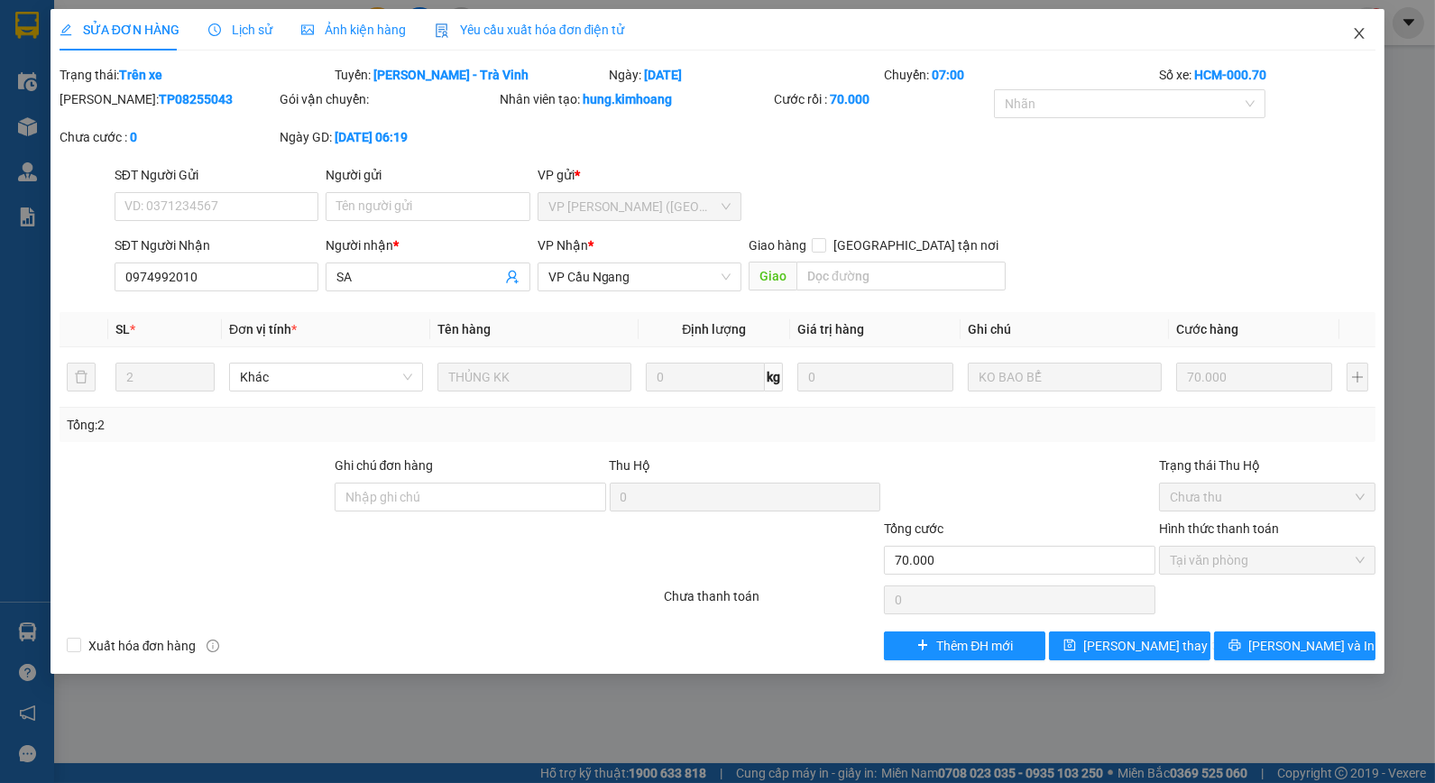
click at [1362, 34] on icon "close" at bounding box center [1359, 33] width 14 height 14
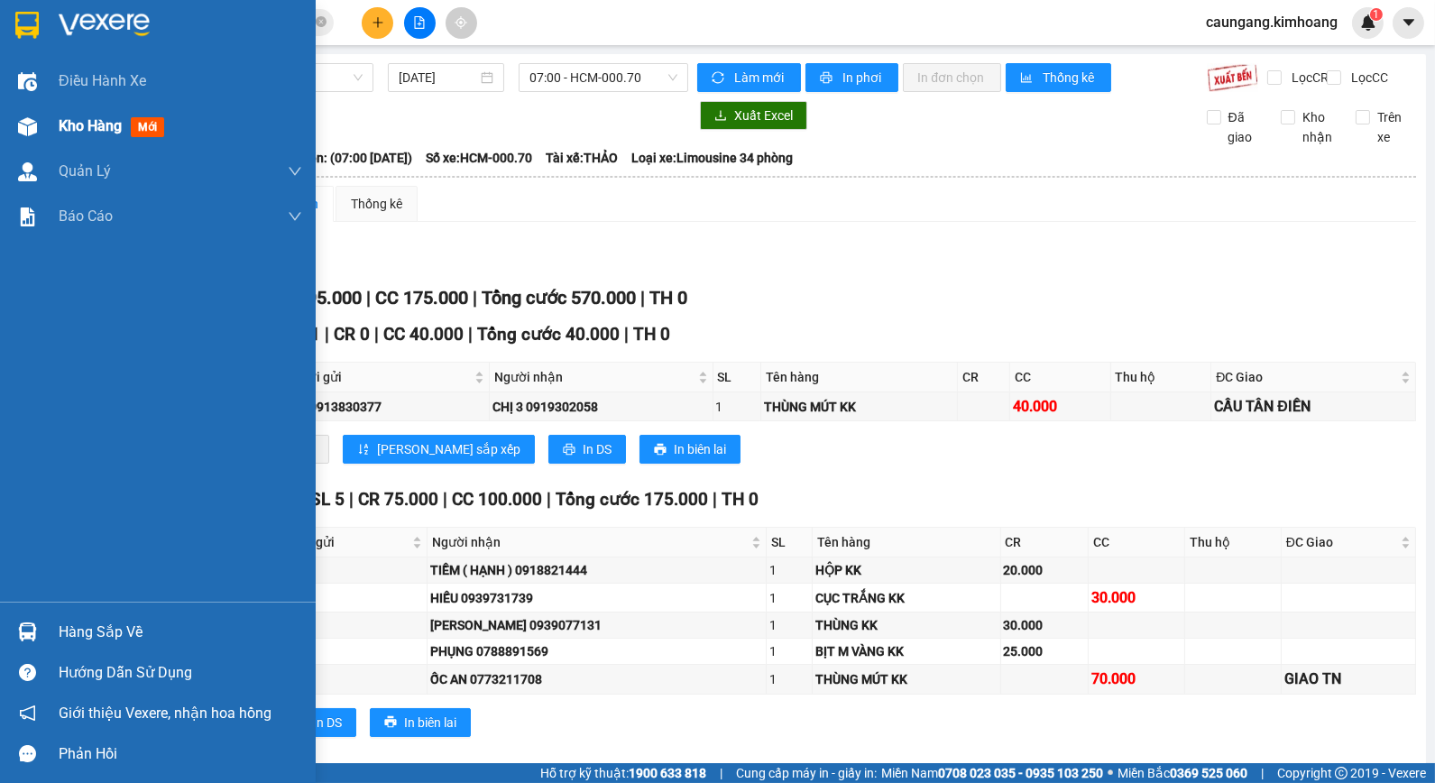
click at [30, 120] on img at bounding box center [27, 126] width 19 height 19
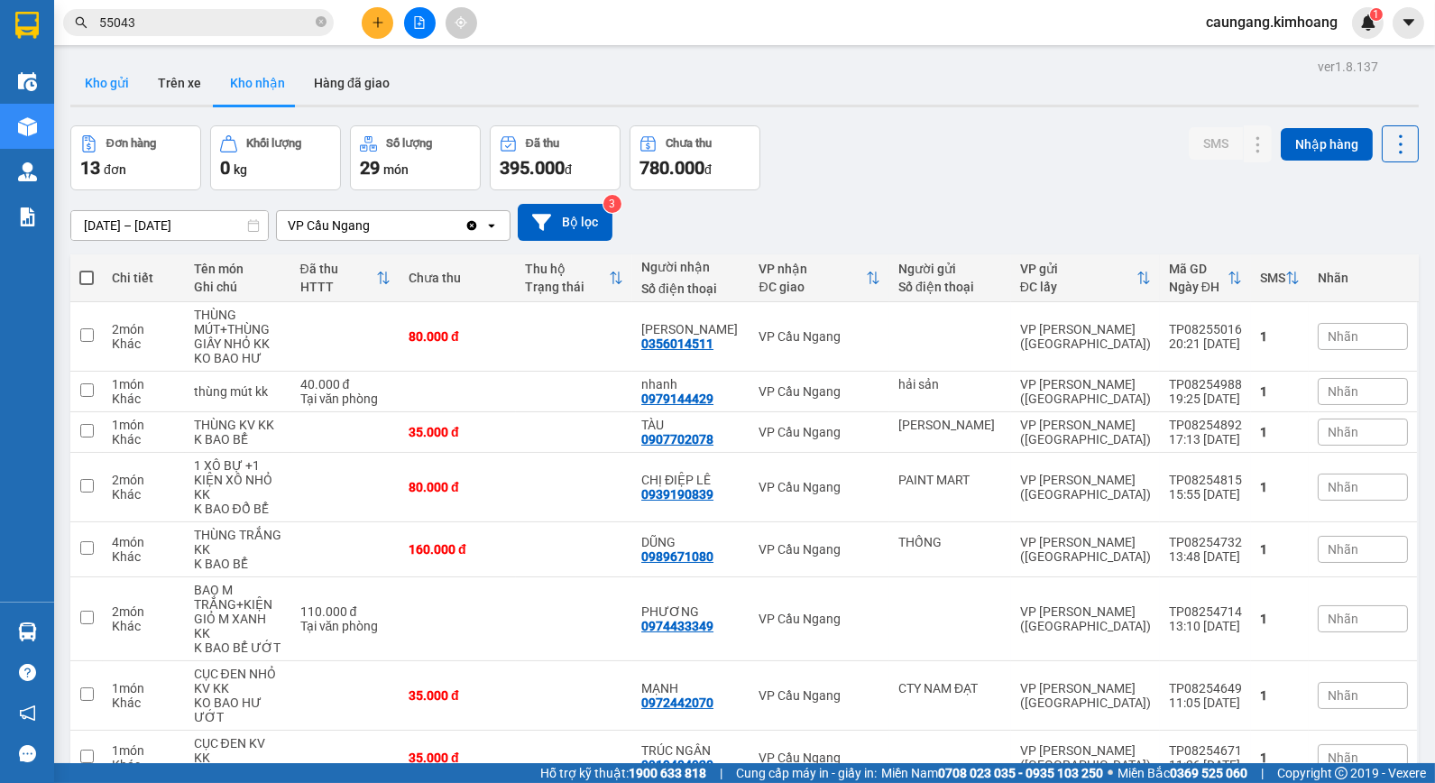
click at [127, 86] on button "Kho gửi" at bounding box center [106, 82] width 73 height 43
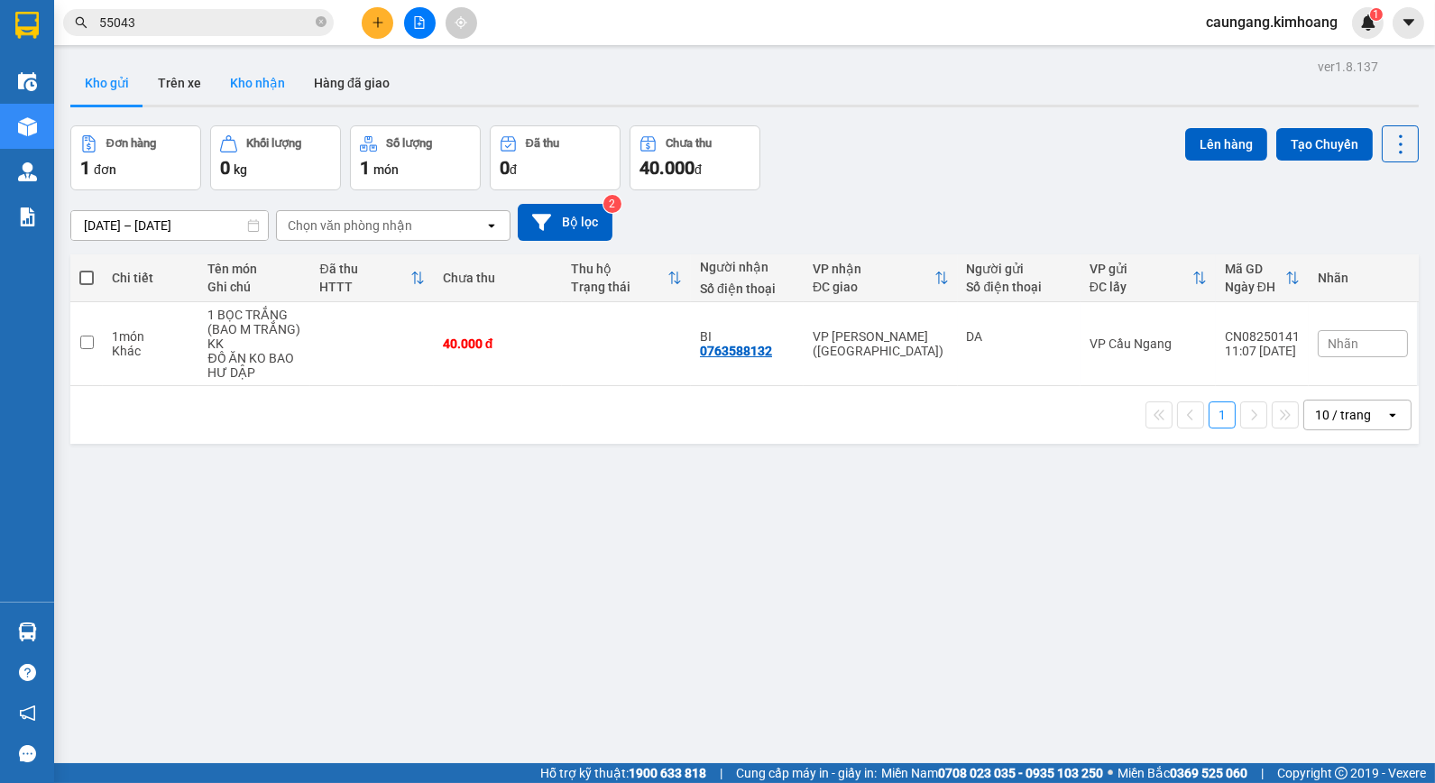
click at [254, 85] on button "Kho nhận" at bounding box center [257, 82] width 84 height 43
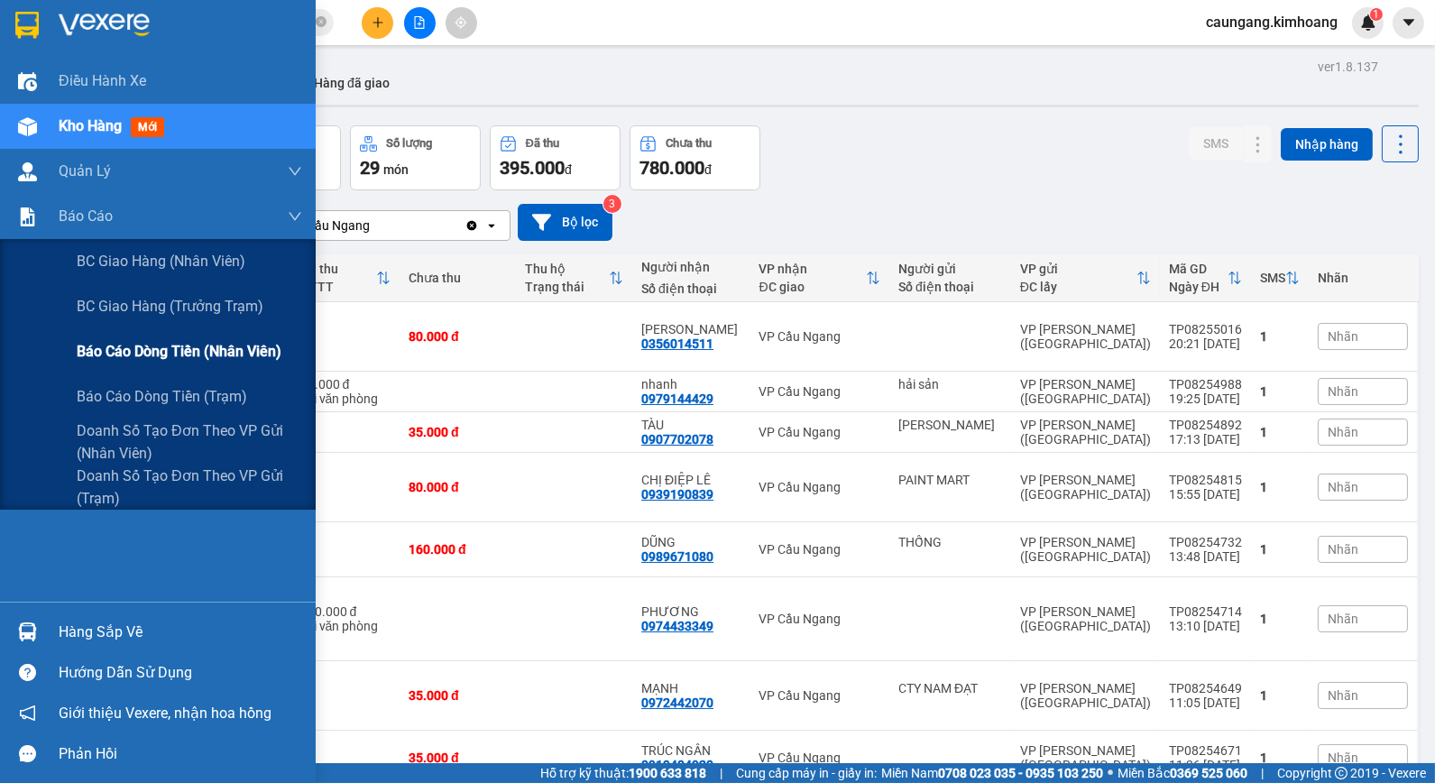
click at [128, 344] on span "Báo cáo dòng tiền (nhân viên)" at bounding box center [179, 351] width 205 height 23
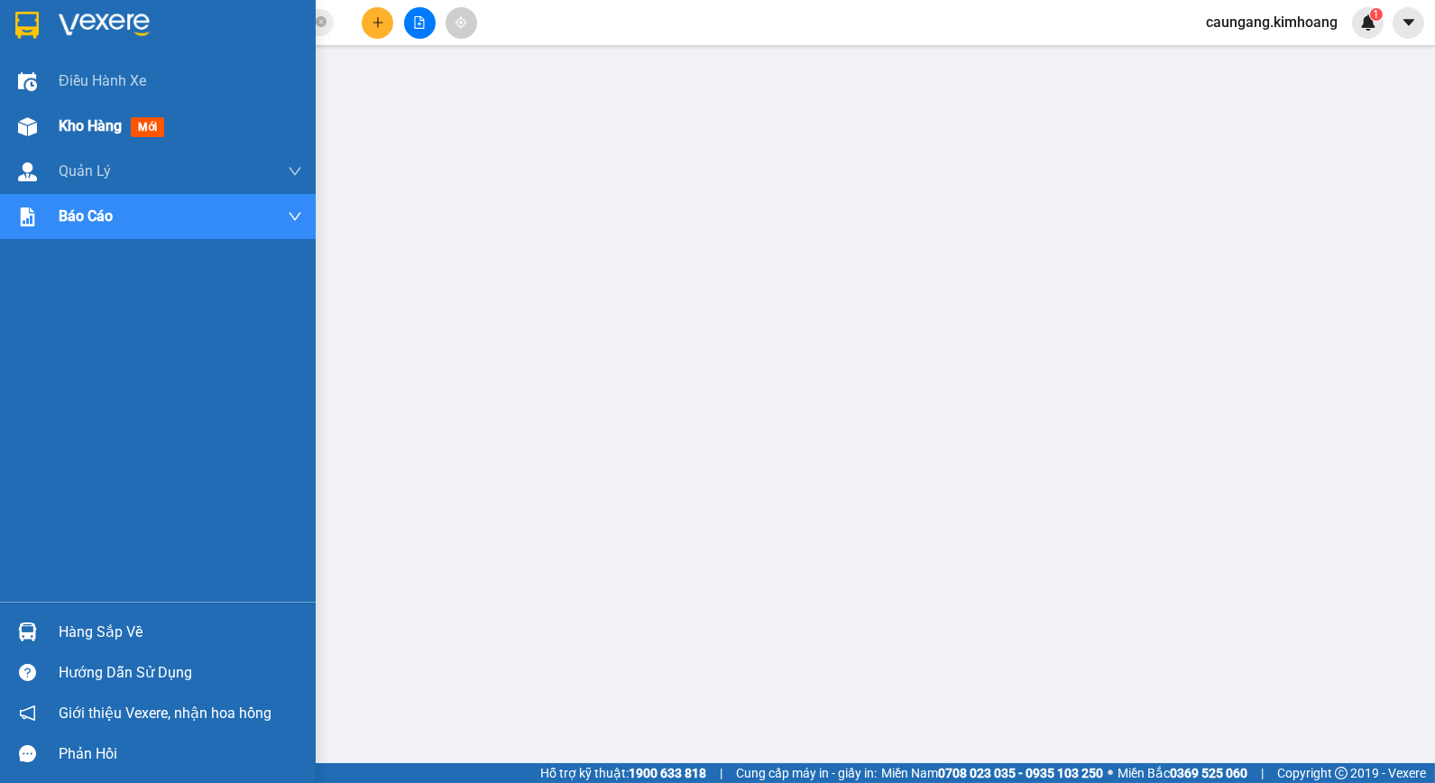
click at [55, 112] on div "Kho hàng mới" at bounding box center [158, 126] width 316 height 45
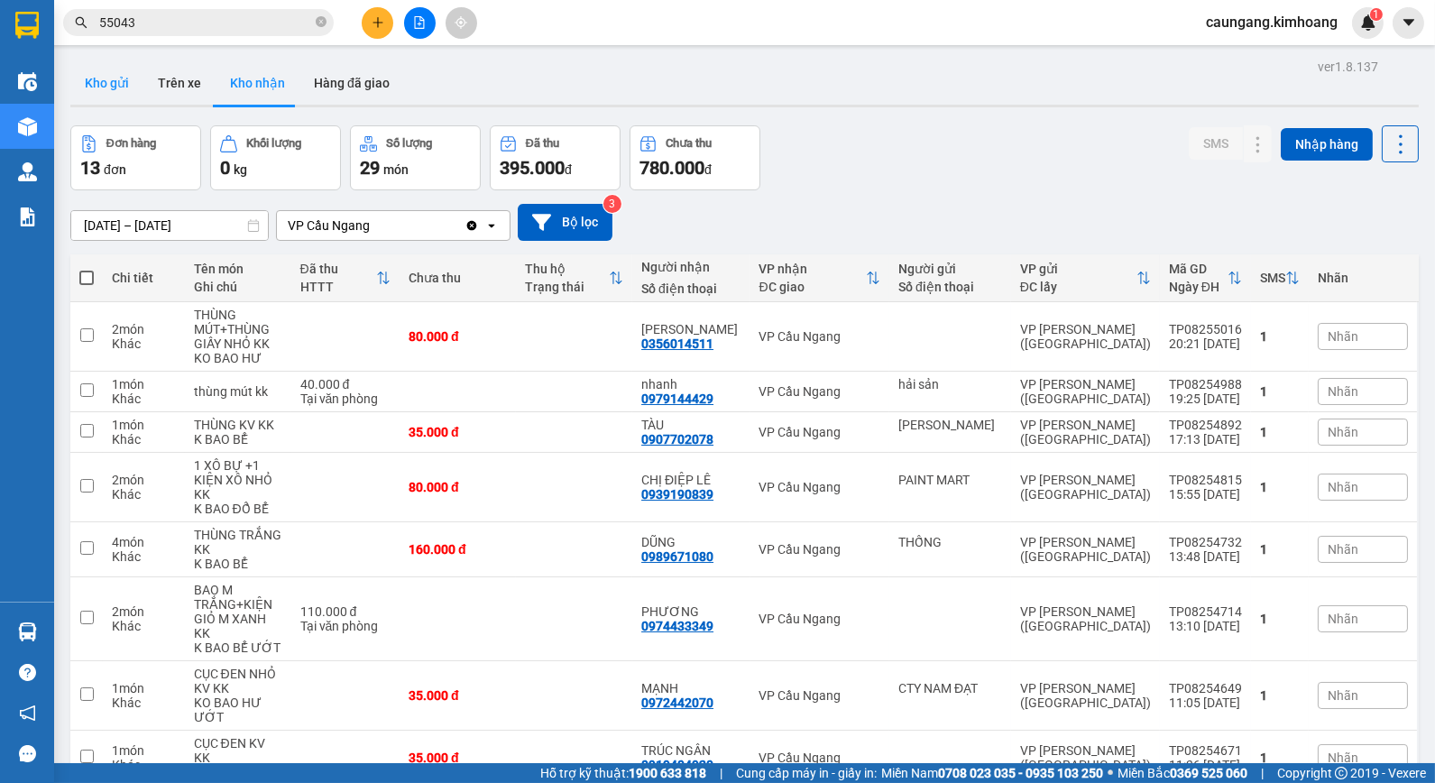
click at [110, 75] on button "Kho gửi" at bounding box center [106, 82] width 73 height 43
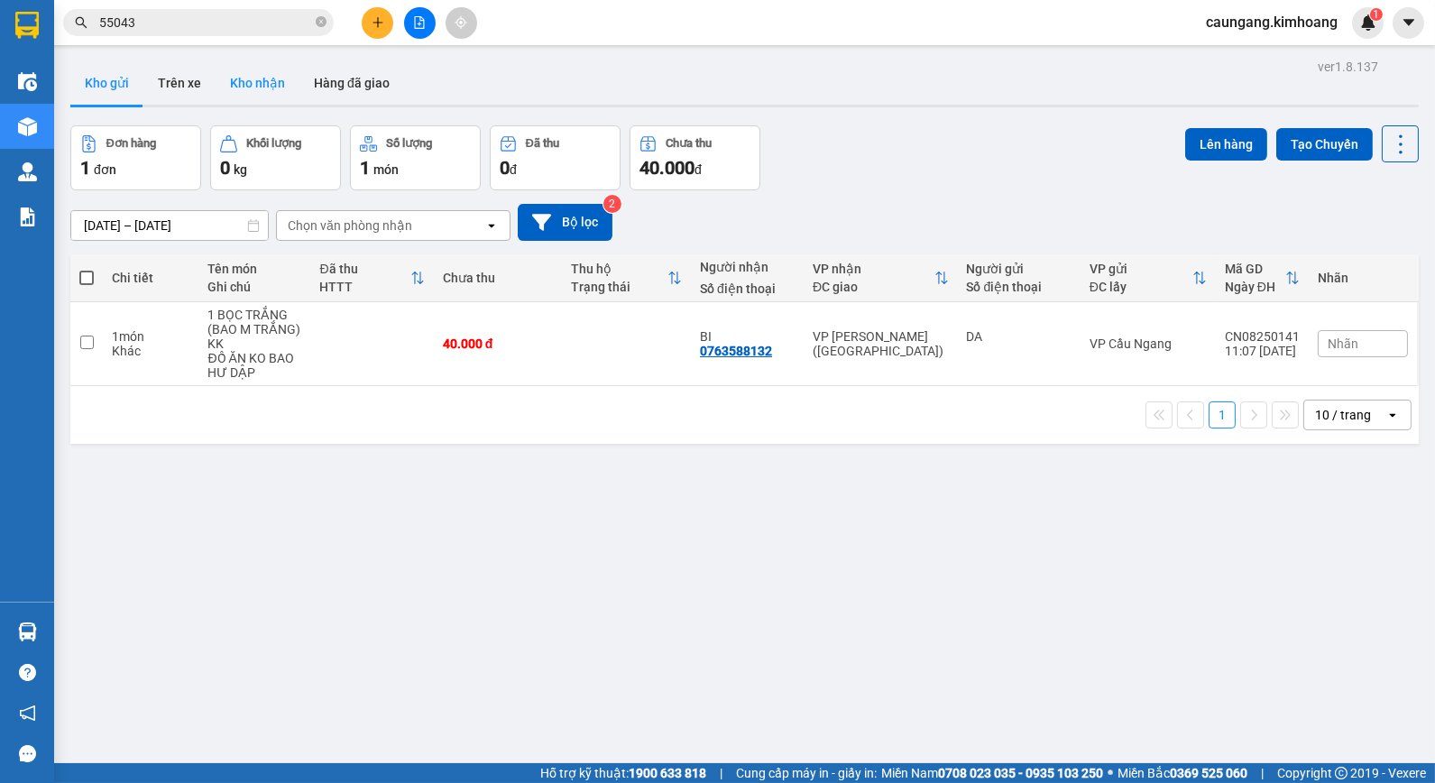
click at [246, 95] on button "Kho nhận" at bounding box center [257, 82] width 84 height 43
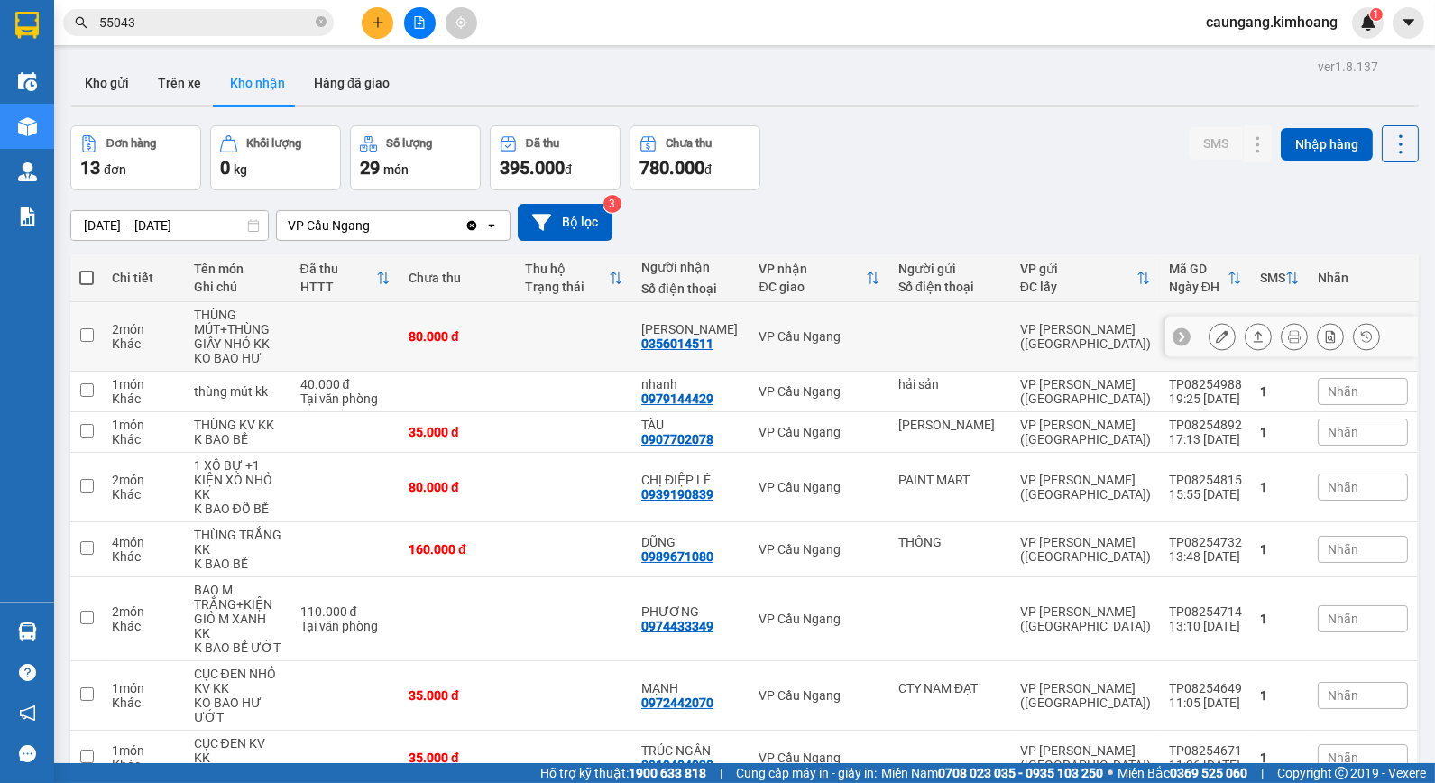
click at [555, 353] on td at bounding box center [574, 336] width 116 height 69
checkbox input "true"
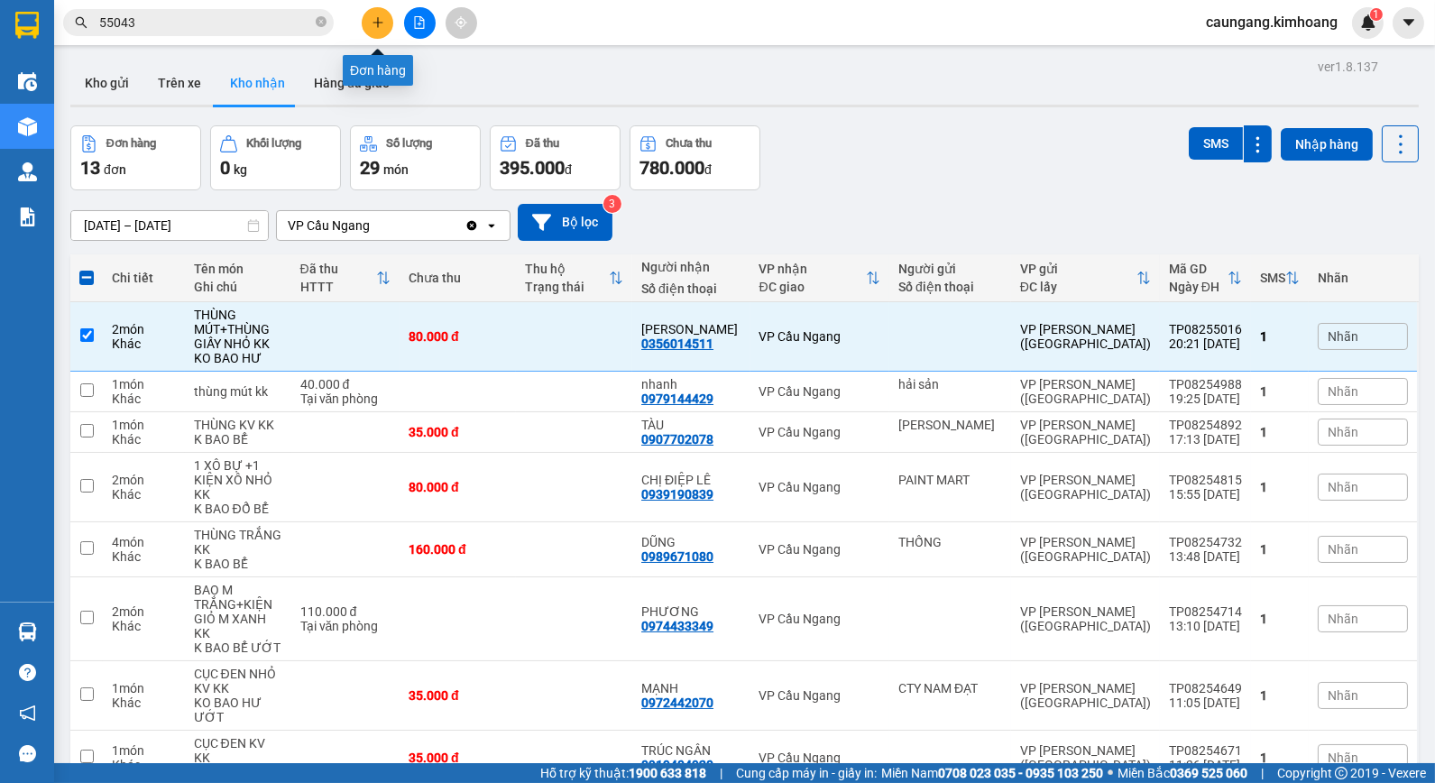
click at [384, 37] on div at bounding box center [419, 23] width 135 height 32
click at [385, 21] on button at bounding box center [378, 23] width 32 height 32
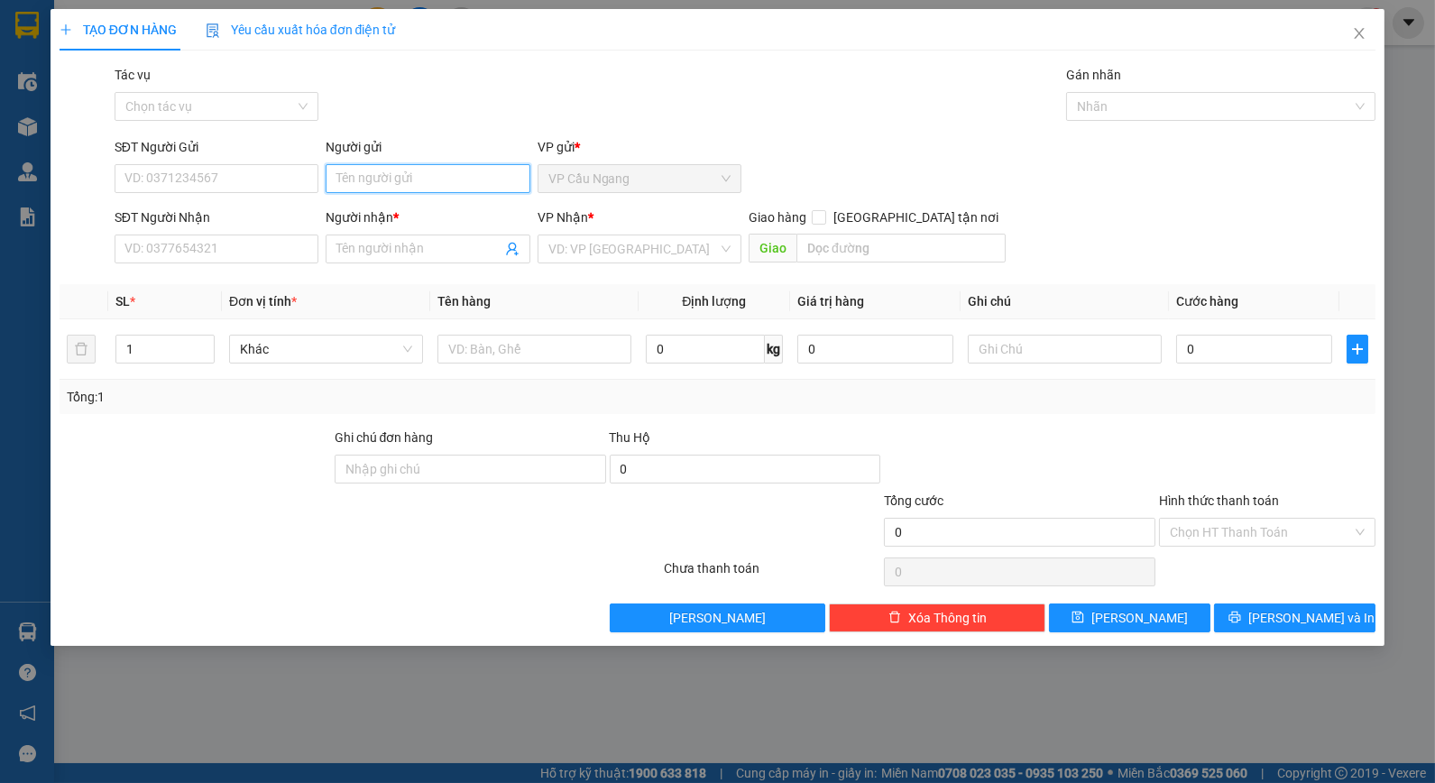
click at [411, 185] on input "Người gửi" at bounding box center [427, 178] width 204 height 29
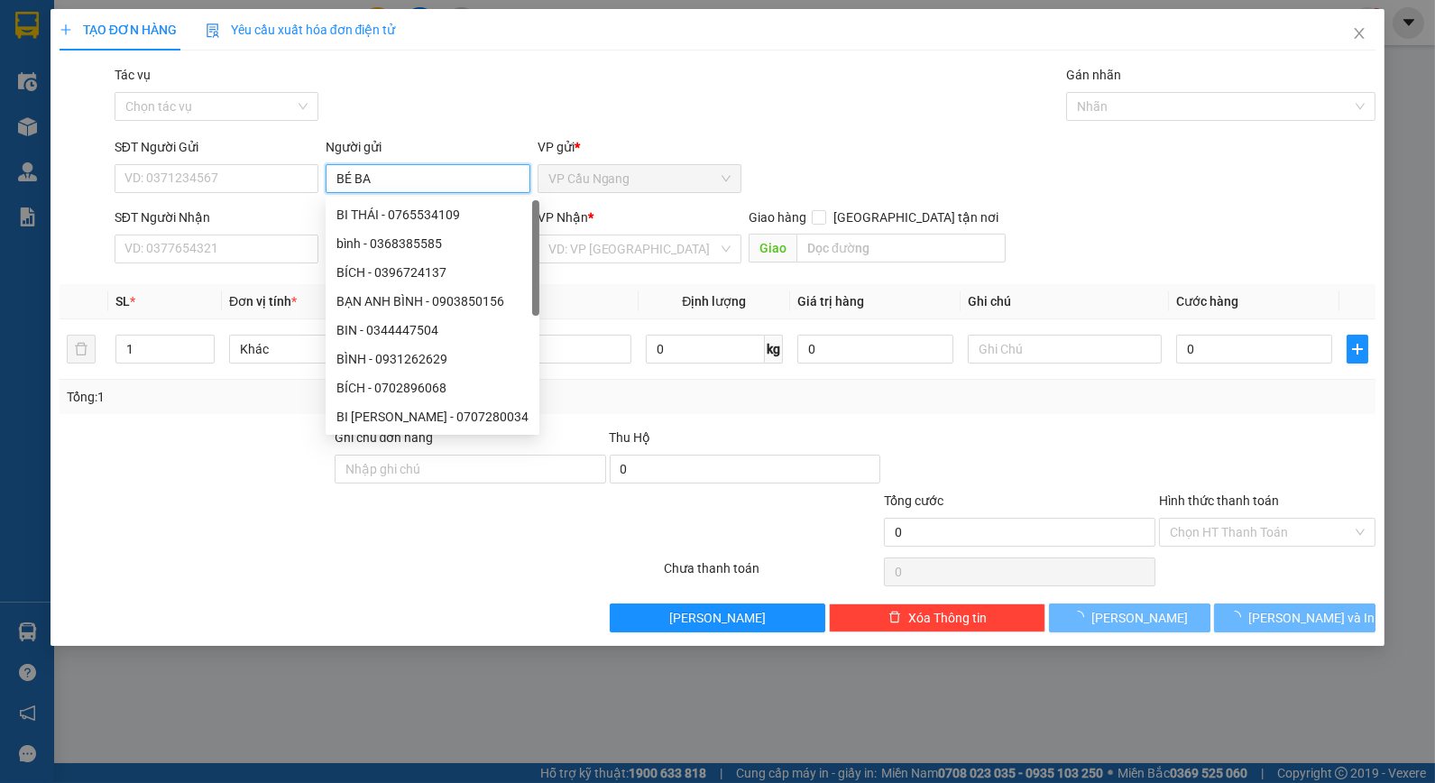
type input "BÉ BA"
drag, startPoint x: 479, startPoint y: 85, endPoint x: 454, endPoint y: 158, distance: 77.3
click at [482, 83] on div "Tác vụ Chọn tác vụ Gán nhãn Nhãn" at bounding box center [745, 96] width 1269 height 63
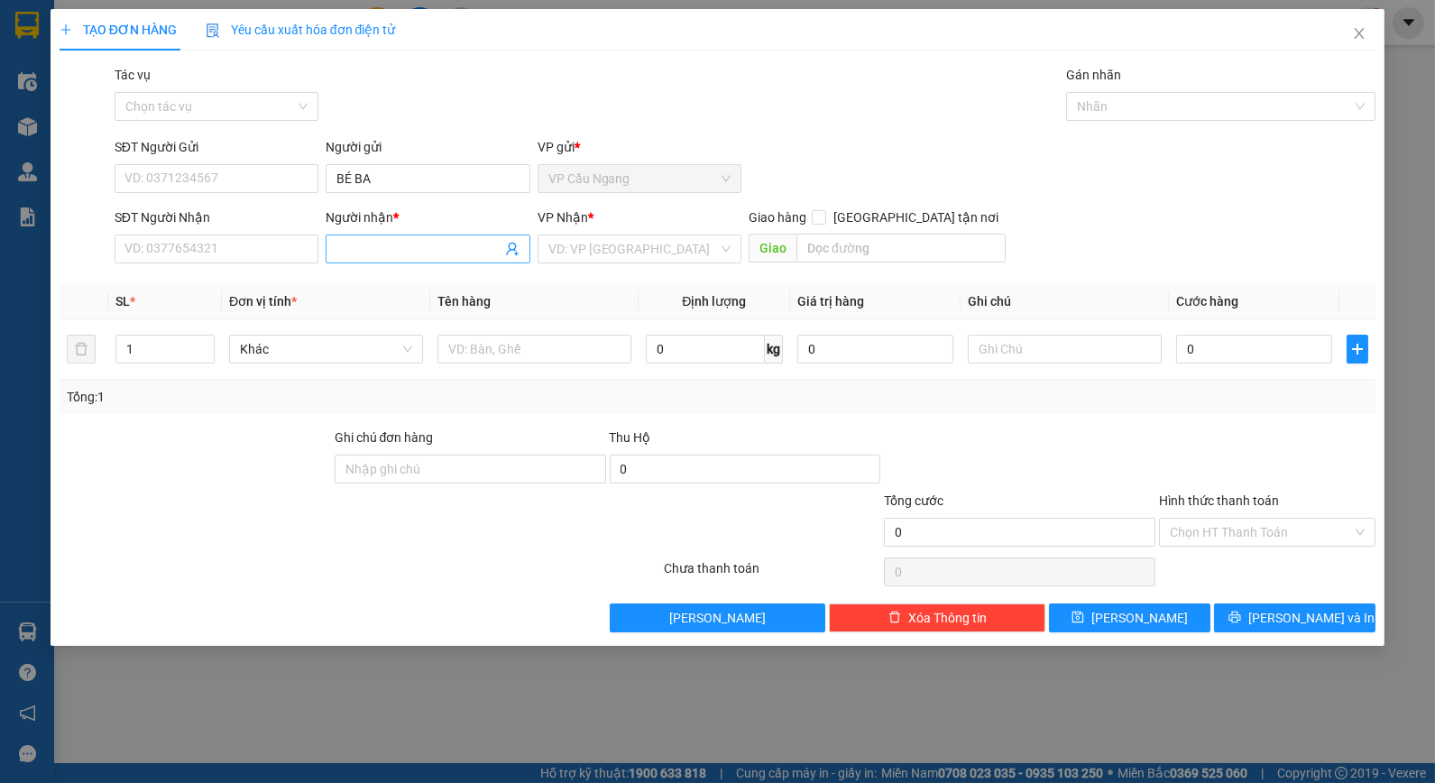
click at [391, 261] on span at bounding box center [427, 248] width 204 height 29
type input "[PERSON_NAME]"
click at [573, 249] on input "search" at bounding box center [633, 248] width 170 height 27
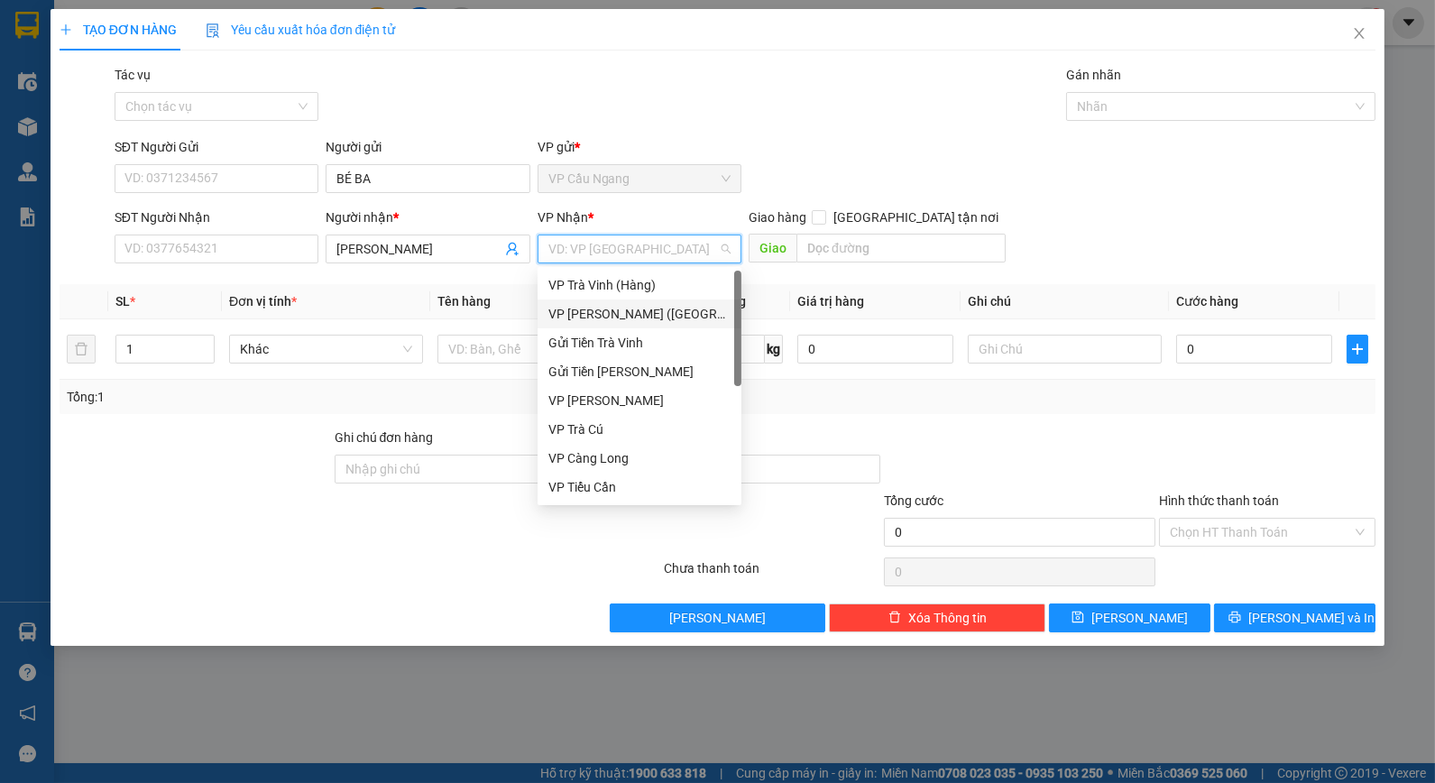
click at [589, 318] on div "VP [PERSON_NAME] ([GEOGRAPHIC_DATA])" at bounding box center [639, 314] width 182 height 20
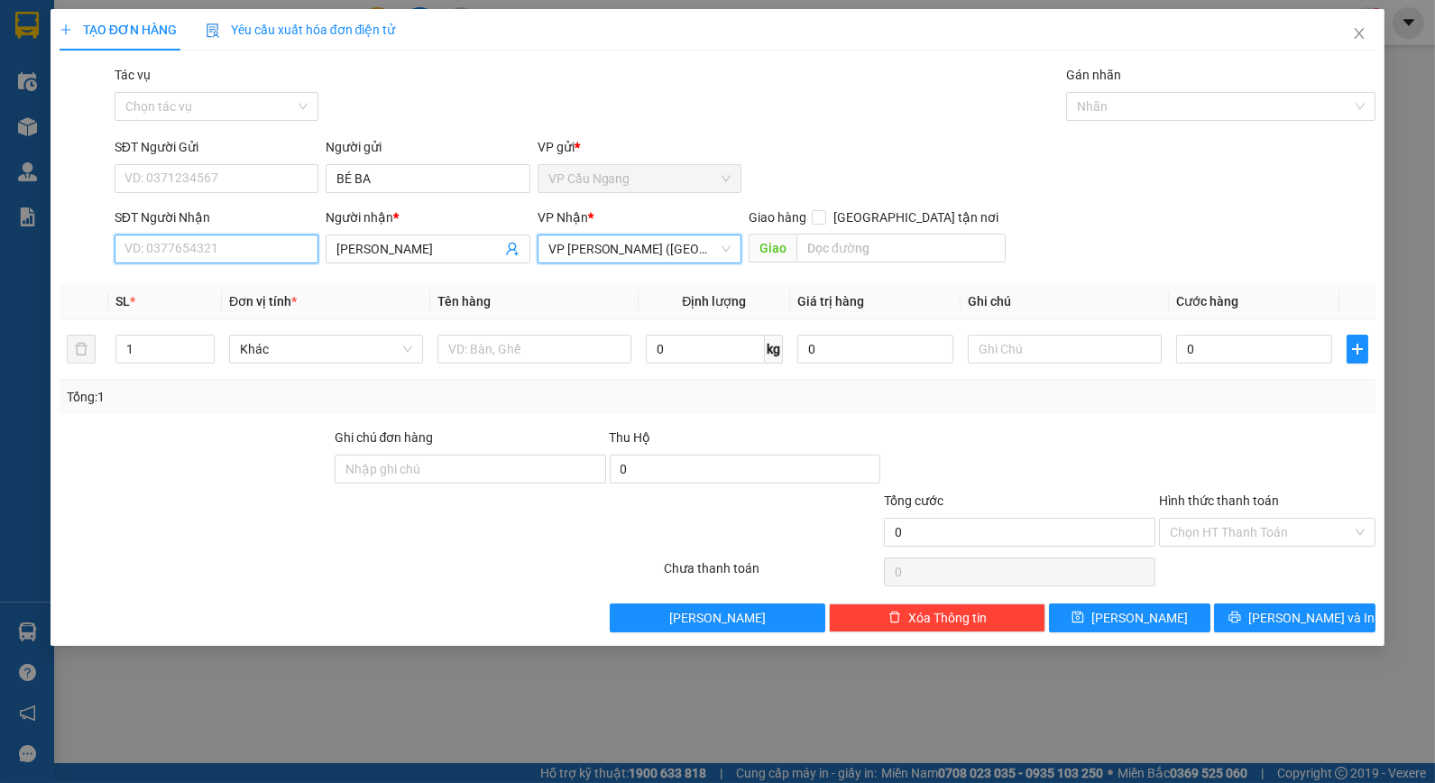
click at [265, 260] on input "SĐT Người Nhận" at bounding box center [217, 248] width 204 height 29
type input "0393145500"
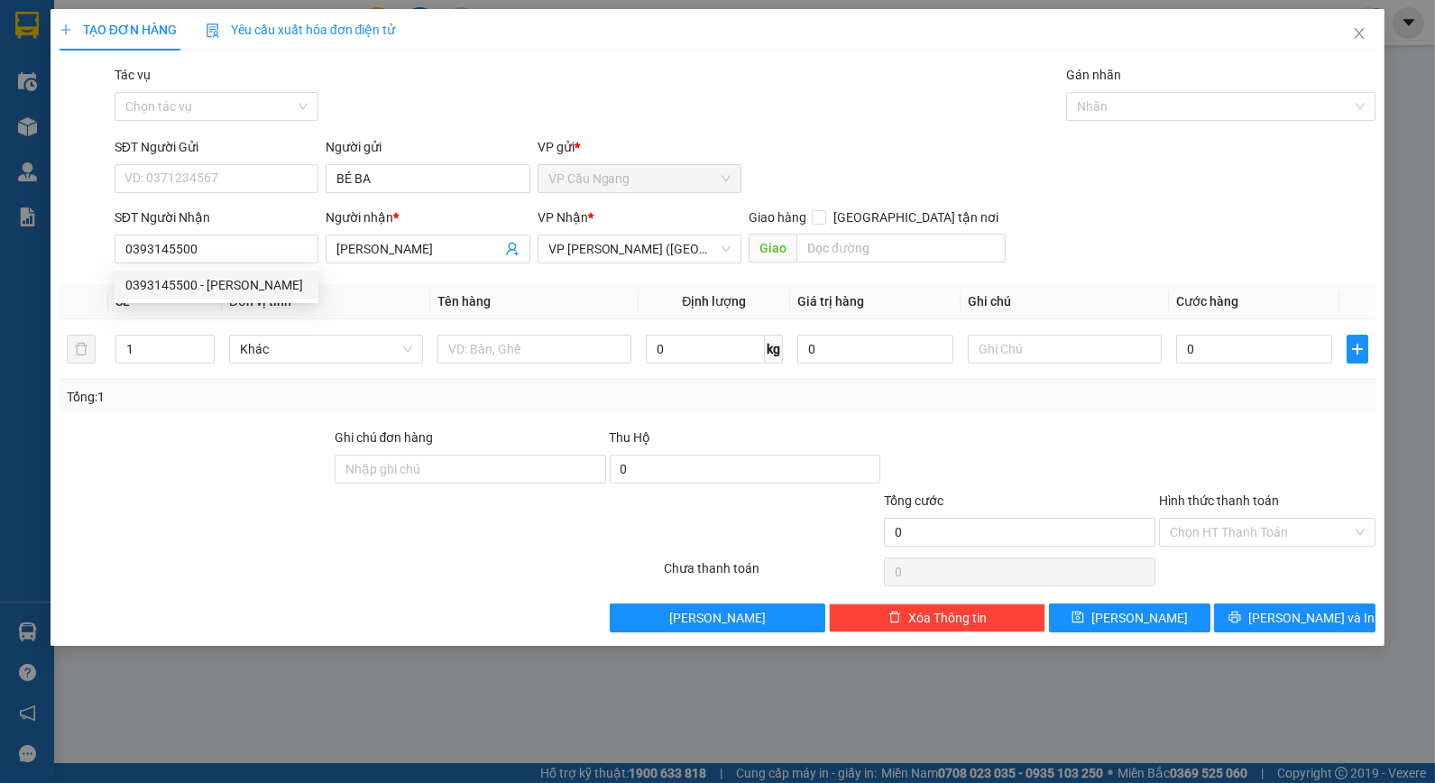
click at [220, 406] on div "Tổng: 1" at bounding box center [311, 397] width 488 height 20
click at [517, 347] on input "text" at bounding box center [534, 349] width 194 height 29
type input "1 BỊT DẸP MV KK"
click at [1015, 395] on div "Tổng: 1" at bounding box center [718, 397] width 1302 height 20
click at [1040, 406] on div "Tổng: 1" at bounding box center [718, 397] width 1302 height 20
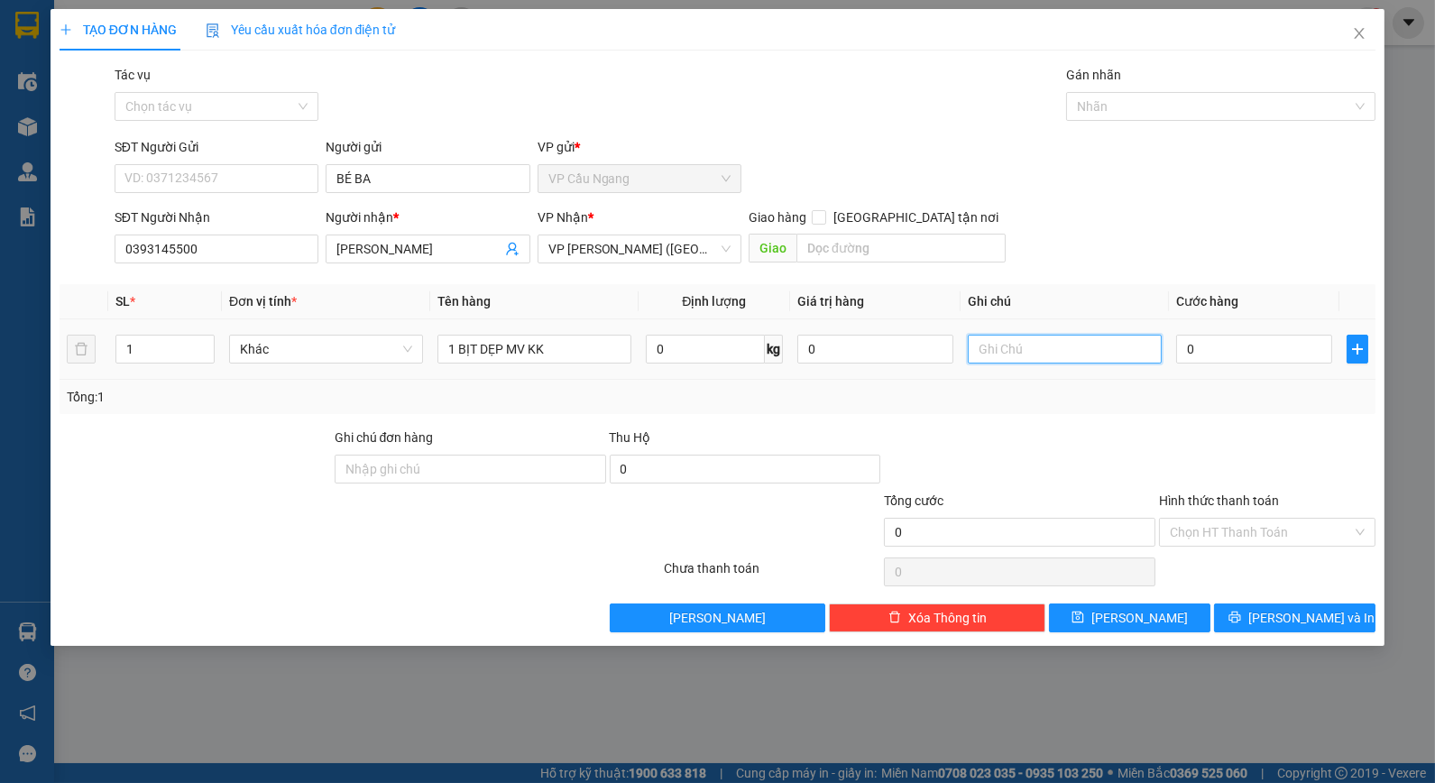
click at [1033, 356] on input "text" at bounding box center [1064, 349] width 194 height 29
click at [1228, 350] on input "0" at bounding box center [1254, 349] width 156 height 29
type input "3"
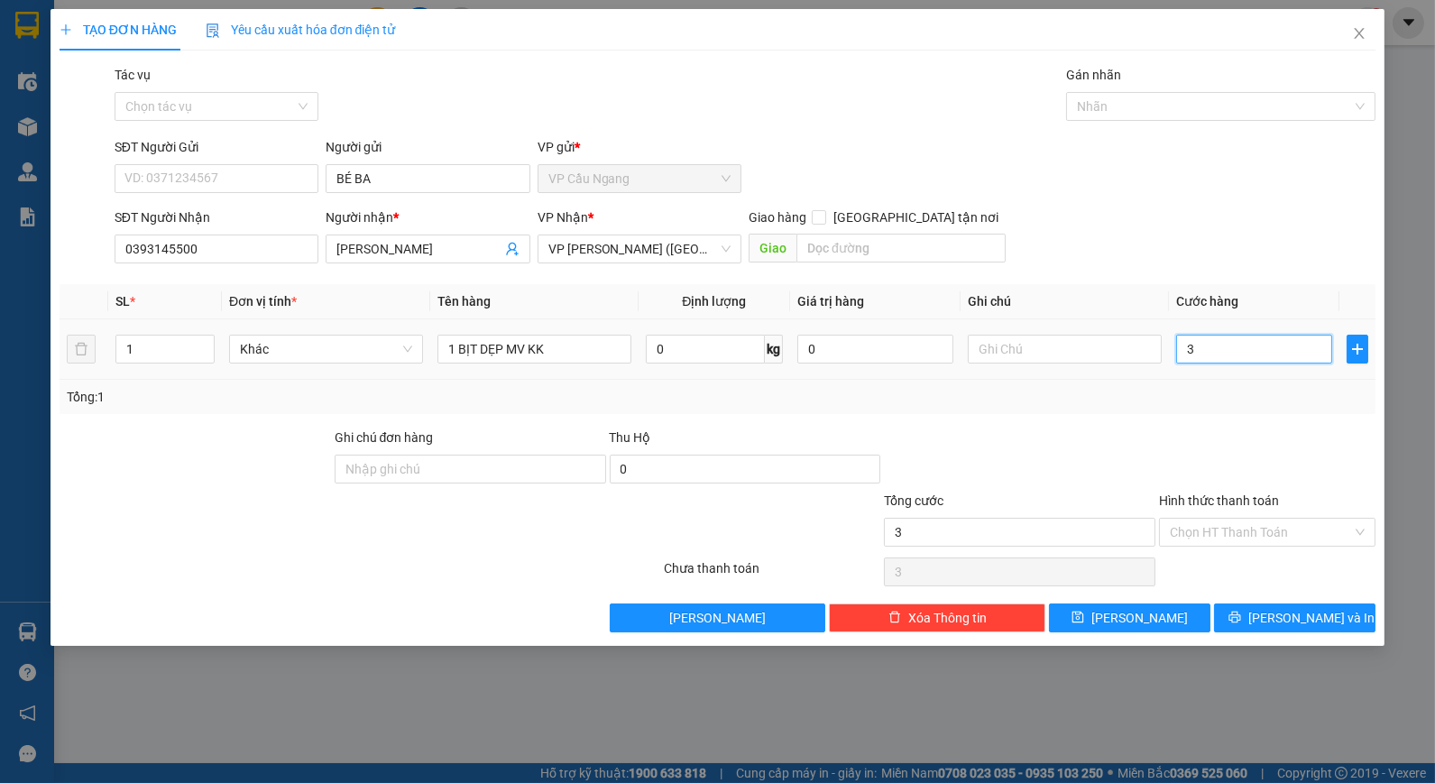
type input "35"
type input "35.000"
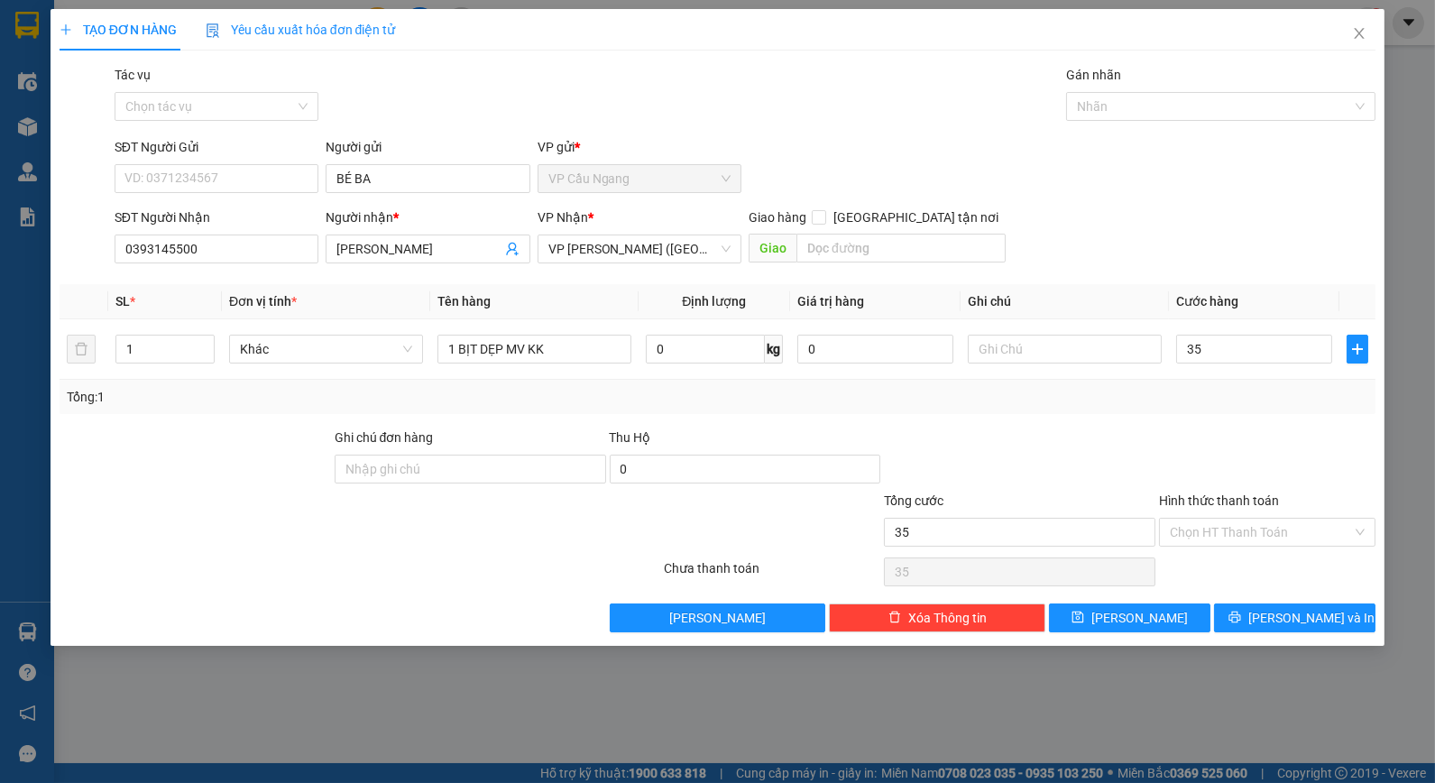
type input "35.000"
drag, startPoint x: 1178, startPoint y: 591, endPoint x: 1152, endPoint y: 582, distance: 27.7
click at [1168, 596] on div "Transit Pickup Surcharge Ids Transit Deliver Surcharge Ids Transit Deliver Surc…" at bounding box center [718, 348] width 1316 height 567
click at [1257, 619] on button "[PERSON_NAME] và In" at bounding box center [1294, 617] width 161 height 29
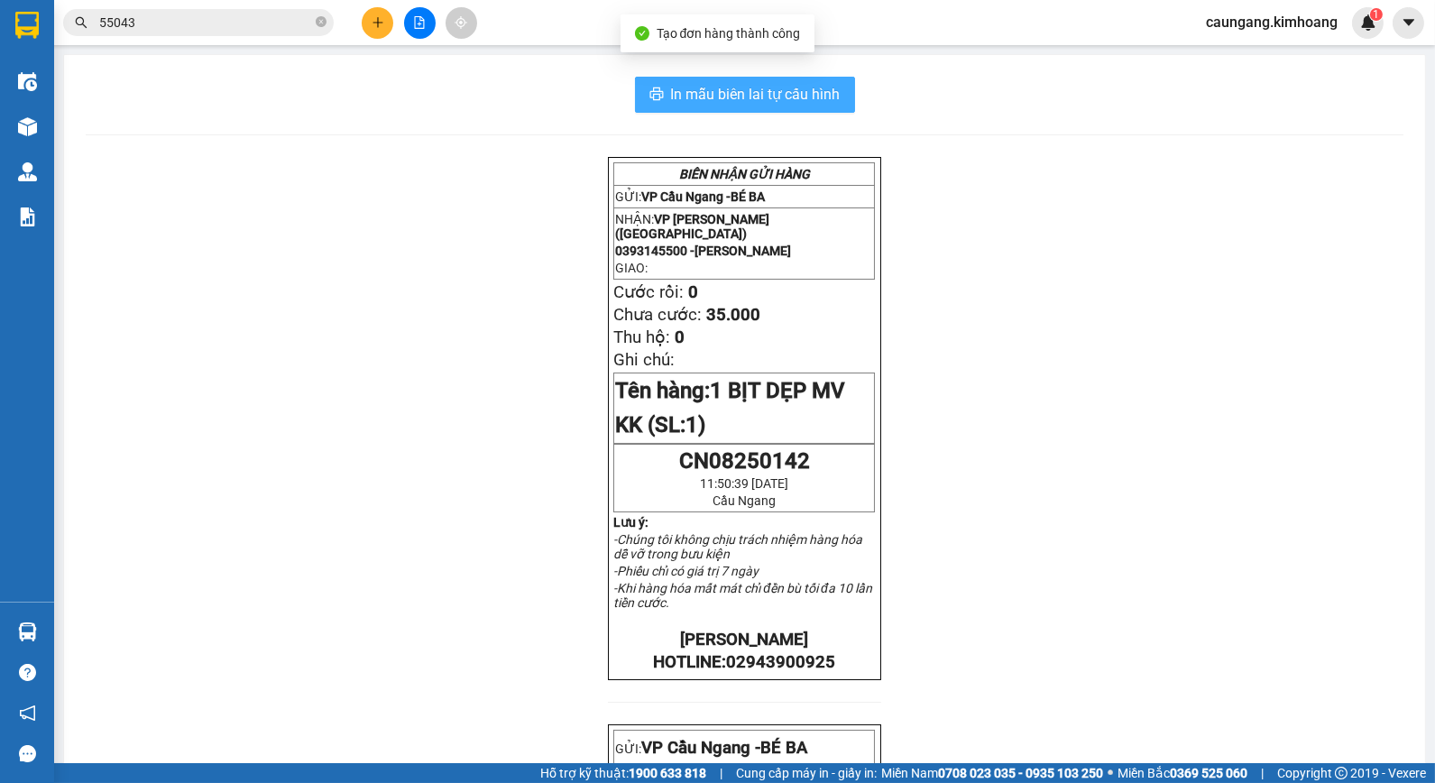
click at [814, 105] on span "In mẫu biên lai tự cấu hình" at bounding box center [756, 94] width 170 height 23
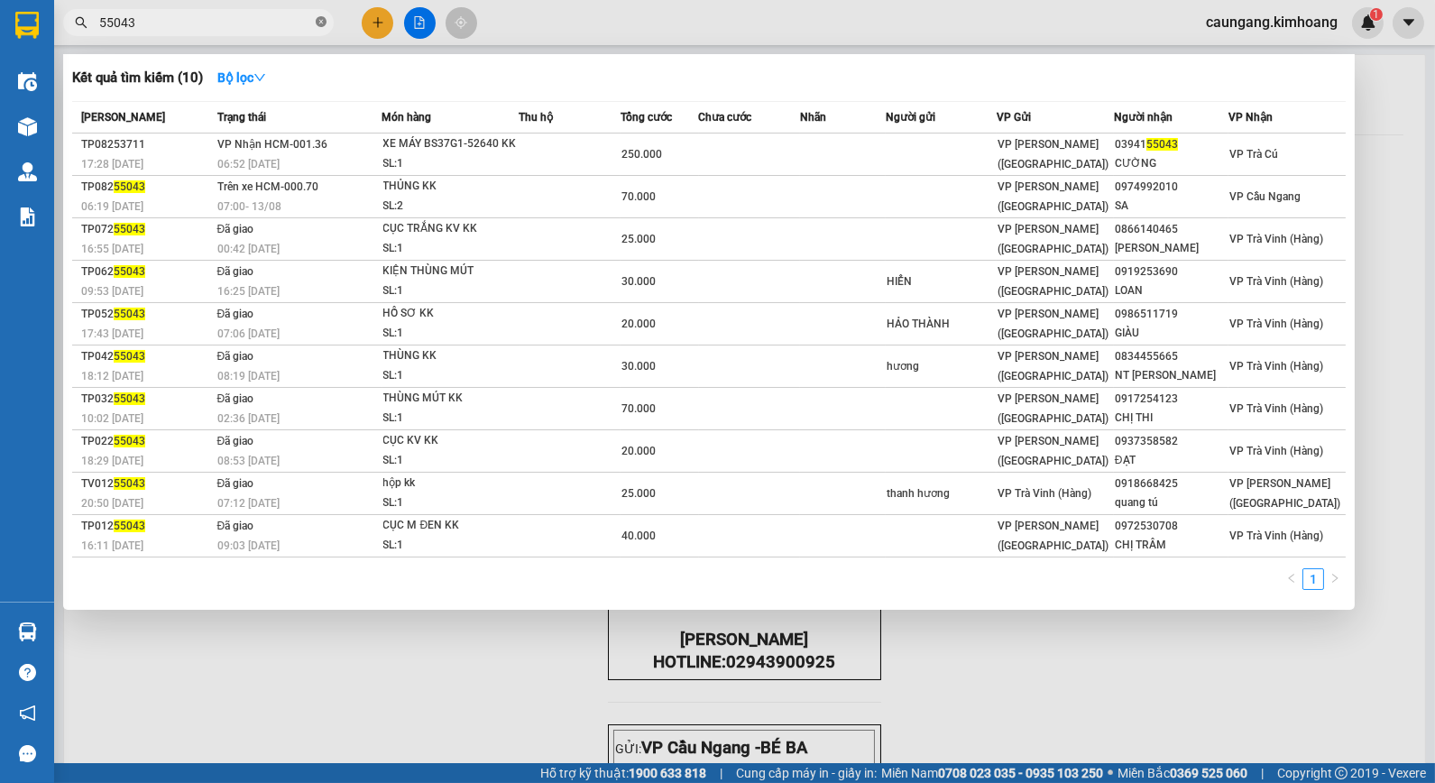
click at [321, 23] on icon "close-circle" at bounding box center [321, 21] width 11 height 11
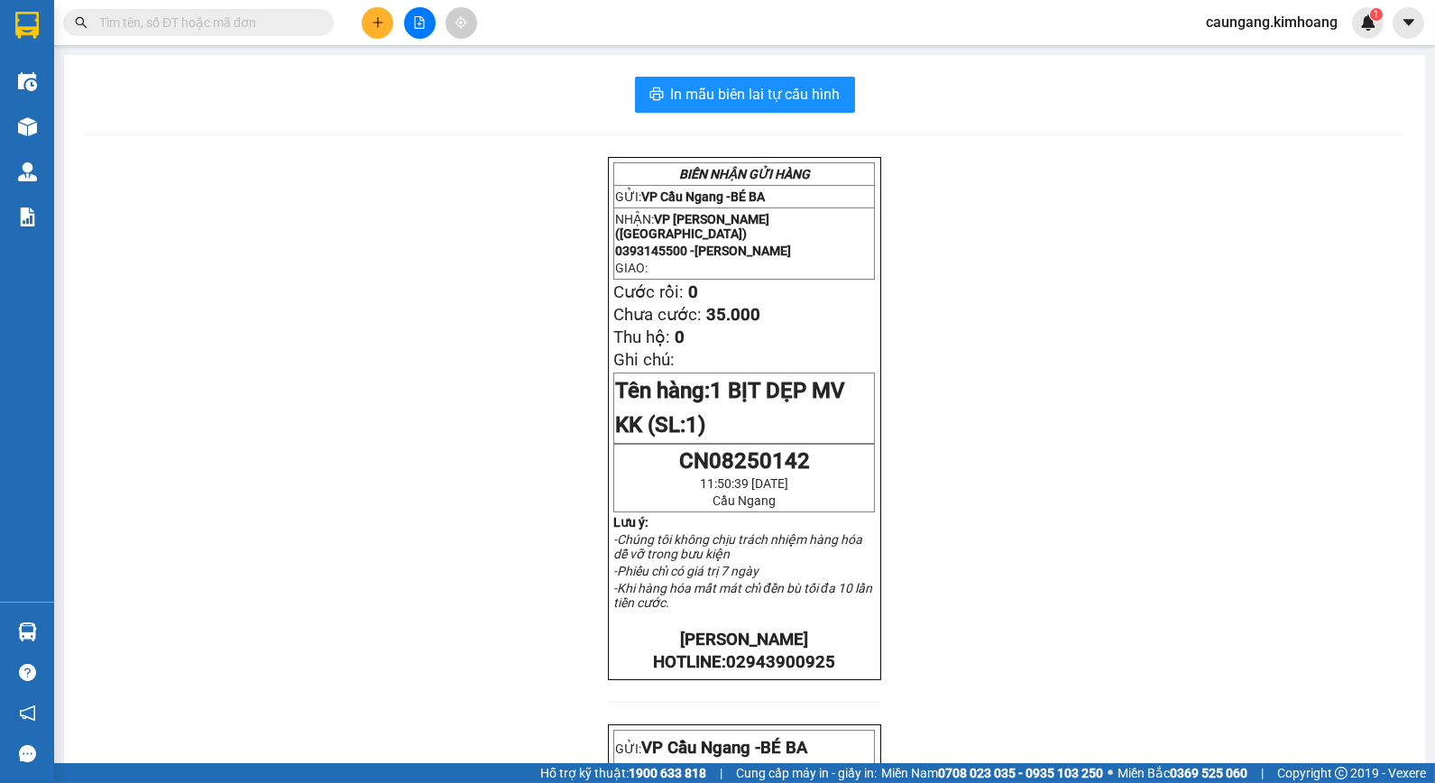
click at [293, 19] on input "text" at bounding box center [205, 23] width 213 height 20
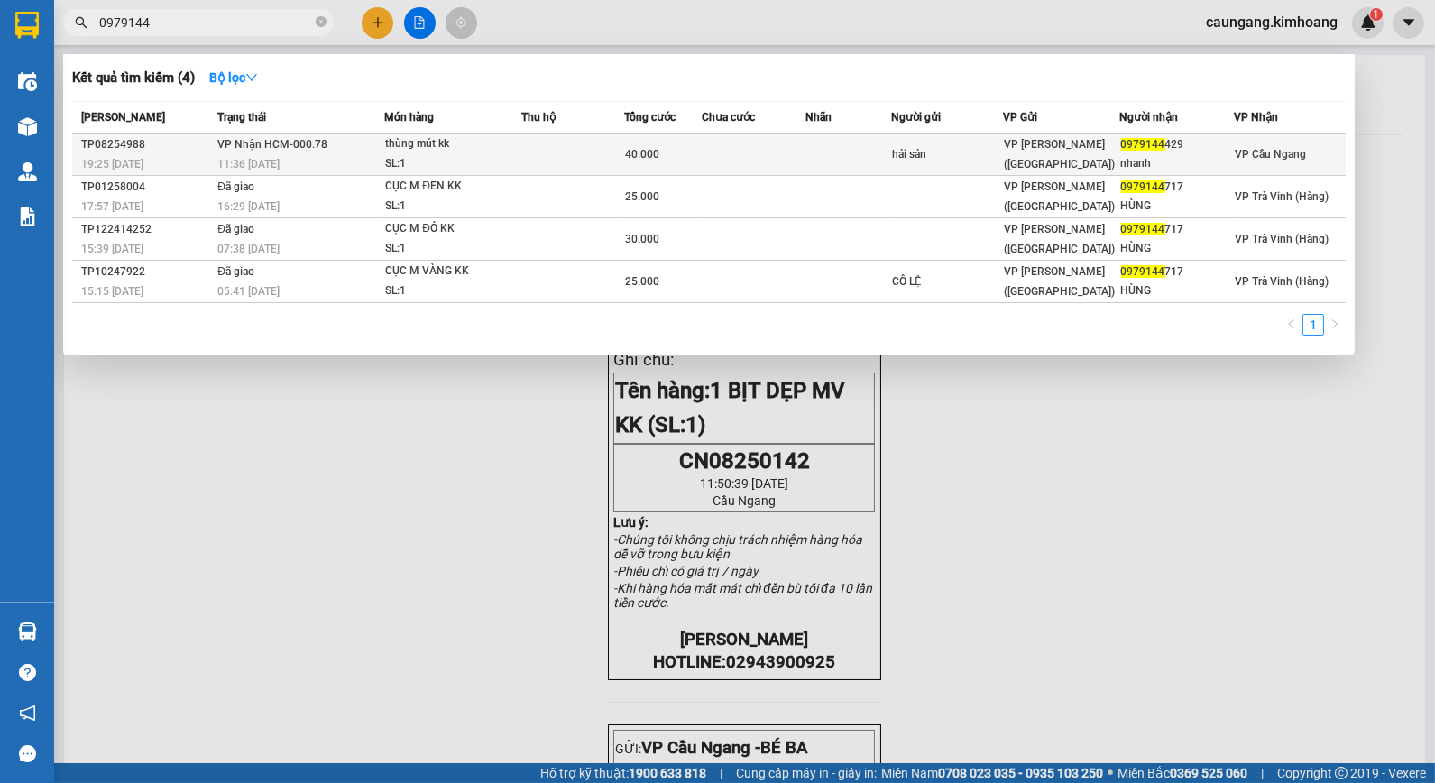
type input "0979144"
click at [696, 156] on div "40.000" at bounding box center [663, 154] width 77 height 20
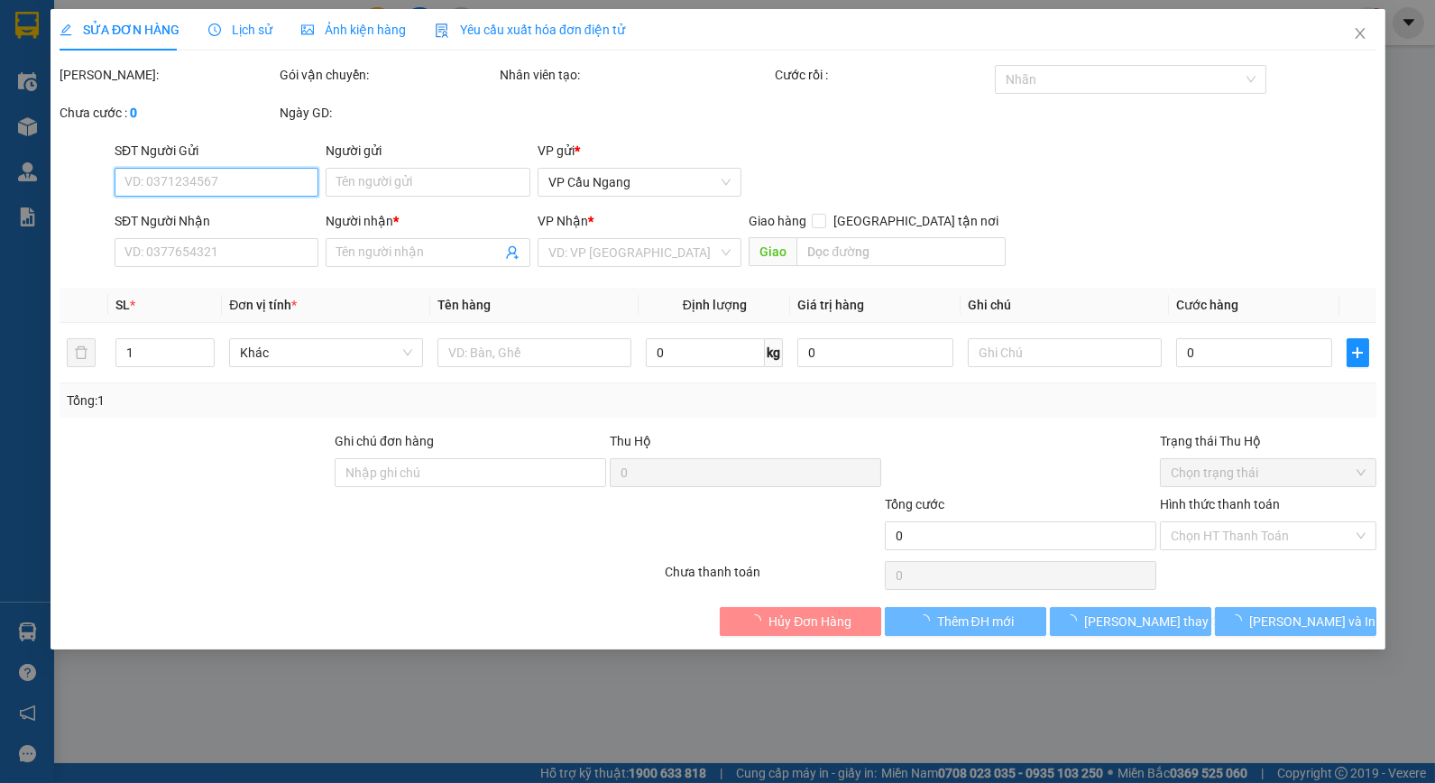
type input "hải sản"
type input "0979144429"
type input "nhanh"
type input "40.000"
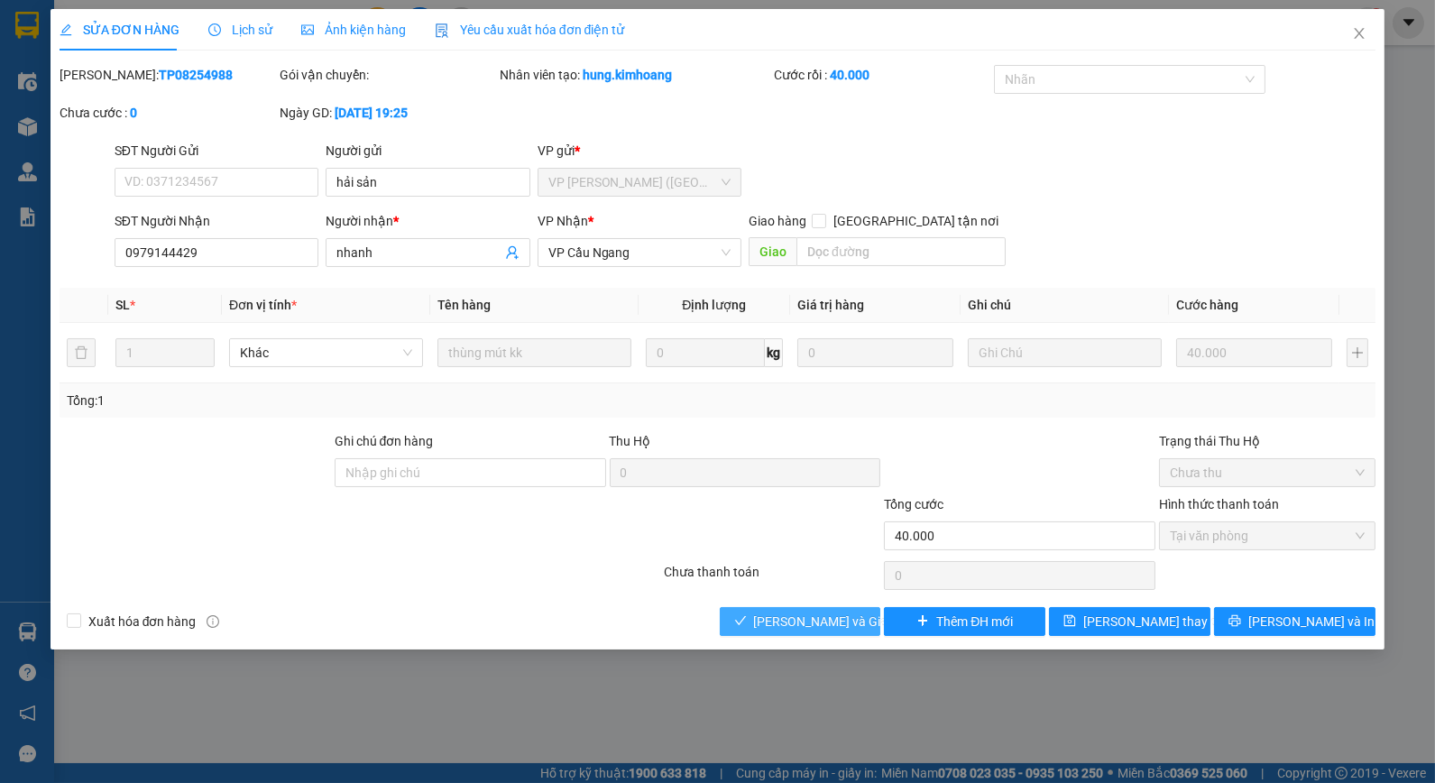
click at [793, 622] on span "[PERSON_NAME] và Giao hàng" at bounding box center [840, 621] width 173 height 20
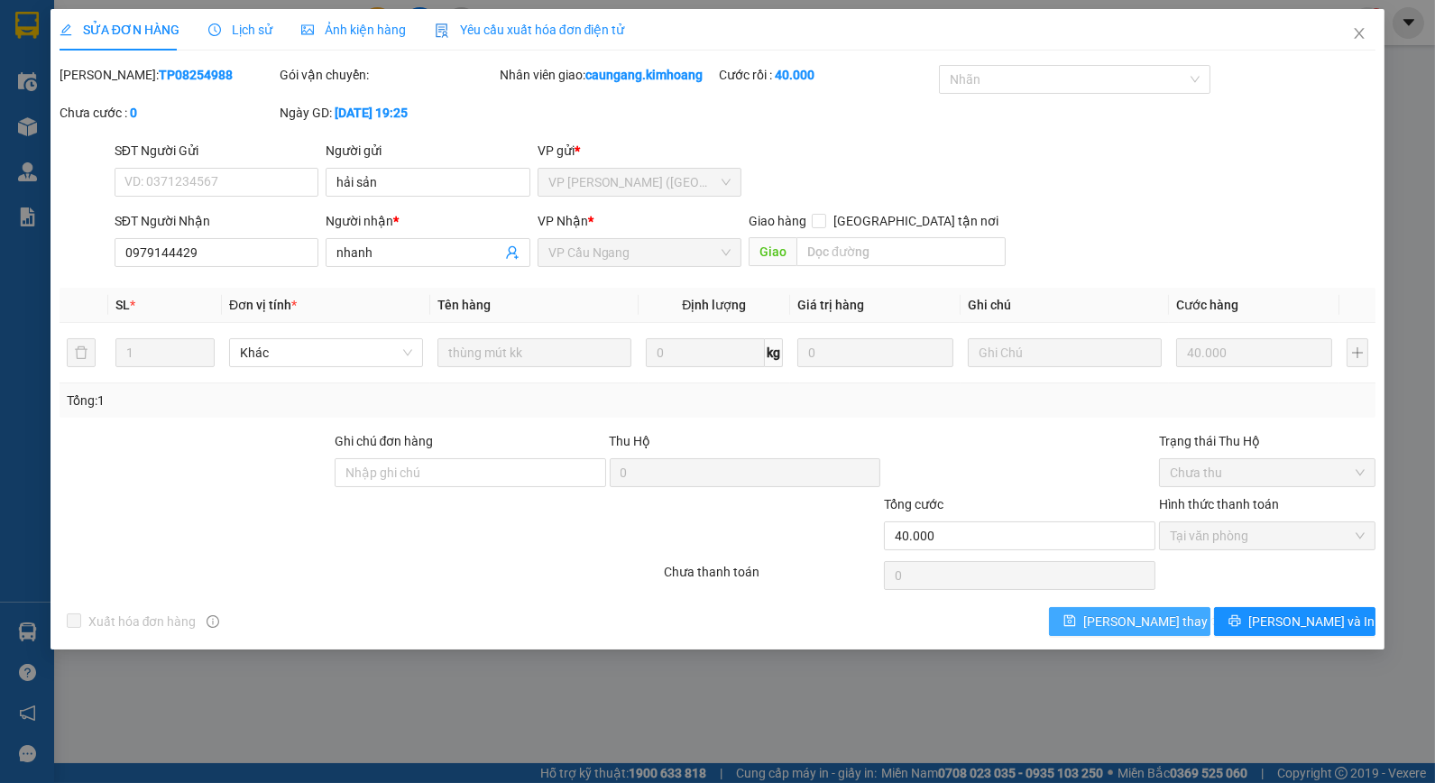
click at [1138, 620] on span "[PERSON_NAME] thay đổi" at bounding box center [1155, 621] width 144 height 20
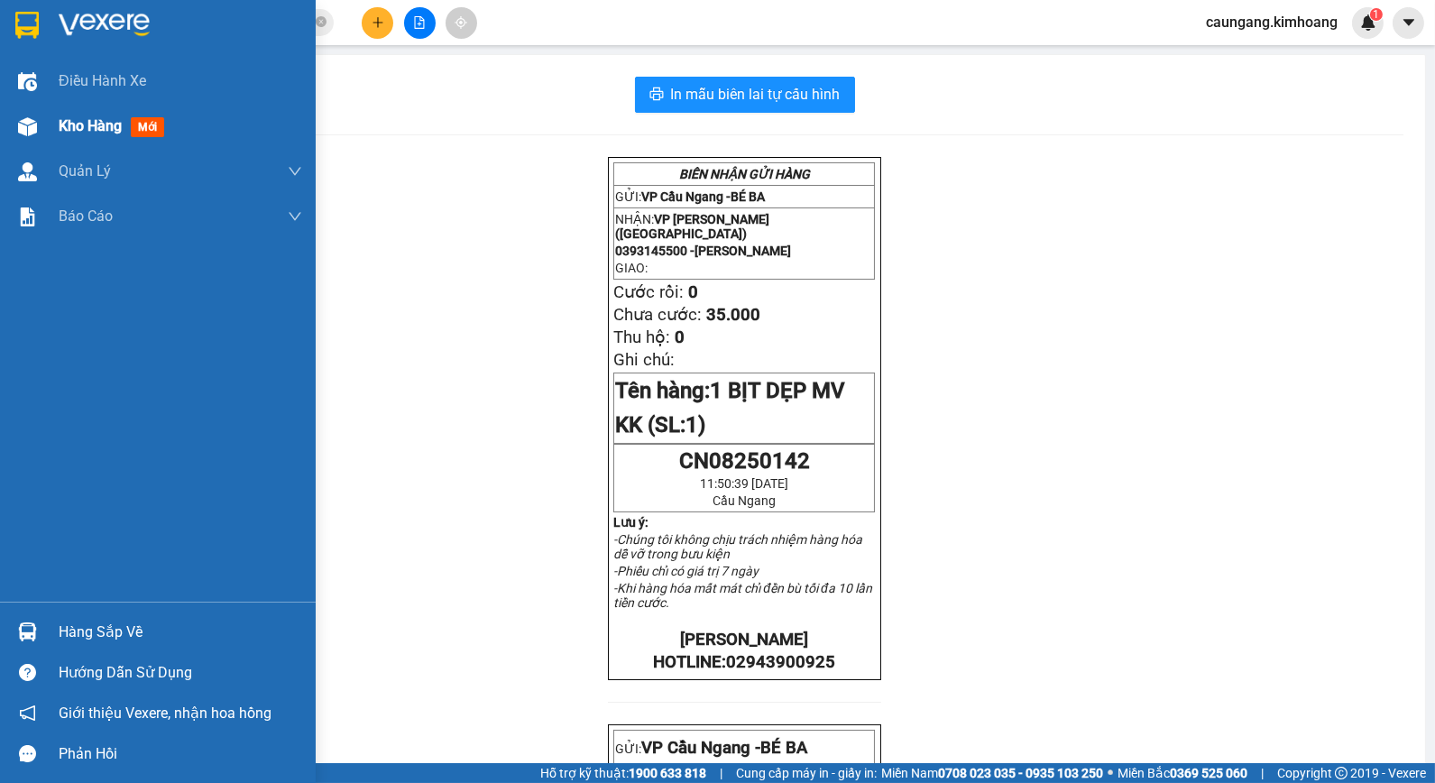
click at [67, 129] on span "Kho hàng" at bounding box center [90, 125] width 63 height 17
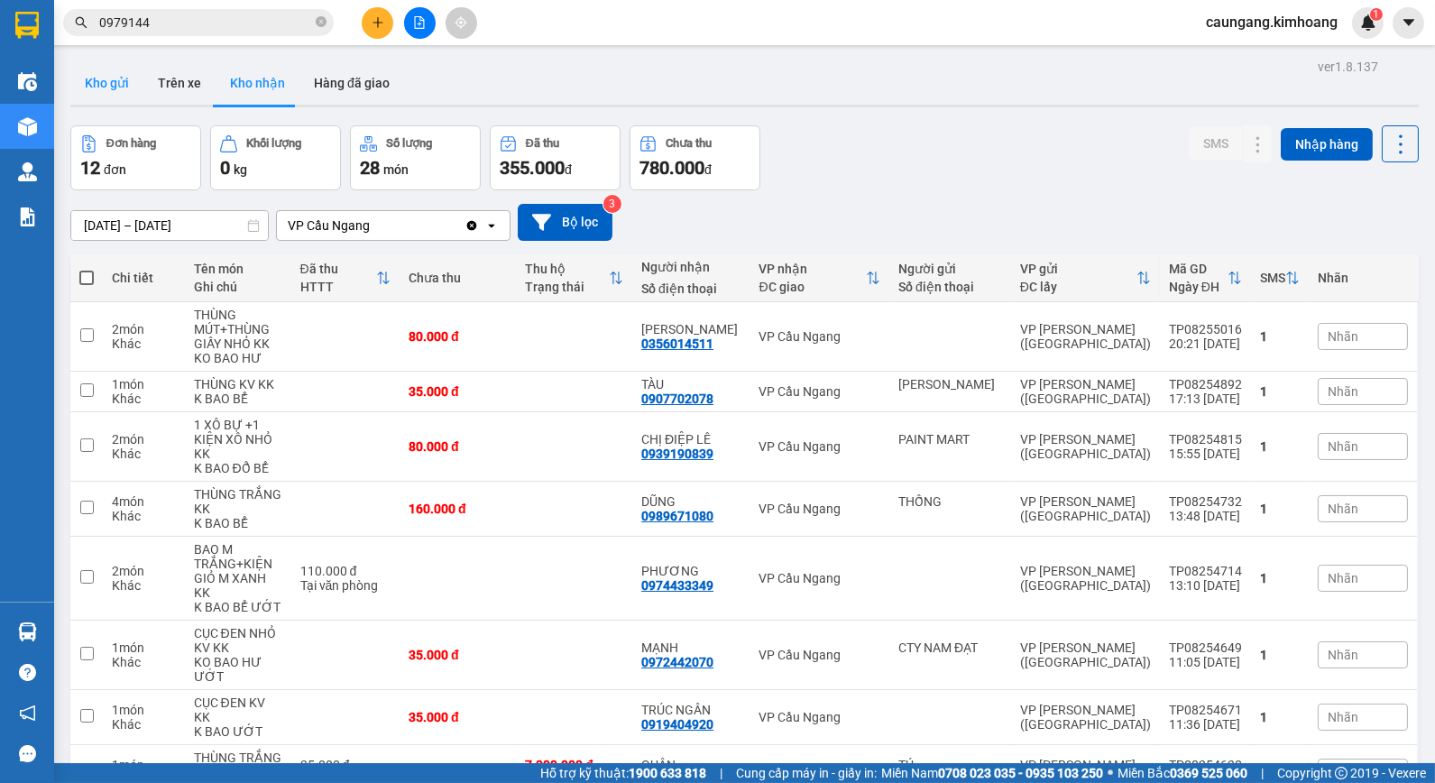
click at [105, 83] on button "Kho gửi" at bounding box center [106, 82] width 73 height 43
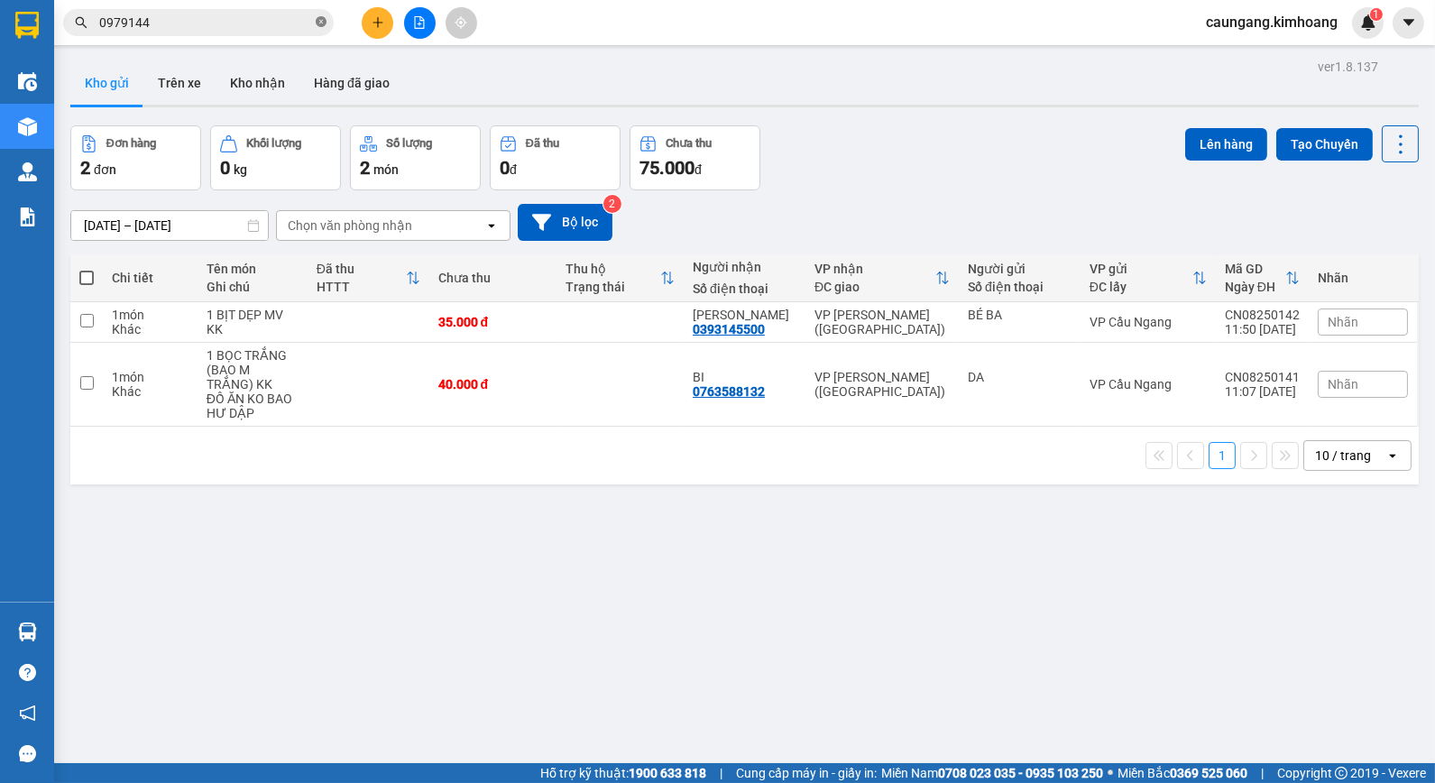
click at [319, 20] on icon "close-circle" at bounding box center [321, 21] width 11 height 11
click at [284, 21] on input "text" at bounding box center [205, 23] width 213 height 20
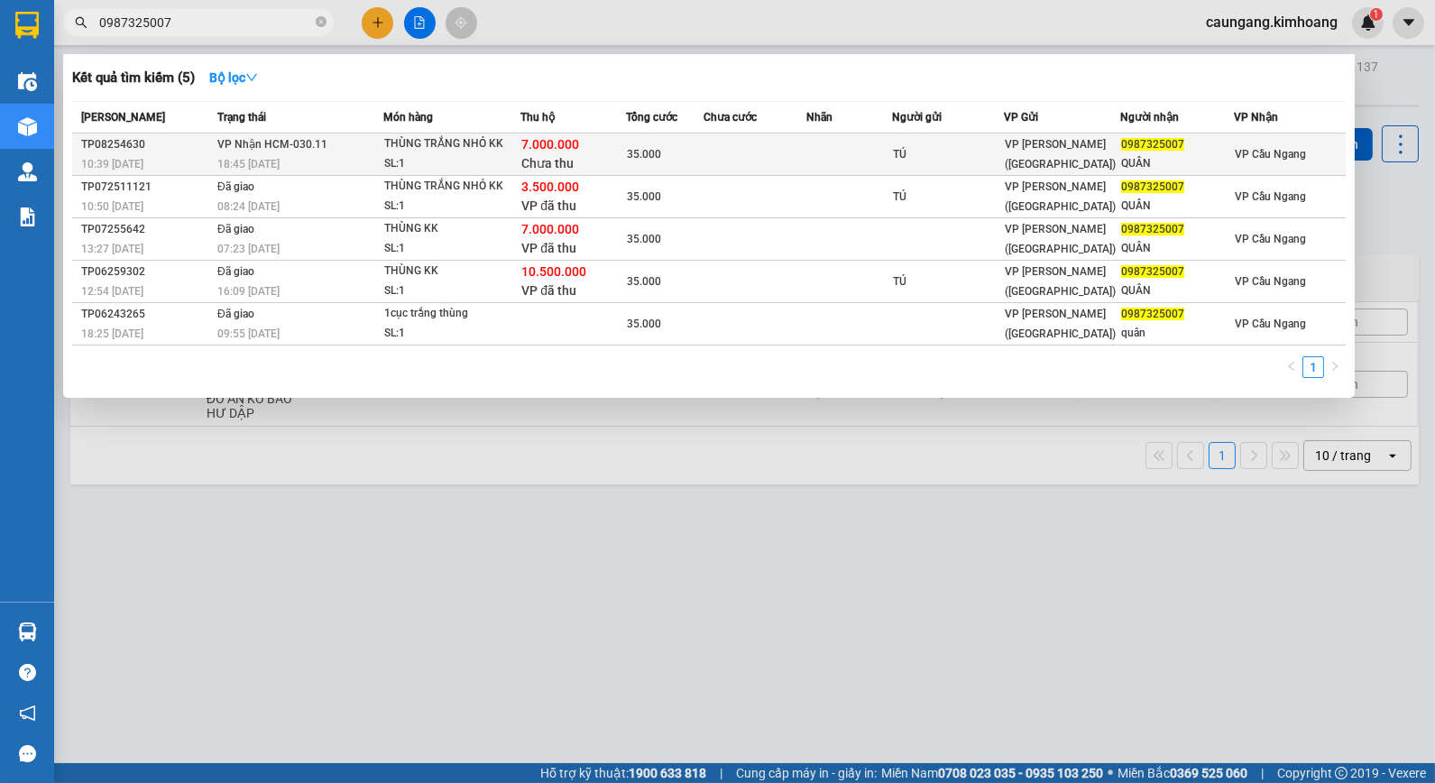
type input "0987325007"
click at [720, 151] on td at bounding box center [754, 154] width 103 height 42
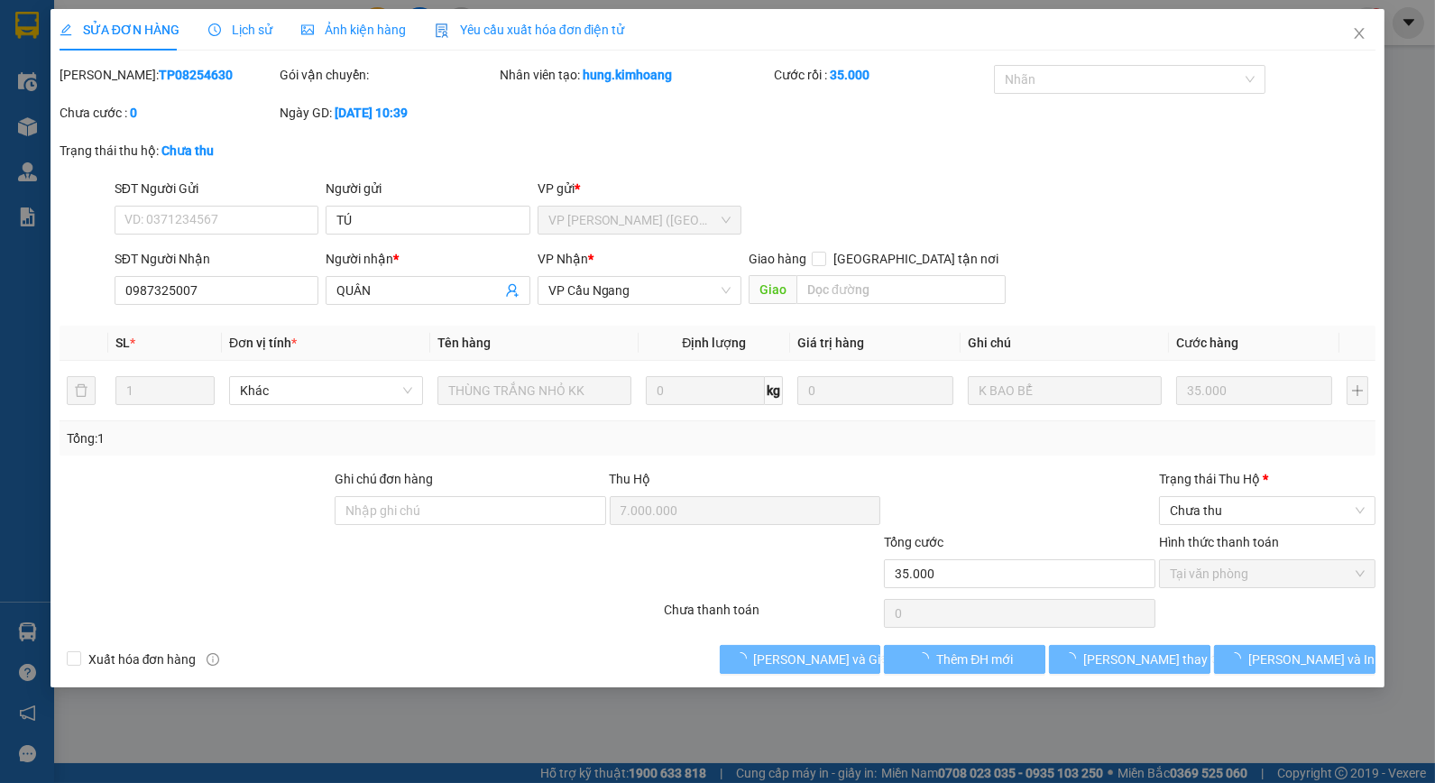
type input "TÚ"
type input "0987325007"
type input "QUÂN"
type input "7.000.000"
type input "35.000"
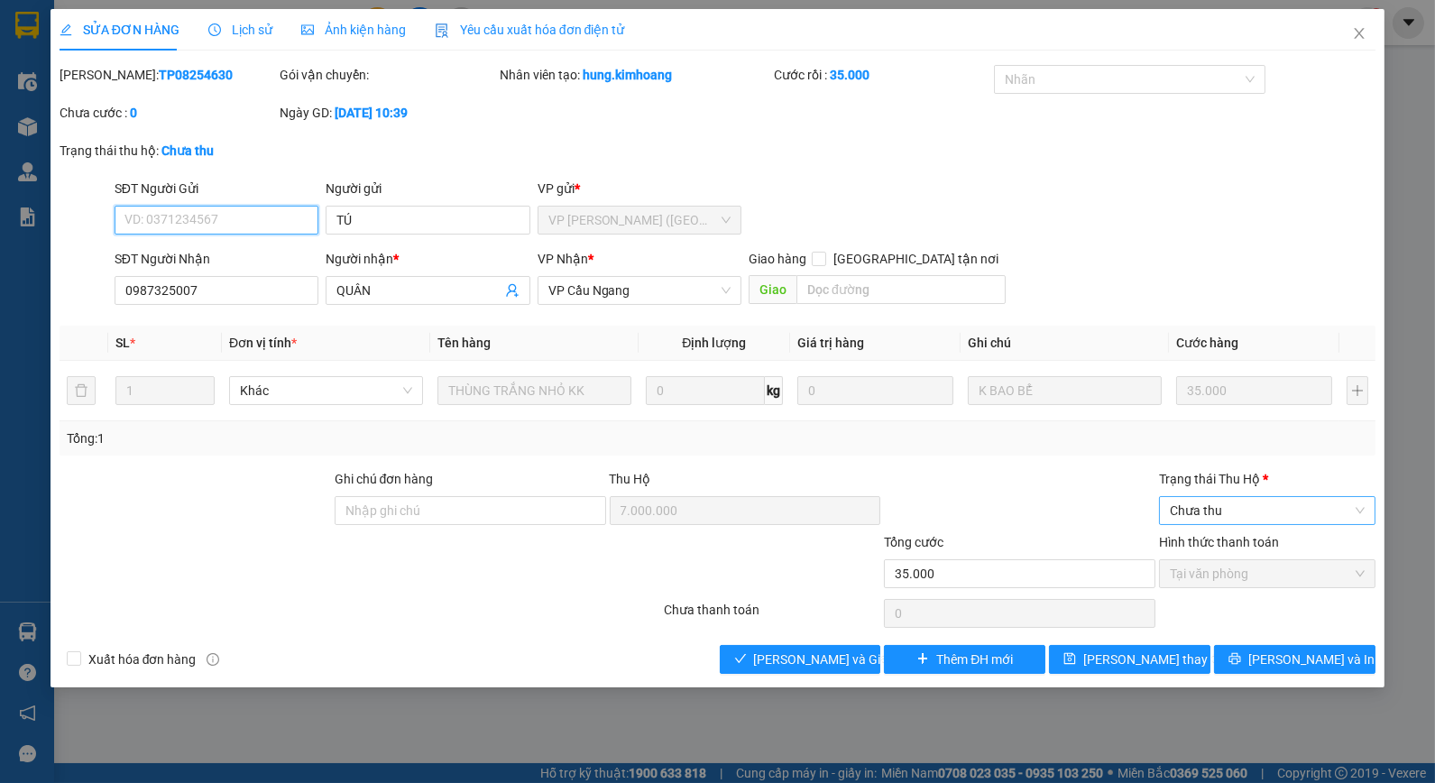
click at [1244, 510] on span "Chưa thu" at bounding box center [1266, 510] width 195 height 27
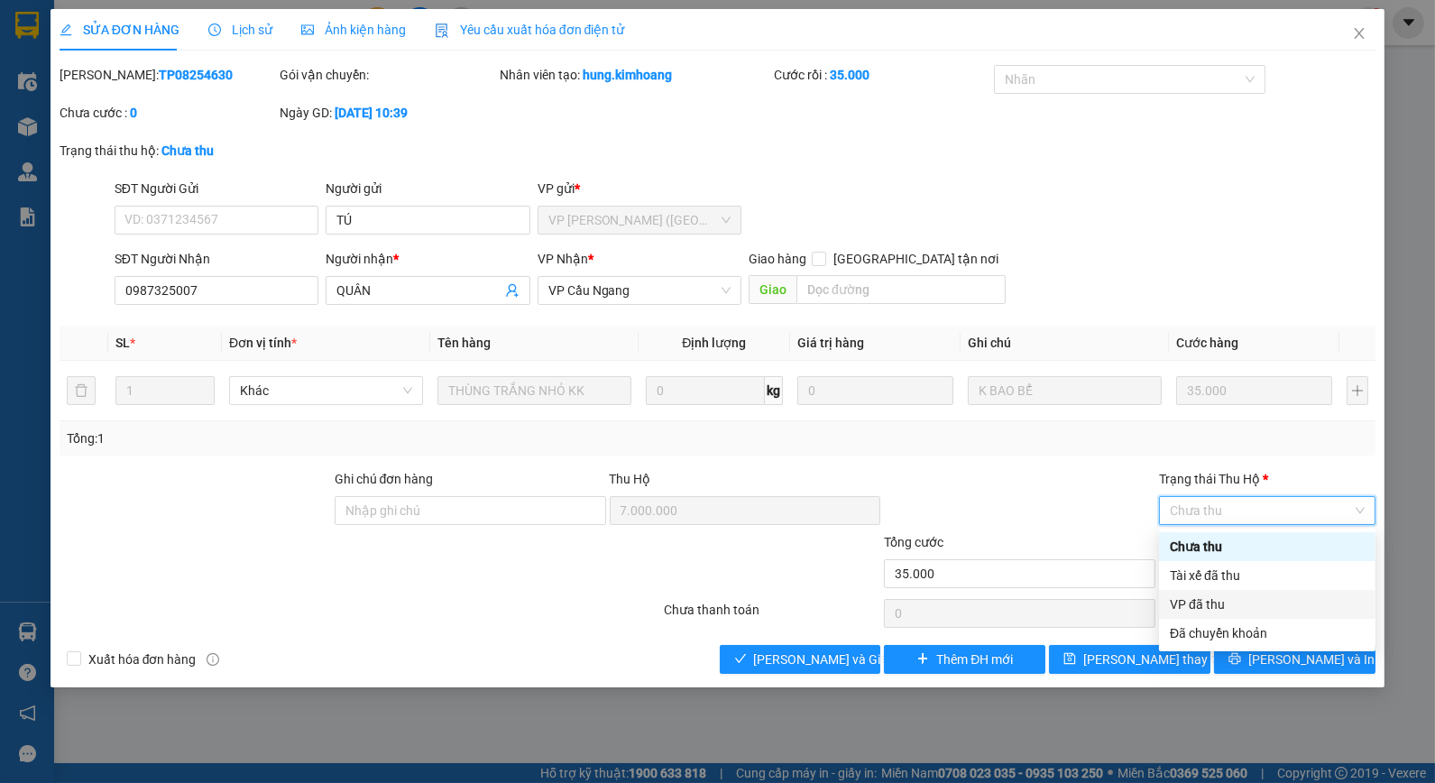
click at [1231, 595] on div "VP đã thu" at bounding box center [1266, 604] width 195 height 20
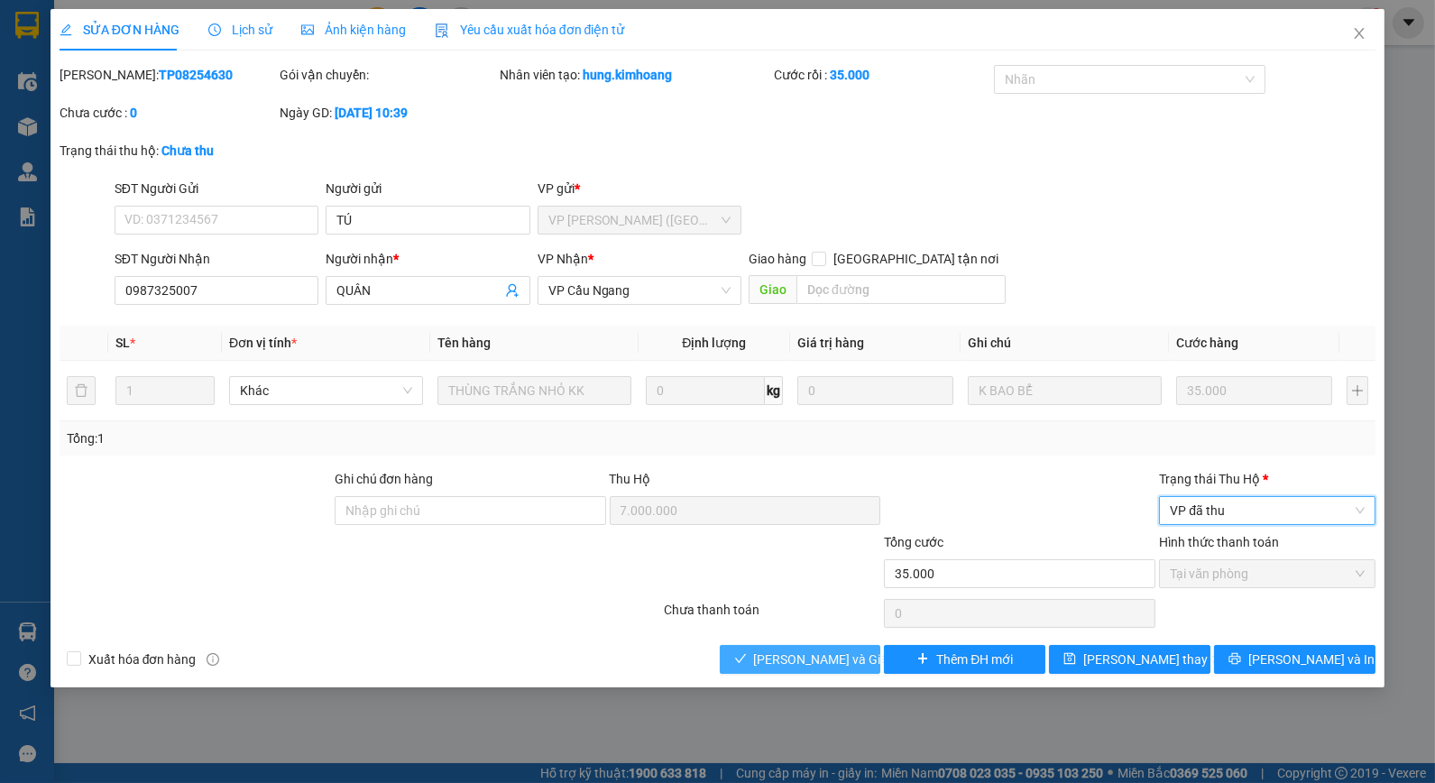
click at [797, 660] on span "[PERSON_NAME] và Giao hàng" at bounding box center [840, 659] width 173 height 20
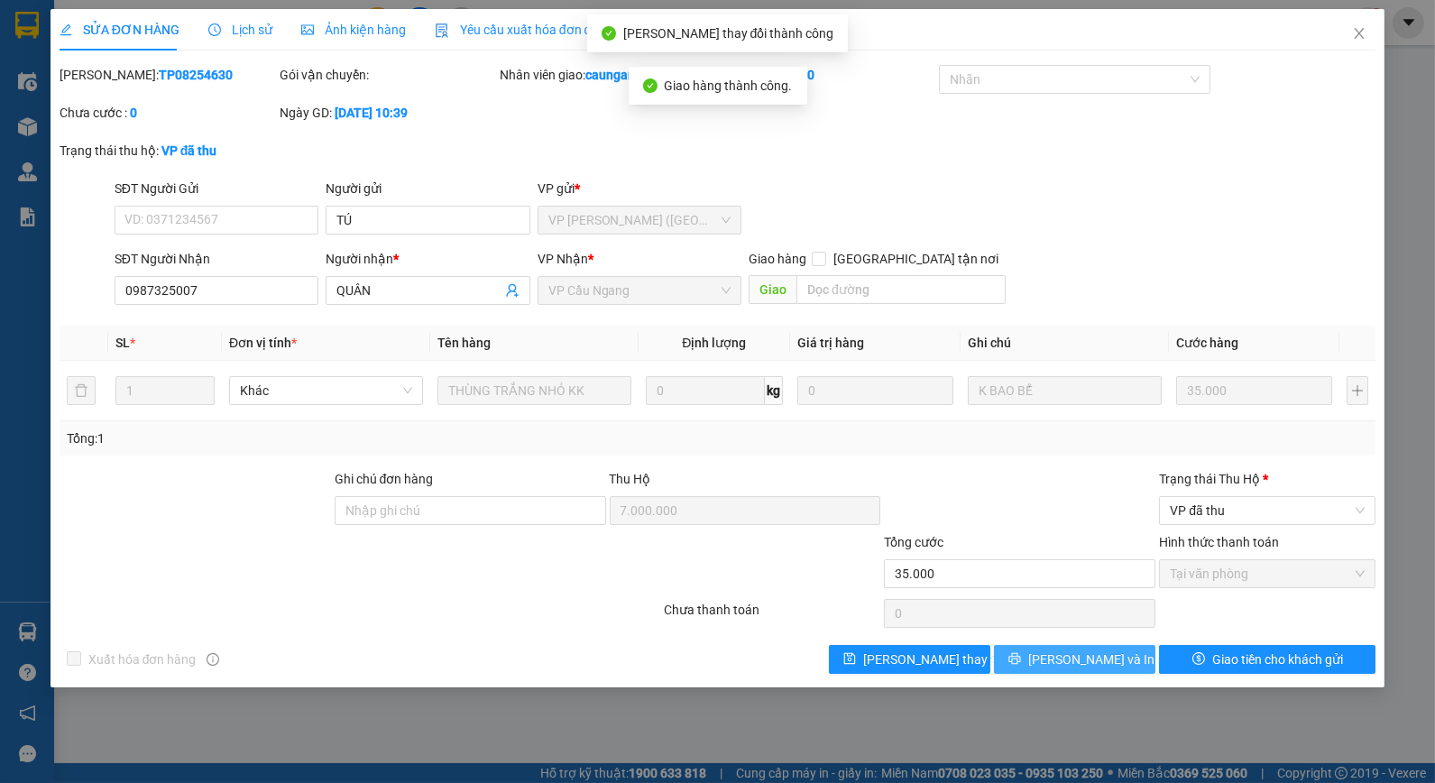
click at [1062, 665] on span "[PERSON_NAME] và In" at bounding box center [1091, 659] width 126 height 20
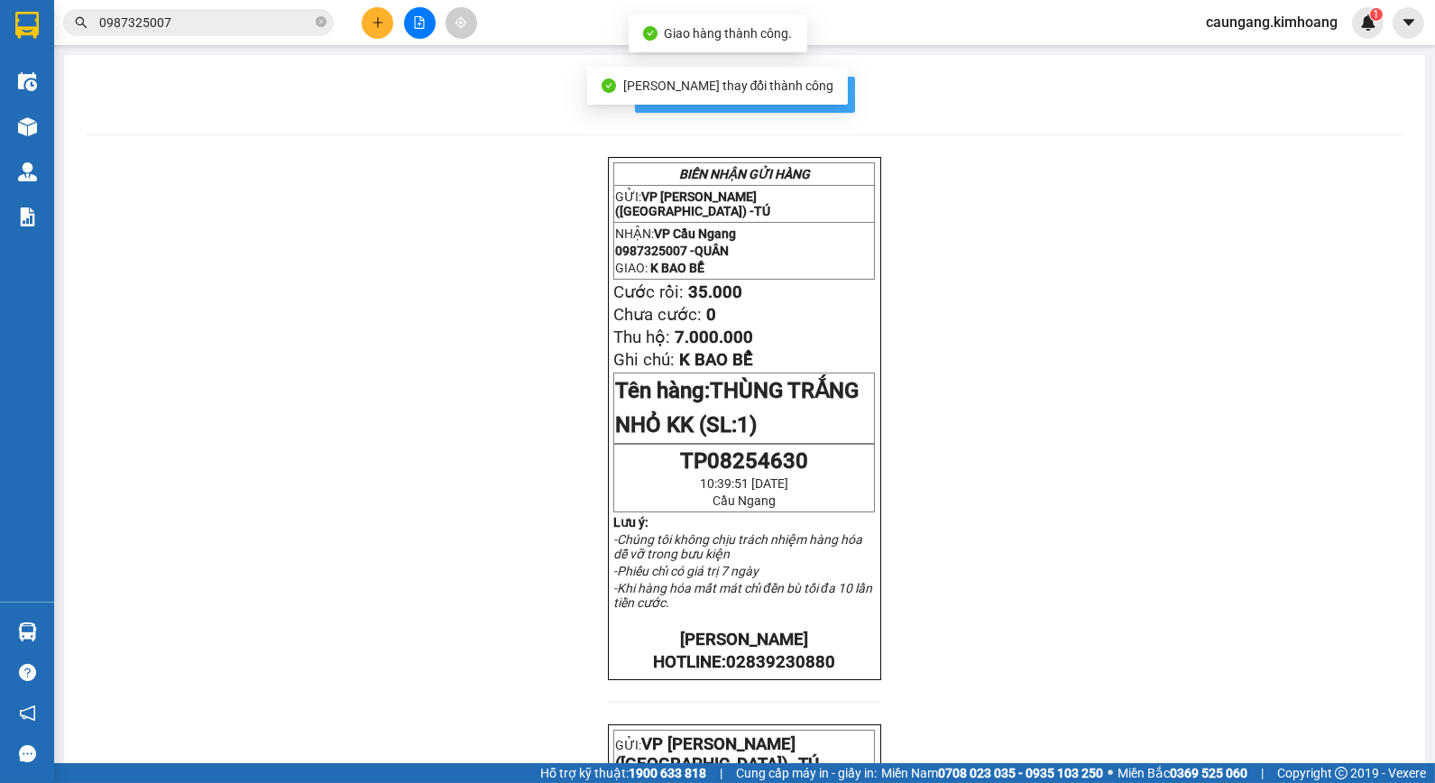
click at [812, 93] on span "In mẫu biên lai tự cấu hình" at bounding box center [756, 94] width 170 height 23
